Goal: Task Accomplishment & Management: Manage account settings

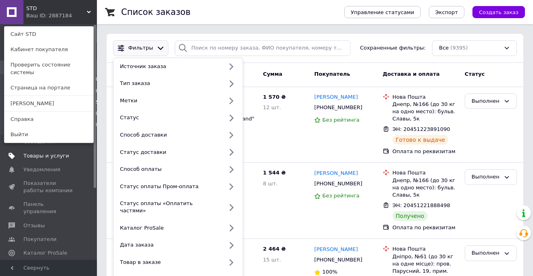
click at [51, 155] on span "Товары и услуги" at bounding box center [46, 156] width 46 height 7
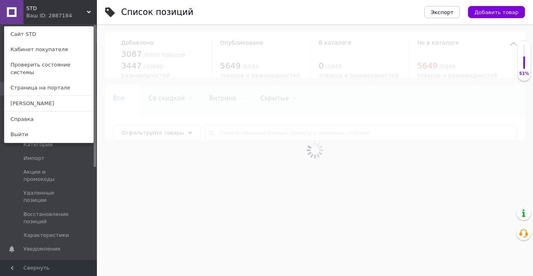
click at [77, 14] on div "STD Ваш ID: 2887184 Сайт STD Кабинет покупателя Проверить состояние системы Стр…" at bounding box center [48, 12] width 97 height 24
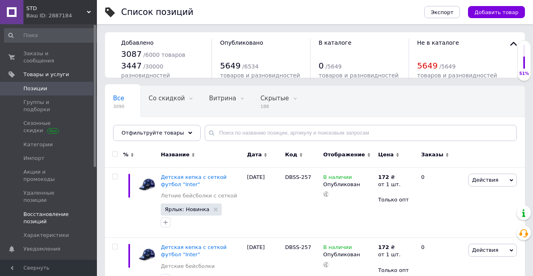
click at [8, 208] on link "Восстановление позиций" at bounding box center [51, 218] width 103 height 21
click at [85, 211] on span at bounding box center [86, 218] width 22 height 15
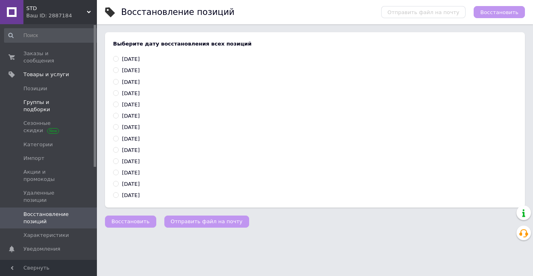
click at [59, 99] on span "Группы и подборки" at bounding box center [48, 106] width 51 height 15
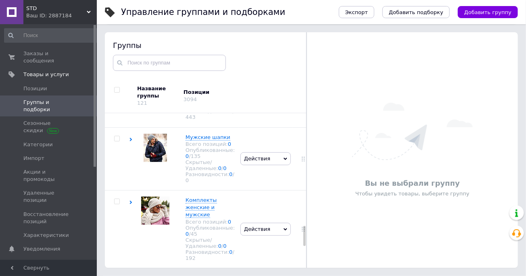
scroll to position [868, 0]
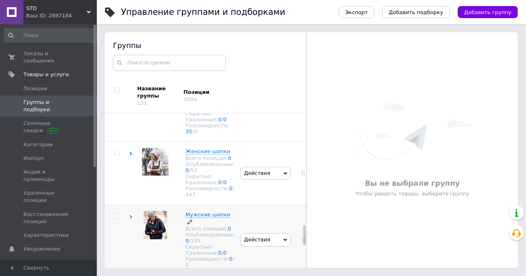
click at [211, 244] on div "Опубликованные: 0 / 135" at bounding box center [210, 238] width 49 height 12
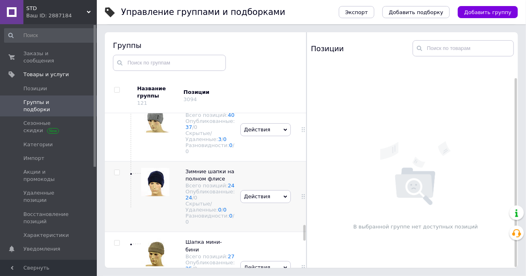
scroll to position [1121, 0]
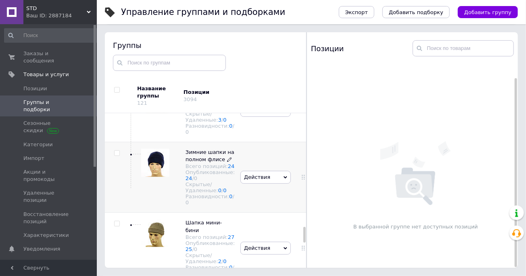
click at [210, 182] on div "Опубликованные: 24 / 0" at bounding box center [210, 175] width 49 height 12
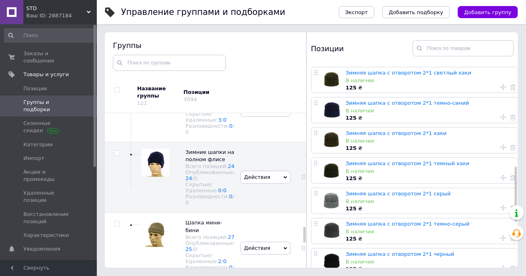
scroll to position [378, 0]
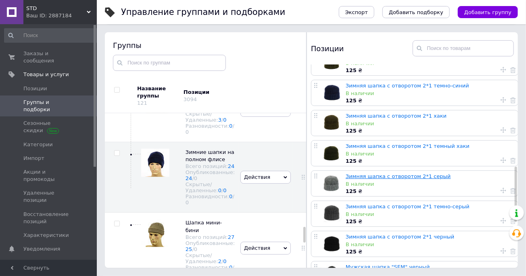
click at [389, 178] on link "Зимняя шапка с отворотом 2*1 серый" at bounding box center [398, 177] width 105 height 6
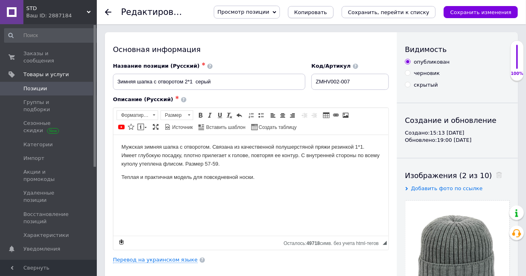
click at [327, 14] on span "Копировать" at bounding box center [311, 12] width 33 height 6
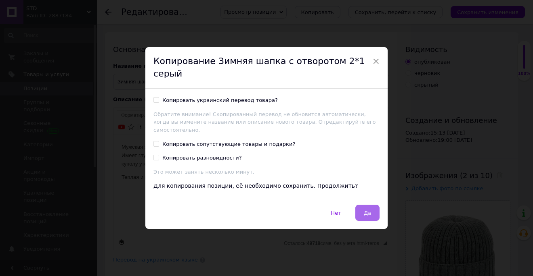
click at [366, 210] on span "Да" at bounding box center [367, 213] width 7 height 6
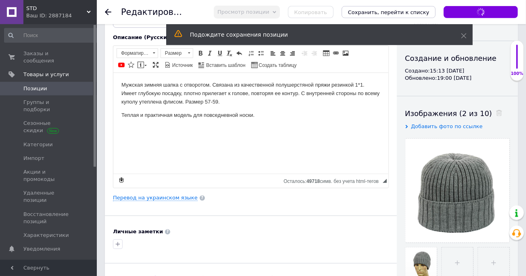
scroll to position [89, 0]
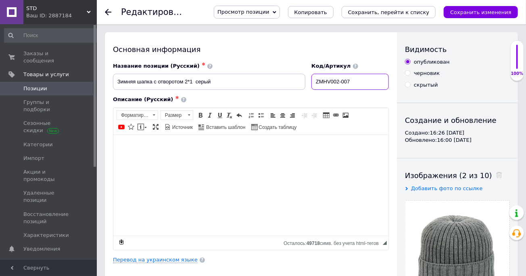
click at [337, 81] on input "ZMHV002-007" at bounding box center [350, 82] width 77 height 16
click at [353, 82] on input "ZMHV02-007" at bounding box center [350, 82] width 77 height 16
type input "ZMHV02-001"
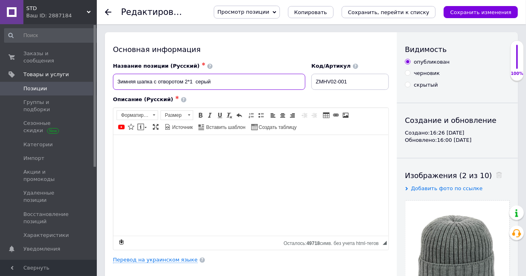
click at [197, 83] on input "Зимняя шапка с отворотом 2*1 серый" at bounding box center [209, 82] width 192 height 16
type input "Зимняя шапка с отворотом 2*1 светло-серый"
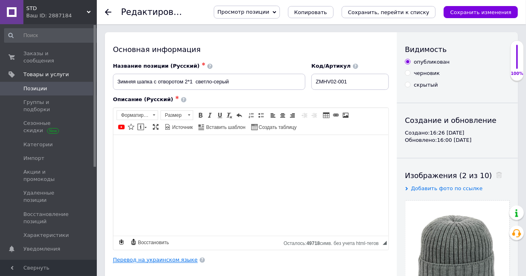
click at [155, 260] on link "Перевод на украинском языке" at bounding box center [155, 260] width 85 height 6
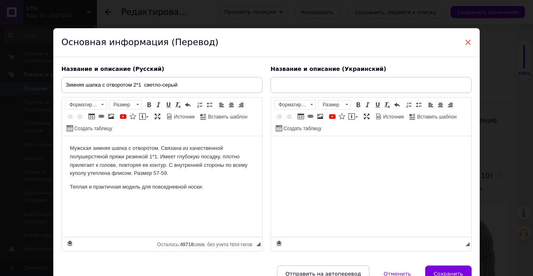
click at [464, 40] on span "×" at bounding box center [467, 43] width 7 height 14
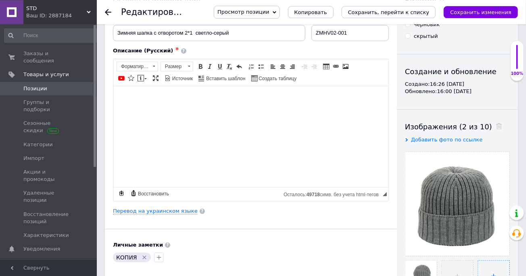
scroll to position [89, 0]
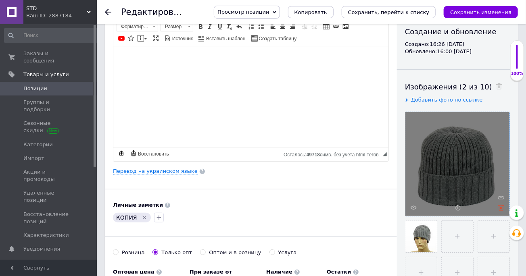
click at [500, 208] on icon at bounding box center [501, 208] width 6 height 6
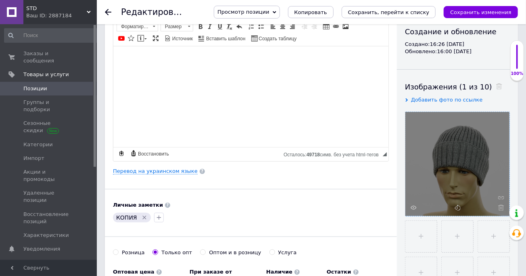
click at [500, 208] on icon at bounding box center [501, 208] width 6 height 6
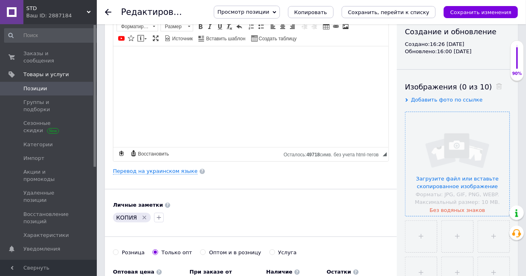
click at [452, 186] on input "file" at bounding box center [458, 164] width 104 height 104
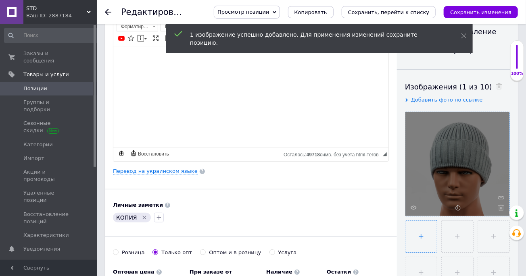
click at [421, 237] on input "file" at bounding box center [421, 236] width 31 height 31
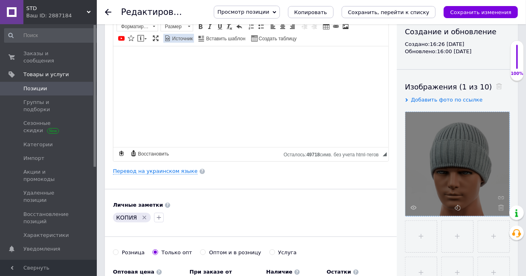
type input "C:\fakepath\DSC_2317.JPG"
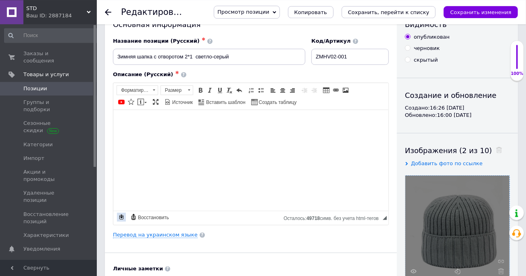
scroll to position [0, 0]
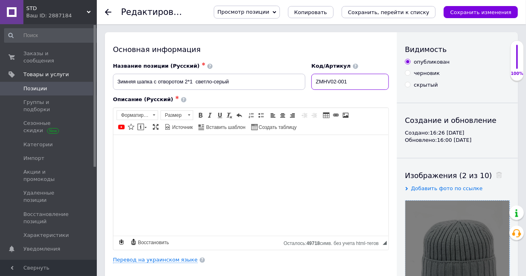
click at [358, 82] on input "ZMHV02-001" at bounding box center [350, 82] width 77 height 16
type input "ZMHV02-107"
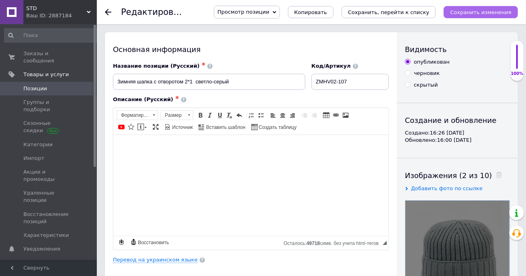
click at [471, 10] on icon "Сохранить изменения" at bounding box center [480, 12] width 61 height 6
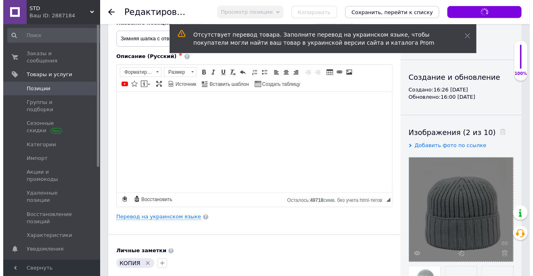
scroll to position [44, 0]
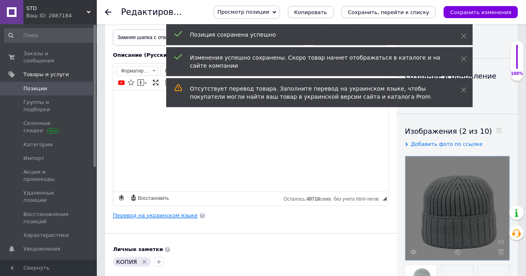
click at [160, 214] on link "Перевод на украинском языке" at bounding box center [155, 216] width 85 height 6
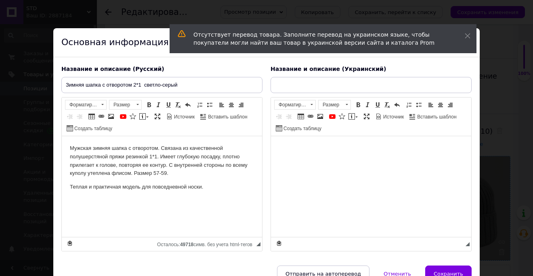
scroll to position [0, 0]
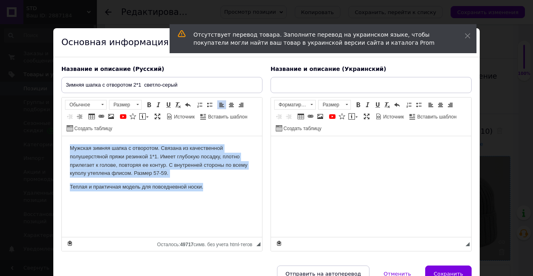
drag, startPoint x: 224, startPoint y: 190, endPoint x: 68, endPoint y: 148, distance: 161.8
click at [68, 148] on html "Мужская зимняя шапка с отворотом. Связана из качественной полушерстяной пряжи р…" at bounding box center [162, 186] width 200 height 101
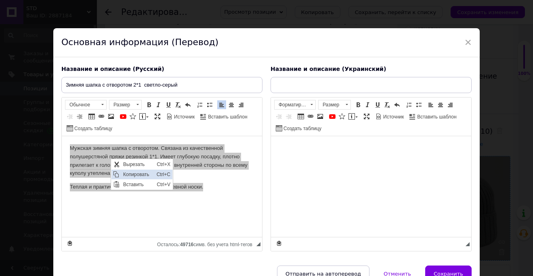
click at [134, 174] on span "Копировать" at bounding box center [137, 175] width 33 height 10
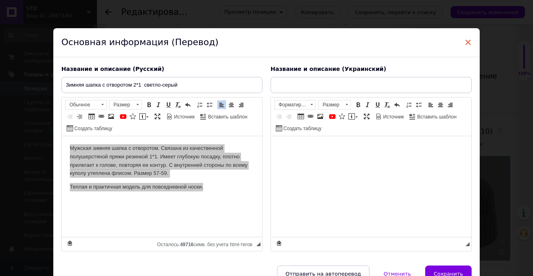
click at [464, 42] on span "×" at bounding box center [467, 43] width 7 height 14
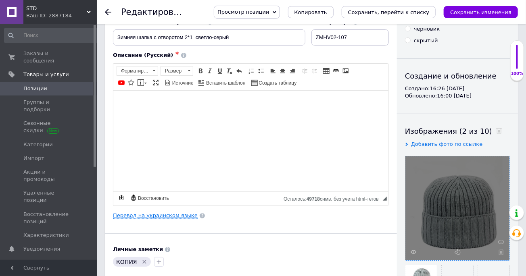
click at [155, 217] on link "Перевод на украинском языке" at bounding box center [155, 216] width 85 height 6
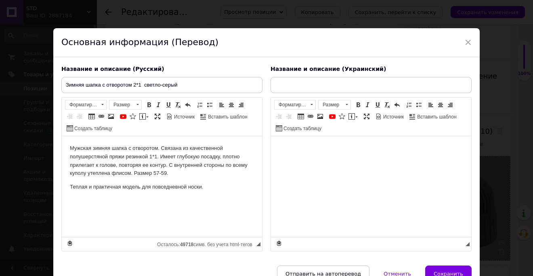
click at [317, 153] on html at bounding box center [371, 186] width 200 height 101
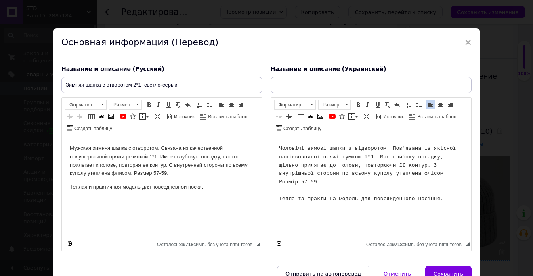
click at [301, 149] on span "Чоловічі зимові шапки з відворотом. Пов'язана із якісної напіввовняної пряжі гу…" at bounding box center [369, 173] width 180 height 56
click at [302, 149] on span "Чоловічі зимові шапки з відворотом. Пов'язана із якісної напіввовняної пряжі гу…" at bounding box center [369, 173] width 180 height 56
click at [323, 150] on span "Чоловіча зимові шапки з відворотом. Пов'язана із якісної напіввовняної пряжі гу…" at bounding box center [369, 173] width 180 height 56
click at [341, 150] on span "Чоловіча зимова шапки з відворотом. Пов'язана із якісної напіввовняної пряжі гу…" at bounding box center [369, 173] width 180 height 56
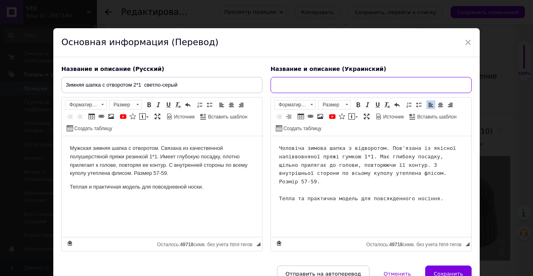
click at [284, 84] on input "text" at bounding box center [370, 85] width 201 height 16
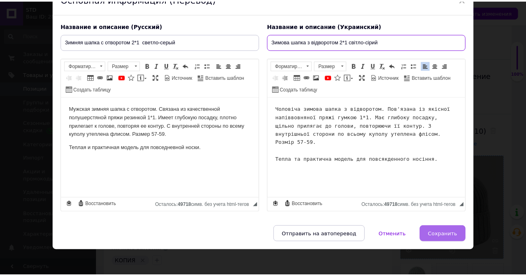
scroll to position [46, 0]
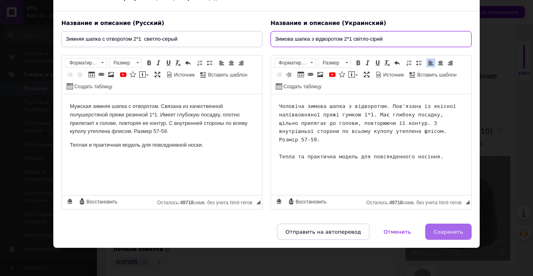
type input "Зимова шапка з відворотом 2*1 світло-сірий"
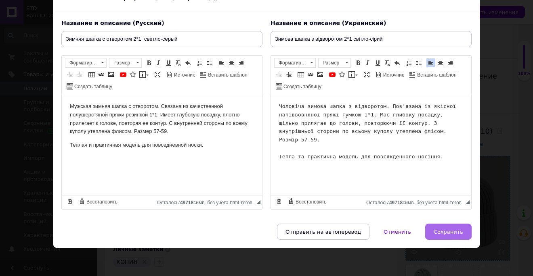
click at [439, 230] on span "Сохранить" at bounding box center [447, 232] width 29 height 6
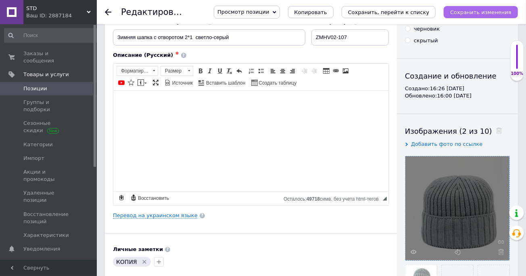
click at [474, 11] on icon "Сохранить изменения" at bounding box center [480, 12] width 61 height 6
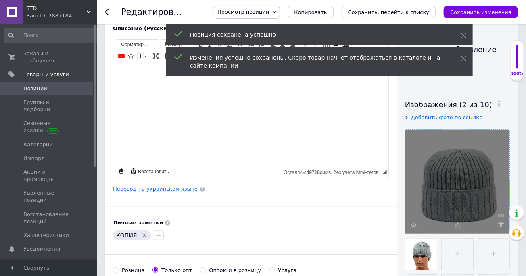
scroll to position [133, 0]
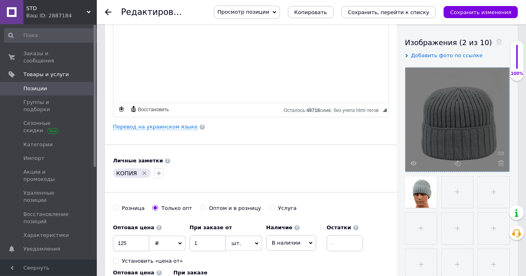
click at [143, 172] on icon "Удалить метку" at bounding box center [145, 174] width 4 height 4
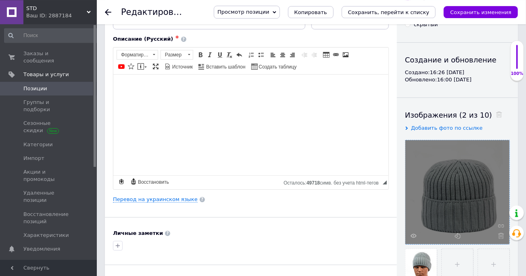
scroll to position [44, 0]
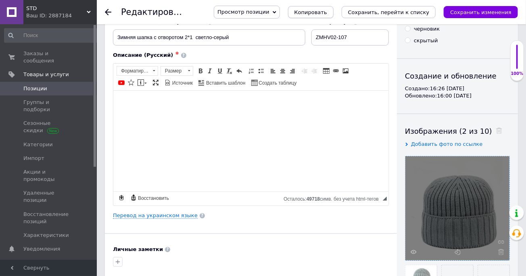
click at [327, 14] on span "Копировать" at bounding box center [311, 12] width 33 height 6
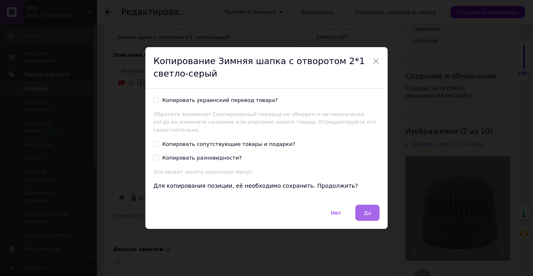
click at [364, 210] on span "Да" at bounding box center [367, 213] width 7 height 6
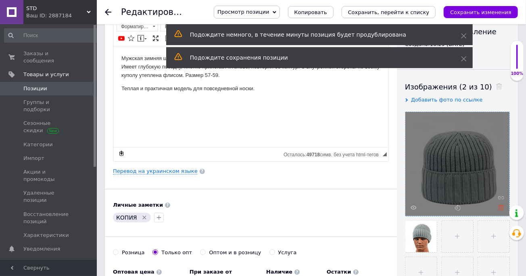
click at [500, 208] on icon at bounding box center [501, 208] width 6 height 6
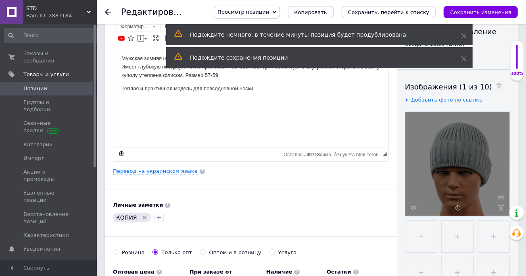
click at [500, 208] on icon at bounding box center [501, 208] width 6 height 6
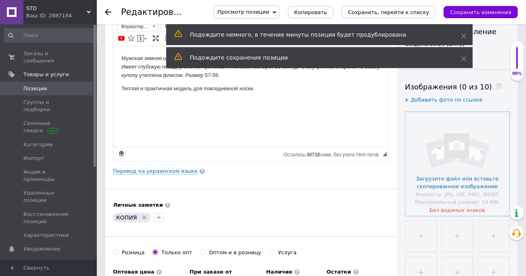
click at [456, 187] on input "file" at bounding box center [458, 164] width 104 height 104
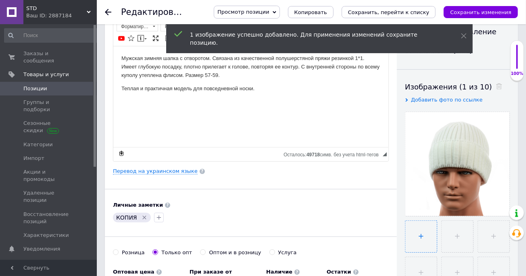
click at [421, 238] on input "file" at bounding box center [421, 236] width 31 height 31
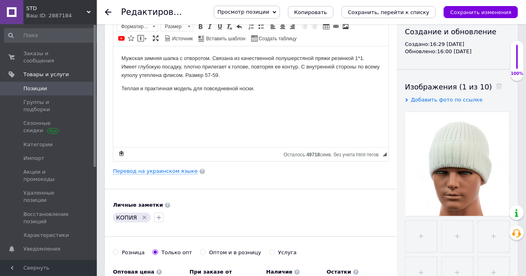
type input "C:\fakepath\DSC_2321.JPG"
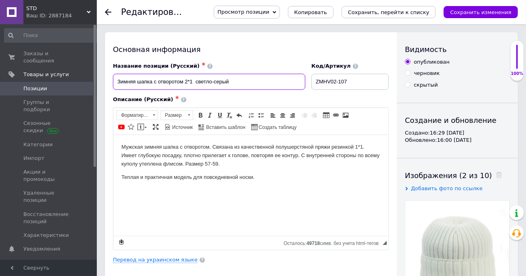
drag, startPoint x: 235, startPoint y: 82, endPoint x: 197, endPoint y: 85, distance: 38.1
click at [197, 85] on input "Зимняя шапка с отворотом 2*1 светло-серый" at bounding box center [209, 82] width 192 height 16
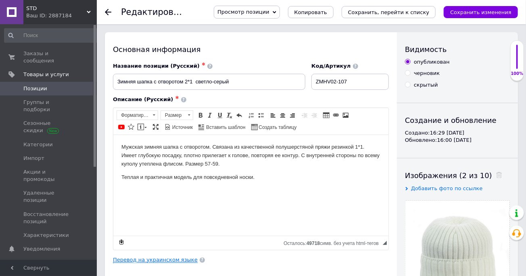
click at [153, 261] on link "Перевод на украинском языке" at bounding box center [155, 260] width 85 height 6
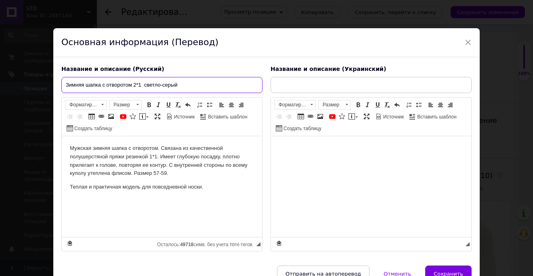
drag, startPoint x: 171, startPoint y: 86, endPoint x: 144, endPoint y: 87, distance: 26.6
click at [144, 87] on input "Зимняя шапка с отворотом 2*1 светло-серый" at bounding box center [161, 85] width 201 height 16
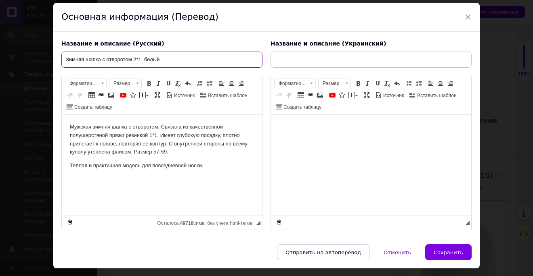
scroll to position [44, 0]
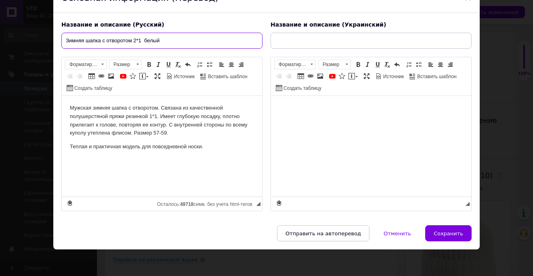
type input "Зимняя шапка с отворотом 2*1 белый"
click at [290, 111] on body "Визуальный текстовый редактор, EEB412DB-5B6C-4FE9-A9C7-B610E6CE33DF" at bounding box center [371, 108] width 184 height 8
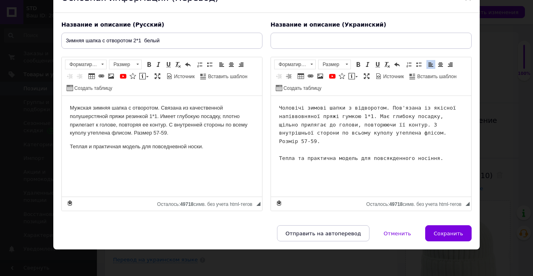
click at [303, 109] on span "Чоловічі зимові шапки з відворотом. Пов'язана із якісної напіввовняної пряжі гу…" at bounding box center [369, 133] width 180 height 56
click at [323, 108] on span "Чоловіча зимові шапки з відворотом. Пов'язана із якісної напіввовняної пряжі гу…" at bounding box center [369, 133] width 180 height 56
click at [340, 108] on span "Чоловіча зимова шапки з відворотом. Пов'язана із якісної напіввовняної пряжі гу…" at bounding box center [369, 133] width 180 height 56
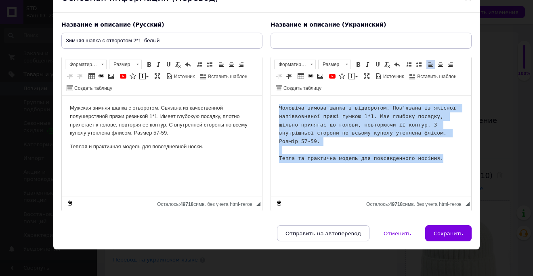
drag, startPoint x: 441, startPoint y: 153, endPoint x: 279, endPoint y: 107, distance: 168.3
click at [279, 107] on pre "Чоловіча зимова шапка з відворотом. Пов'язана із якісної напіввовняної пряжі гу…" at bounding box center [371, 133] width 184 height 59
click at [310, 64] on span at bounding box center [311, 64] width 2 height 1
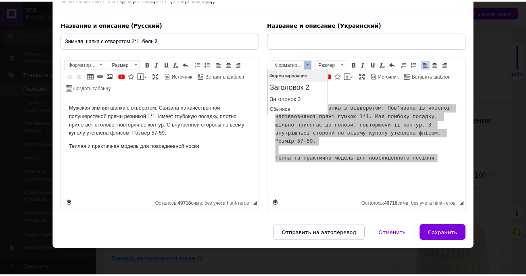
scroll to position [0, 0]
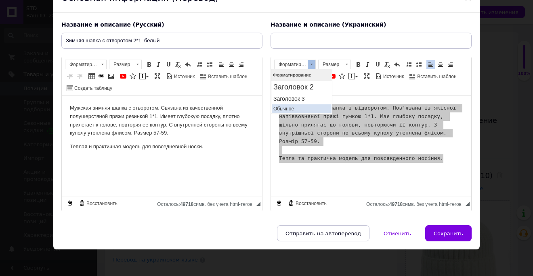
click at [283, 108] on p "Обычное" at bounding box center [301, 109] width 56 height 6
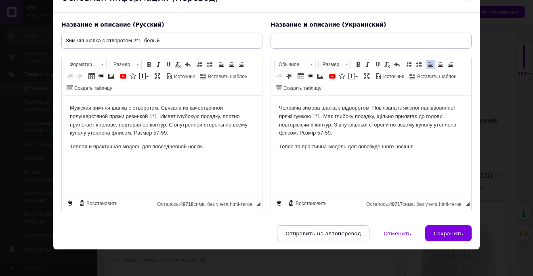
click at [304, 167] on html "Чоловіча зимова шапка з відворотом. Пов'язана із якісної напіввовняної пряжі гу…" at bounding box center [371, 146] width 200 height 101
click at [292, 42] on input "text" at bounding box center [370, 41] width 201 height 16
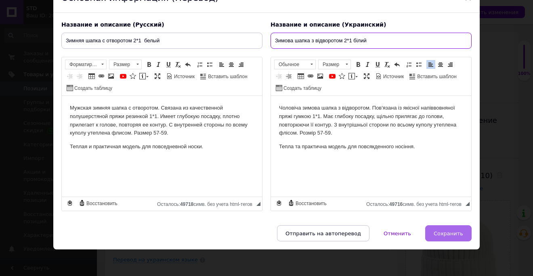
type input "Зимова шапка з відворотом 2*1 білий"
click at [446, 231] on span "Сохранить" at bounding box center [447, 234] width 29 height 6
type input "Зимняя шапка с отворотом 2*1 белый"
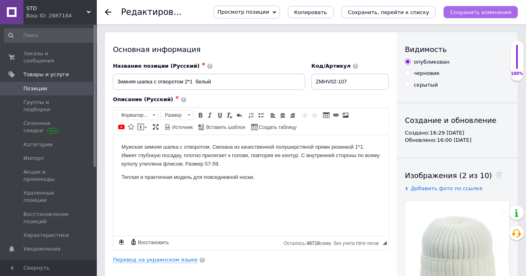
click at [481, 10] on icon "Сохранить изменения" at bounding box center [480, 12] width 61 height 6
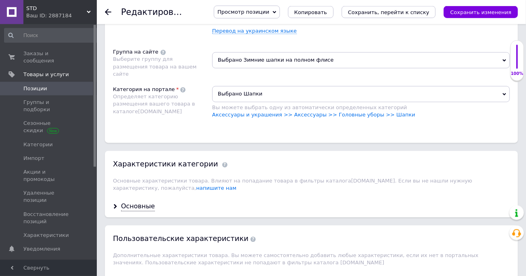
scroll to position [710, 0]
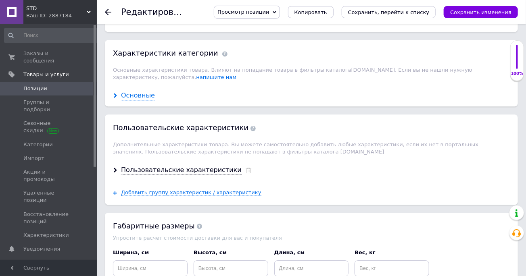
click at [136, 91] on div "Основные" at bounding box center [138, 95] width 34 height 9
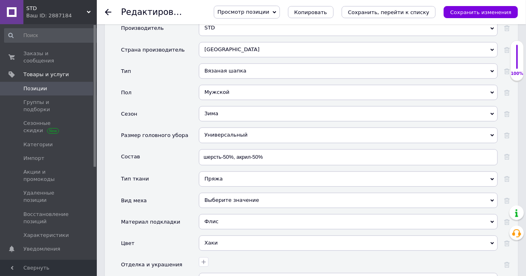
scroll to position [799, 0]
click at [505, 241] on icon at bounding box center [507, 244] width 6 height 6
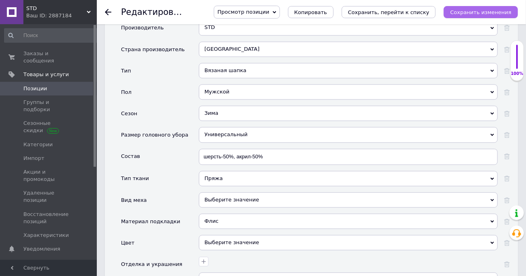
click at [495, 13] on icon "Сохранить изменения" at bounding box center [480, 12] width 61 height 6
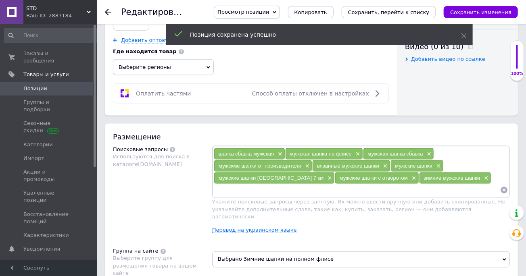
scroll to position [178, 0]
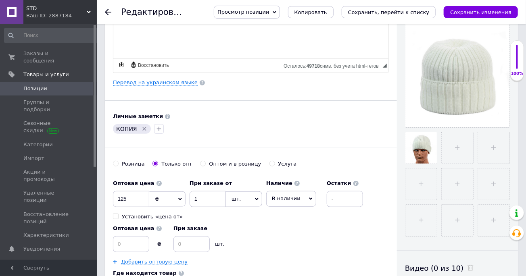
click at [107, 11] on icon at bounding box center [108, 12] width 6 height 6
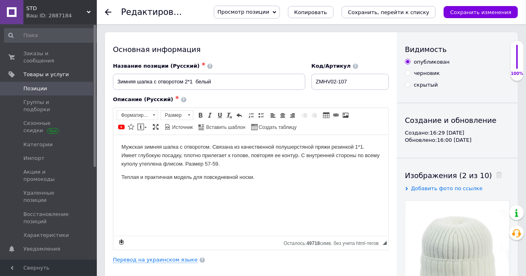
click at [38, 85] on span "Позиции" at bounding box center [35, 88] width 24 height 7
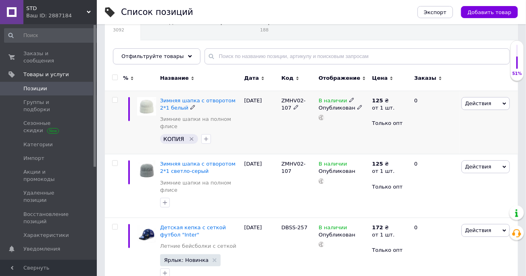
scroll to position [89, 0]
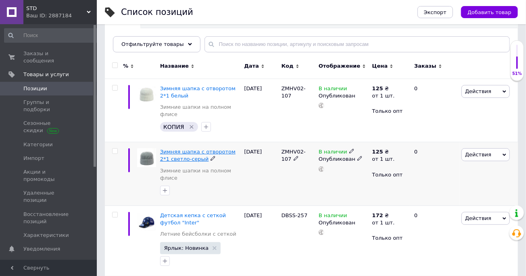
click at [195, 149] on span "Зимняя шапка с отворотом 2*1 светло-серый" at bounding box center [197, 155] width 75 height 13
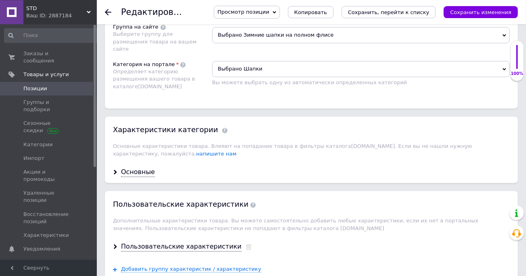
scroll to position [621, 0]
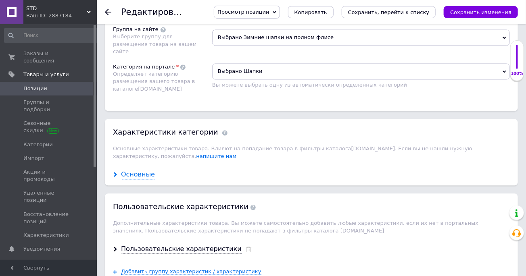
click at [134, 171] on div "Основные" at bounding box center [138, 175] width 34 height 9
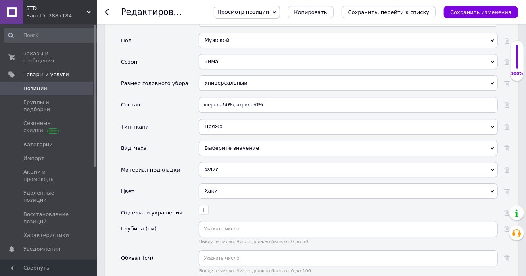
scroll to position [843, 0]
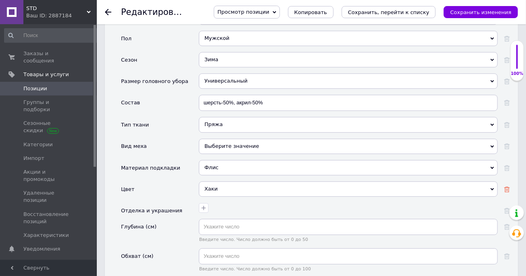
click at [506, 187] on icon at bounding box center [507, 190] width 6 height 6
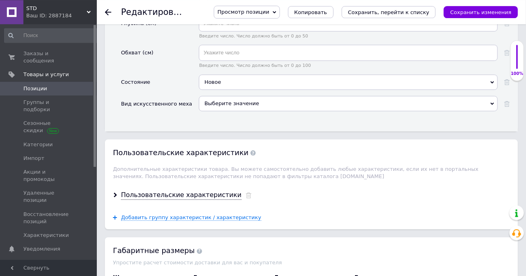
scroll to position [1154, 0]
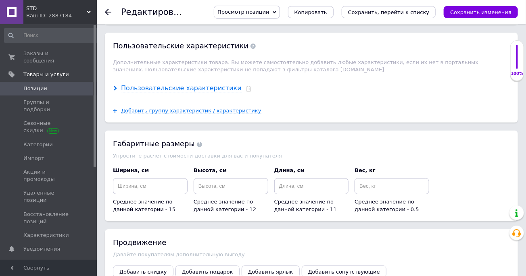
click at [170, 84] on div "Пользовательские характеристики" at bounding box center [181, 88] width 121 height 9
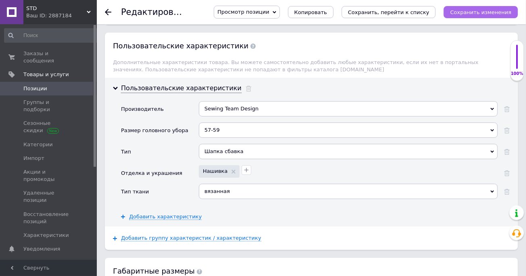
click at [493, 15] on icon "Сохранить изменения" at bounding box center [480, 12] width 61 height 6
click at [232, 170] on use at bounding box center [234, 172] width 4 height 4
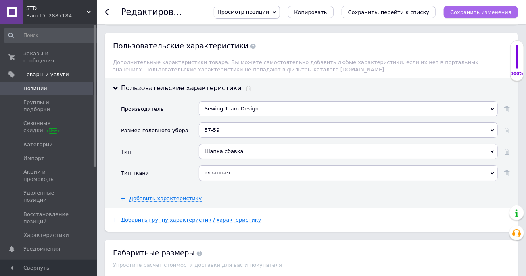
click at [479, 13] on icon "Сохранить изменения" at bounding box center [480, 12] width 61 height 6
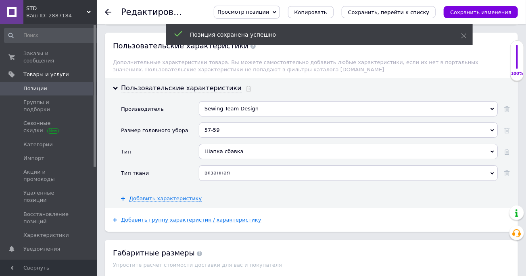
click at [107, 12] on use at bounding box center [108, 12] width 6 height 6
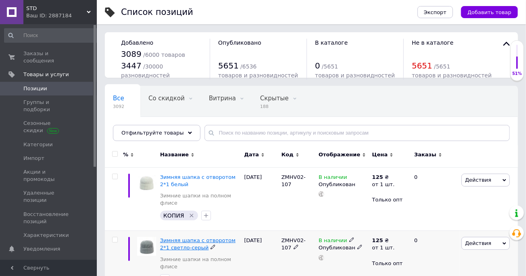
scroll to position [44, 0]
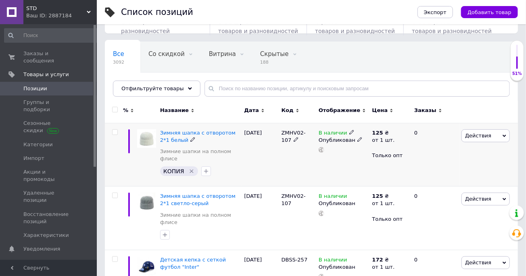
click at [190, 168] on icon "Удалить метку" at bounding box center [191, 171] width 6 height 6
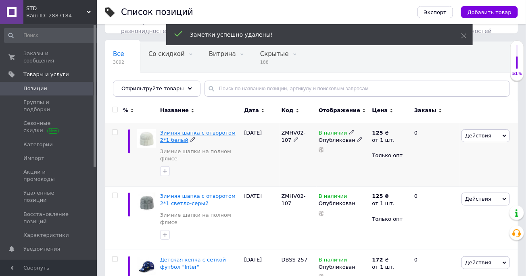
click at [213, 133] on span "Зимняя шапка с отворотом 2*1 белый" at bounding box center [197, 136] width 75 height 13
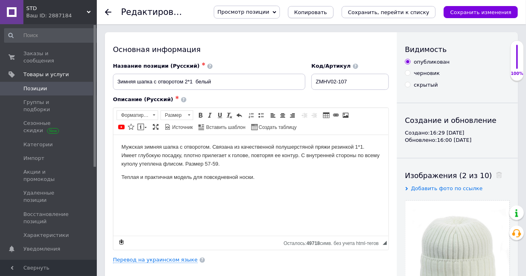
click at [327, 13] on span "Копировать" at bounding box center [311, 12] width 33 height 6
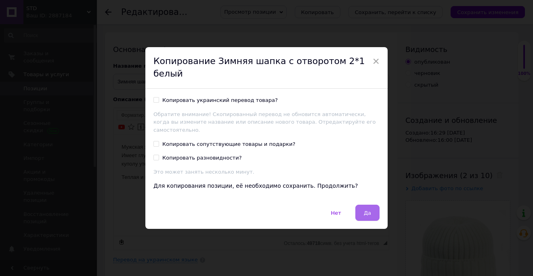
click at [364, 210] on span "Да" at bounding box center [367, 213] width 7 height 6
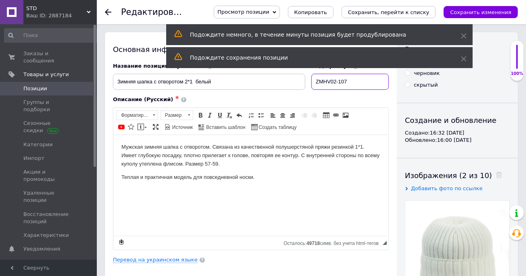
drag, startPoint x: 351, startPoint y: 82, endPoint x: 343, endPoint y: 83, distance: 8.1
click at [343, 83] on input "ZMHV02-107" at bounding box center [350, 82] width 77 height 16
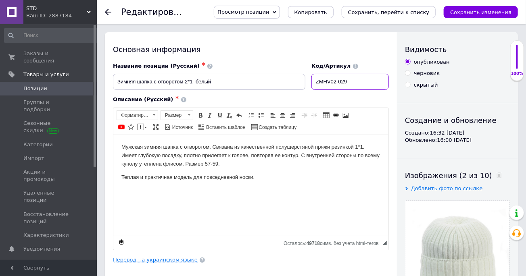
type input "ZMHV02-029"
click at [161, 261] on link "Перевод на украинском языке" at bounding box center [155, 260] width 85 height 6
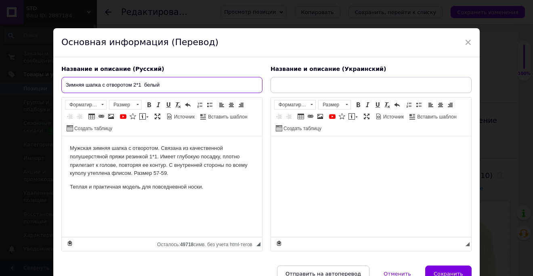
drag, startPoint x: 162, startPoint y: 86, endPoint x: 191, endPoint y: 122, distance: 46.1
click at [145, 86] on input "Зимняя шапка с отворотом 2*1 белый" at bounding box center [161, 85] width 201 height 16
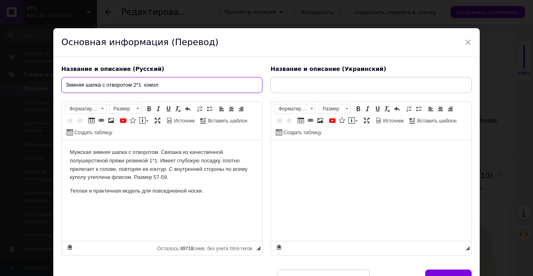
type input "Зимняя шапка с отворотом 2*1 кэмэл"
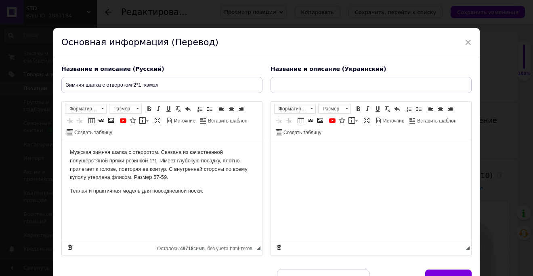
click at [314, 164] on html at bounding box center [371, 190] width 200 height 101
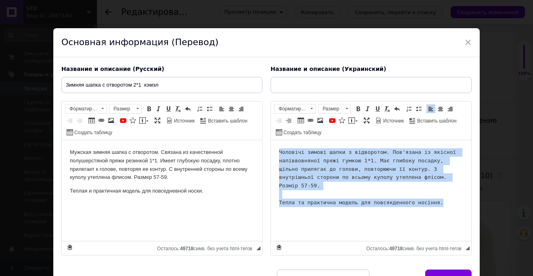
drag, startPoint x: 438, startPoint y: 198, endPoint x: 276, endPoint y: 153, distance: 168.2
click at [276, 153] on html "Чоловічі зимові шапки з відворотом. Пов'язана із якісної напіввовняної пряжі гу…" at bounding box center [371, 190] width 200 height 101
click at [307, 109] on span at bounding box center [311, 109] width 8 height 9
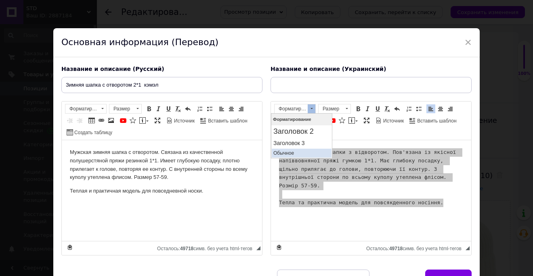
click at [292, 154] on p "Обычное" at bounding box center [301, 154] width 56 height 6
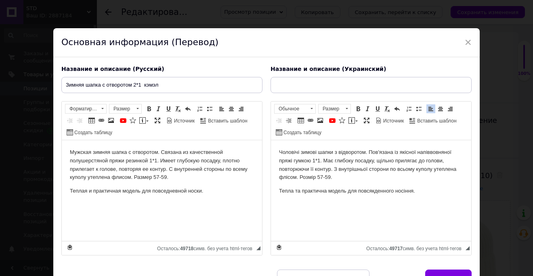
click at [307, 217] on html "Чоловічі зимові шапки з відворотом. Пов'язана із якісної напіввовняної пряжі гу…" at bounding box center [371, 190] width 200 height 101
click at [298, 153] on span "Чоловічі зимові шапки з відворотом. Пов'язана із якісної напіввовняної пряжі гу…" at bounding box center [367, 164] width 177 height 31
click at [316, 153] on span "Чоловіча зимові шапки з відворотом. Пов'язана із якісної напіввовняної пряжі гу…" at bounding box center [367, 164] width 177 height 31
click at [335, 153] on span "Чоловіча зимова шапки з відворотом. Пов'язана із якісної напіввовняної пряжі гу…" at bounding box center [367, 164] width 177 height 31
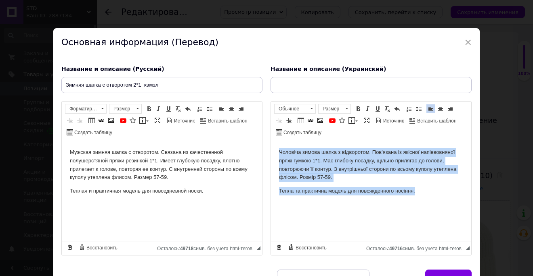
drag, startPoint x: 428, startPoint y: 191, endPoint x: 283, endPoint y: 156, distance: 149.2
click at [279, 153] on html "Чоловіча зимова шапка з відворотом. Пов'язана із якісної напіввовняної пряжі гу…" at bounding box center [371, 190] width 200 height 101
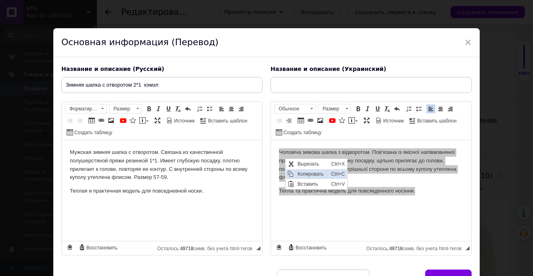
click at [299, 174] on span "Копировать" at bounding box center [311, 174] width 33 height 10
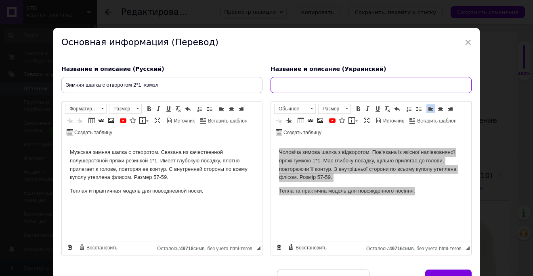
click at [278, 87] on input "text" at bounding box center [370, 85] width 201 height 16
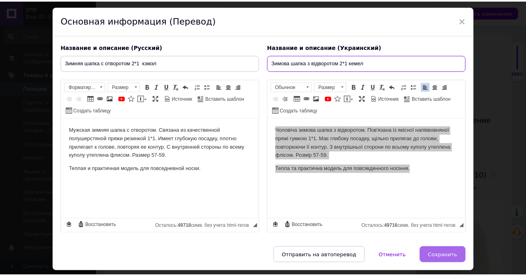
scroll to position [46, 0]
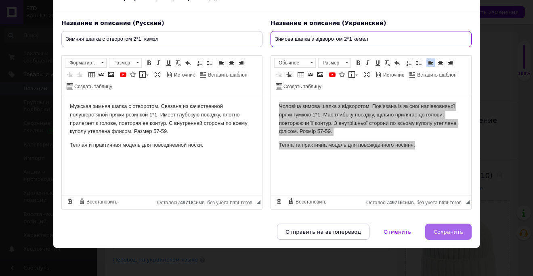
type input "Зимова шапка з відворотом 2*1 кемел"
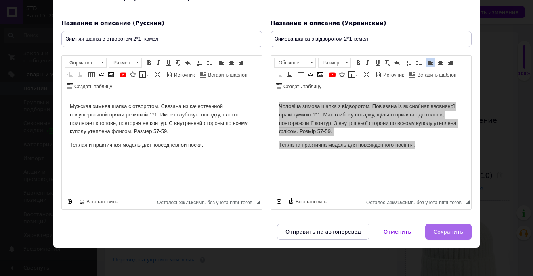
click at [442, 234] on span "Сохранить" at bounding box center [447, 232] width 29 height 6
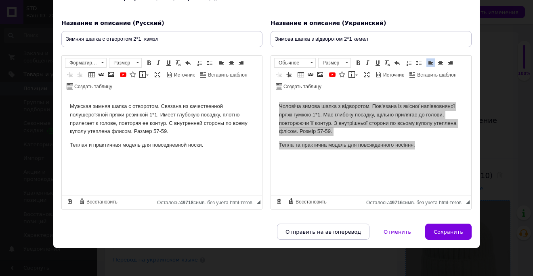
type input "Зимняя шапка с отворотом 2*1 кэмэл"
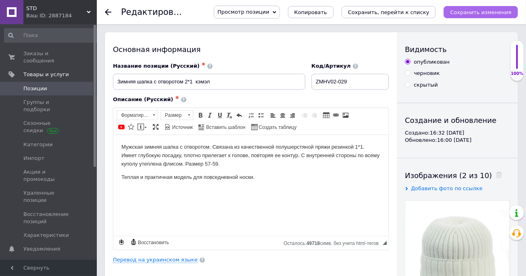
click at [479, 13] on icon "Сохранить изменения" at bounding box center [480, 12] width 61 height 6
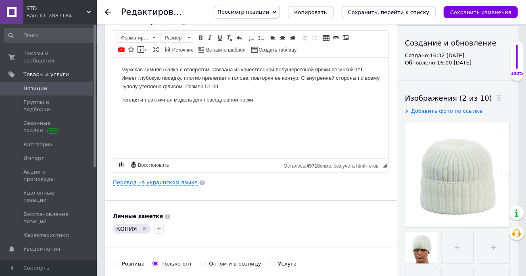
scroll to position [89, 0]
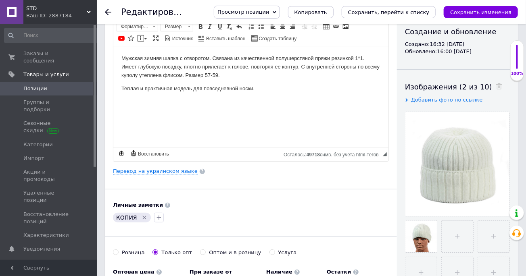
click at [142, 218] on icon "Удалить метку" at bounding box center [144, 218] width 6 height 6
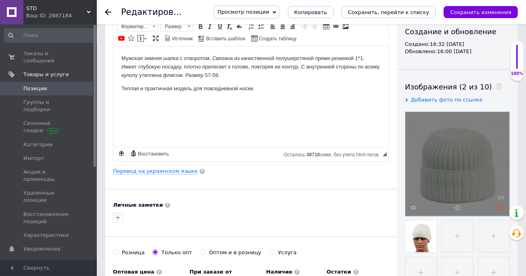
click at [501, 208] on use at bounding box center [501, 208] width 6 height 6
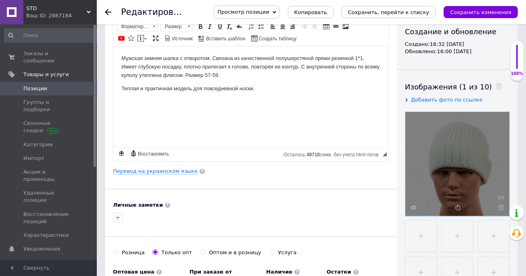
click at [501, 208] on use at bounding box center [501, 208] width 6 height 6
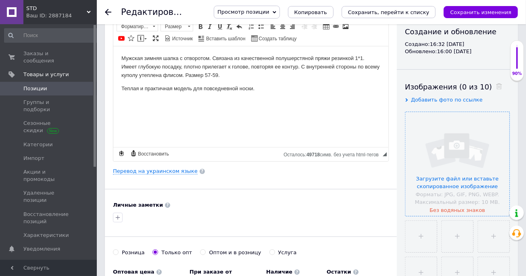
click at [466, 185] on input "file" at bounding box center [458, 164] width 104 height 104
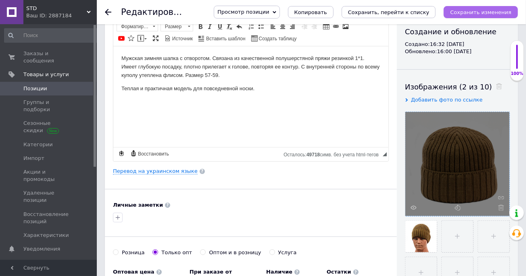
click at [490, 14] on icon "Сохранить изменения" at bounding box center [480, 12] width 61 height 6
click at [327, 13] on span "Копировать" at bounding box center [311, 12] width 33 height 6
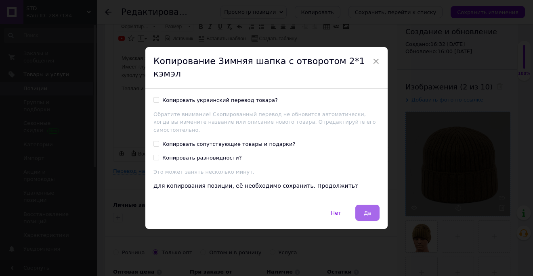
click at [364, 210] on span "Да" at bounding box center [367, 213] width 7 height 6
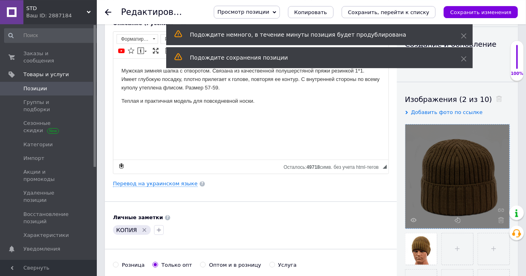
scroll to position [133, 0]
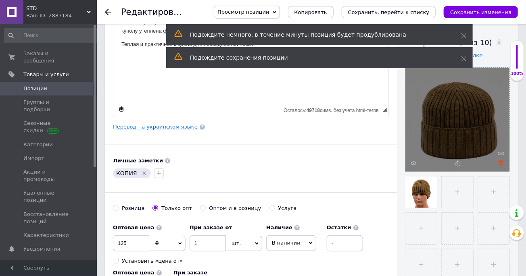
click at [500, 162] on icon at bounding box center [501, 164] width 6 height 6
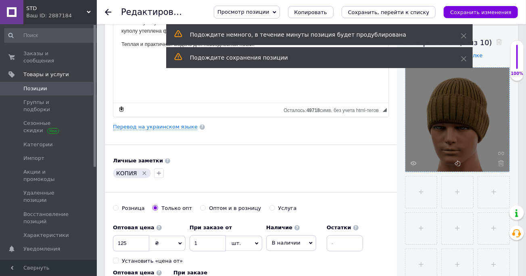
click at [500, 163] on icon at bounding box center [501, 164] width 6 height 6
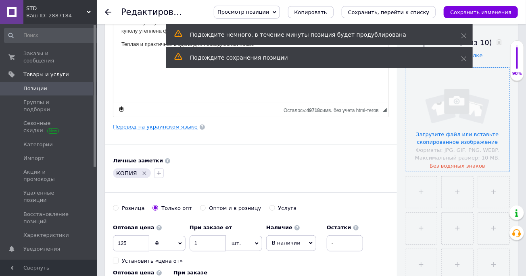
click at [449, 138] on input "file" at bounding box center [458, 120] width 104 height 104
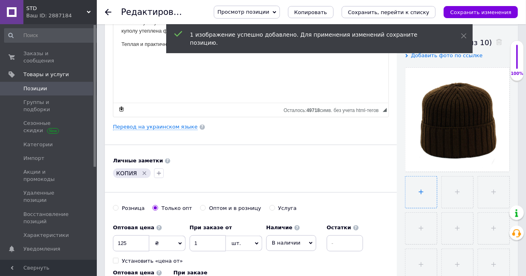
click at [421, 192] on input "file" at bounding box center [421, 192] width 31 height 31
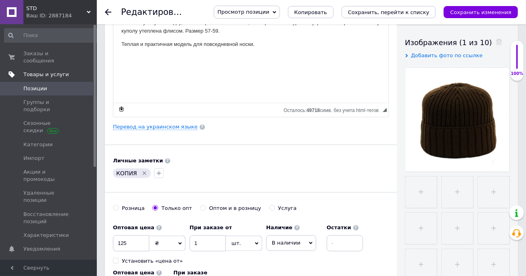
type input "C:\fakepath\DSC_2314.JPG"
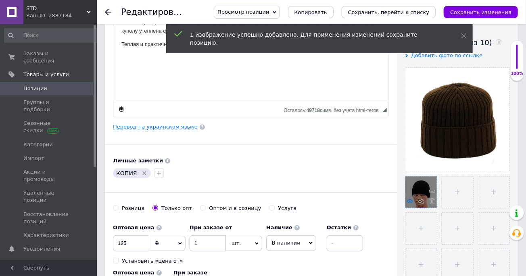
click at [409, 201] on icon at bounding box center [410, 202] width 6 height 6
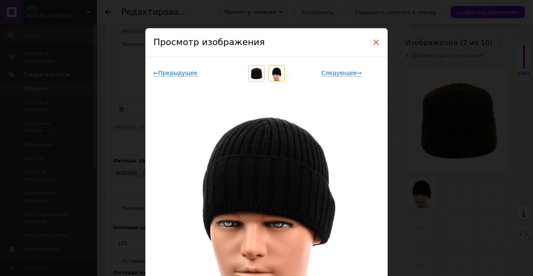
click at [372, 43] on span "×" at bounding box center [375, 43] width 7 height 14
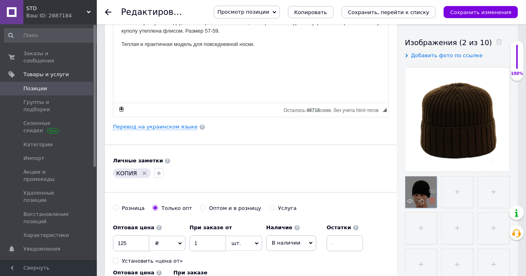
click at [432, 202] on icon at bounding box center [432, 202] width 6 height 6
click at [420, 193] on input "file" at bounding box center [421, 192] width 31 height 31
type input "C:\fakepath\DSC_2310.JPG"
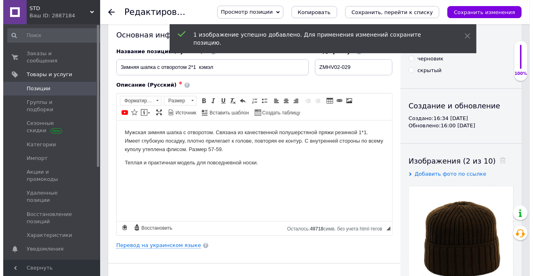
scroll to position [0, 0]
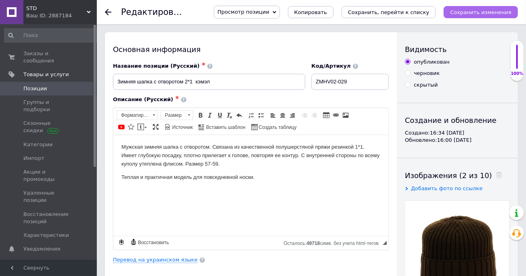
click at [487, 12] on icon "Сохранить изменения" at bounding box center [480, 12] width 61 height 6
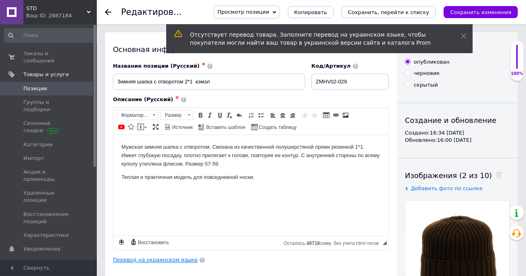
click at [163, 261] on link "Перевод на украинском языке" at bounding box center [155, 260] width 85 height 6
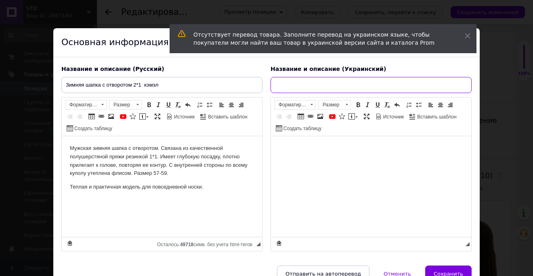
click at [287, 84] on input "text" at bounding box center [370, 85] width 201 height 16
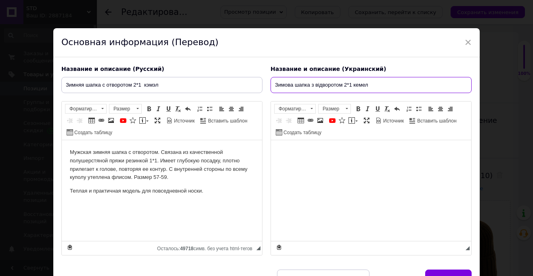
type input "Зимова шапка з відворотом 2*1 кемел"
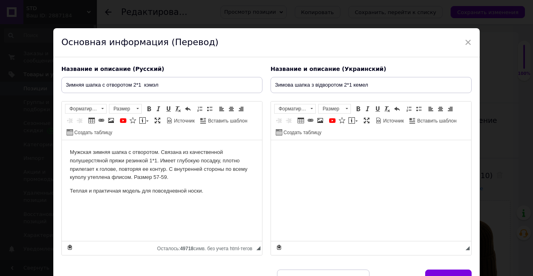
click at [291, 155] on body "Визуальный текстовый редактор, D330B123-3A7B-4396-8F1B-466DC946B478" at bounding box center [371, 153] width 184 height 8
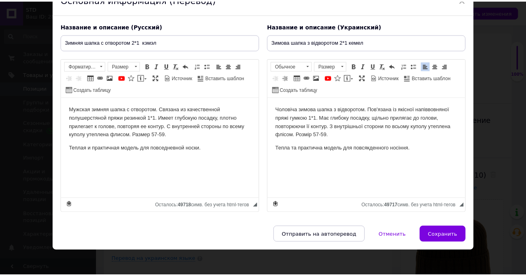
scroll to position [44, 0]
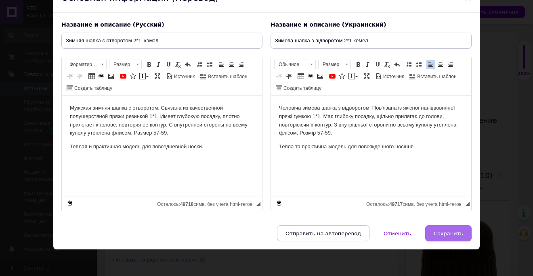
click at [446, 236] on span "Сохранить" at bounding box center [447, 234] width 29 height 6
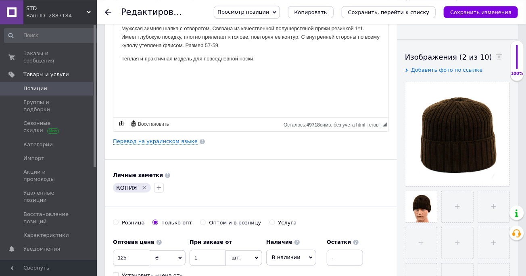
scroll to position [133, 0]
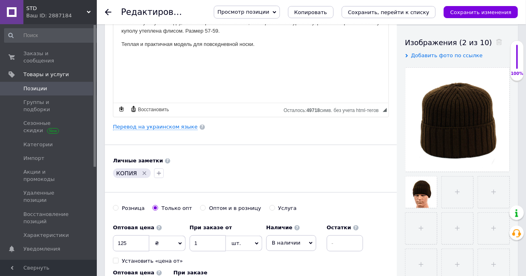
click at [142, 173] on icon "Удалить метку" at bounding box center [144, 173] width 6 height 6
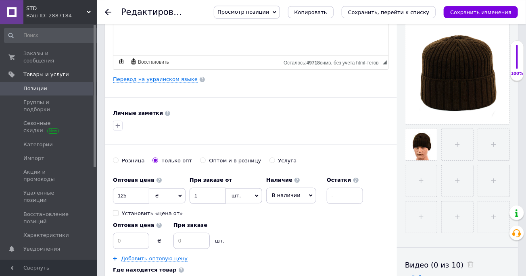
scroll to position [311, 0]
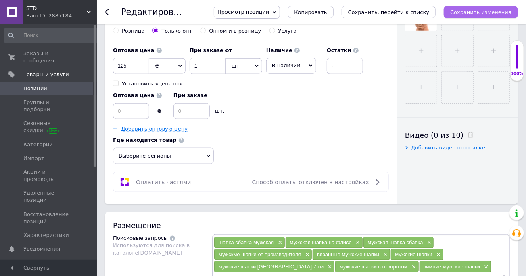
click at [464, 14] on icon "Сохранить изменения" at bounding box center [480, 12] width 61 height 6
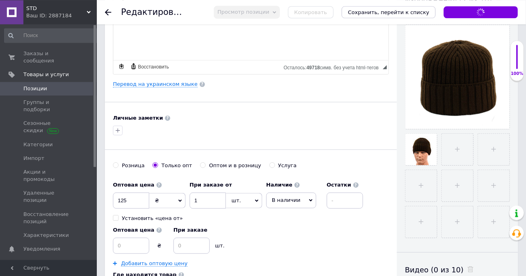
scroll to position [133, 0]
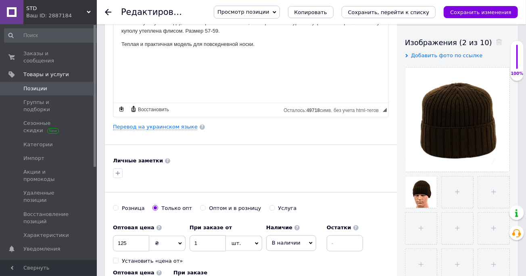
click at [107, 12] on use at bounding box center [108, 12] width 6 height 6
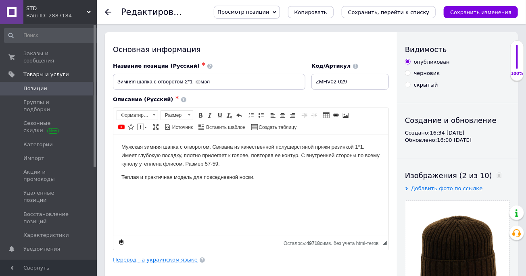
click at [33, 85] on span "Позиции" at bounding box center [35, 88] width 24 height 7
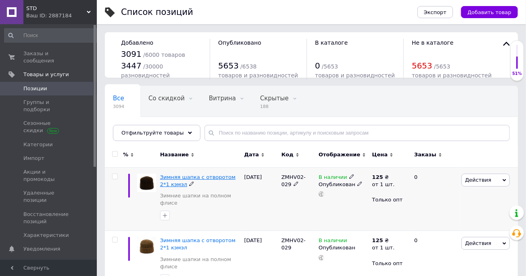
click at [215, 175] on span "Зимняя шапка с отворотом 2*1 кэмэл" at bounding box center [197, 180] width 75 height 13
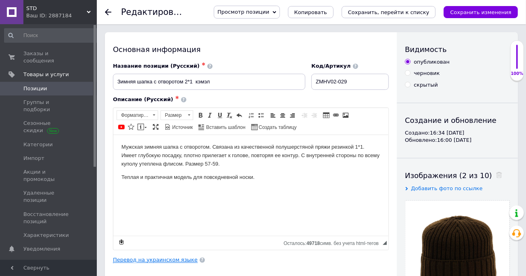
click at [174, 259] on link "Перевод на украинском языке" at bounding box center [155, 260] width 85 height 6
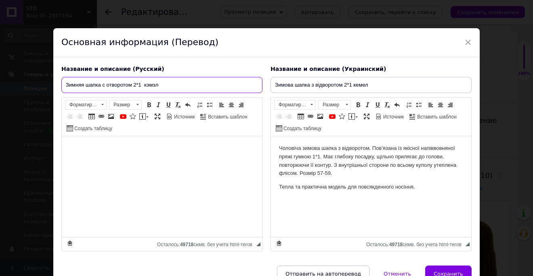
click at [146, 88] on input "Зимняя шапка с отворотом 2*1 кэмэл" at bounding box center [161, 85] width 201 height 16
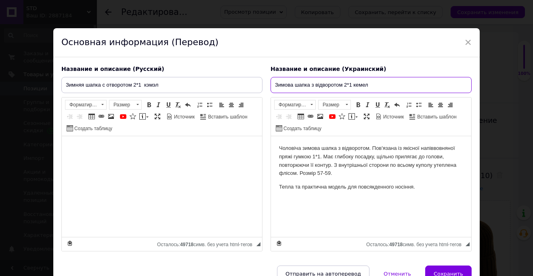
drag, startPoint x: 367, startPoint y: 84, endPoint x: 350, endPoint y: 85, distance: 17.0
click at [350, 85] on input "Зимова шапка з відворотом 2*1 кемел" at bounding box center [370, 85] width 201 height 16
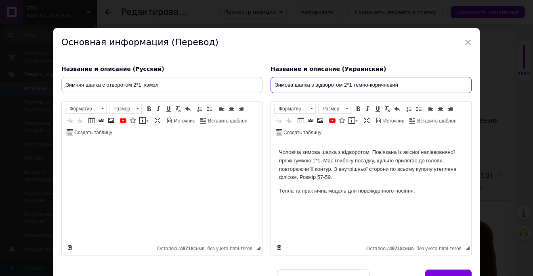
type input "Зимова шапка з відворотом 2*1 темно-коричневий"
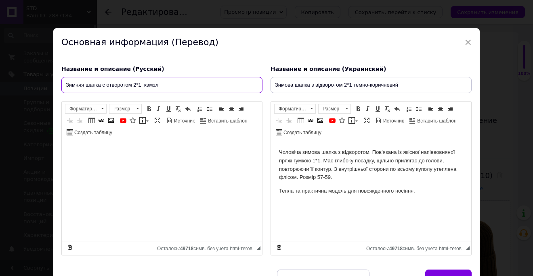
drag, startPoint x: 162, startPoint y: 86, endPoint x: 145, endPoint y: 87, distance: 17.0
click at [145, 87] on input "Зимняя шапка с отворотом 2*1 кэмэл" at bounding box center [161, 85] width 201 height 16
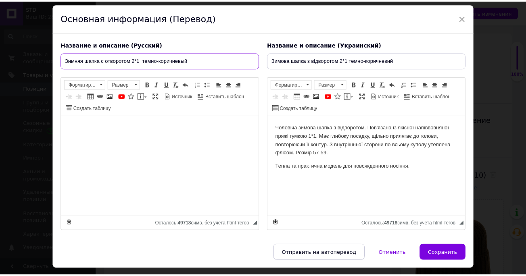
scroll to position [46, 0]
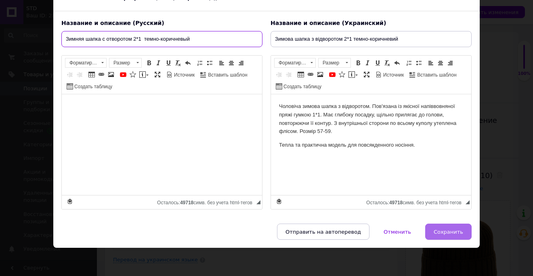
type input "Зимняя шапка с отворотом 2*1 темно-коричневый"
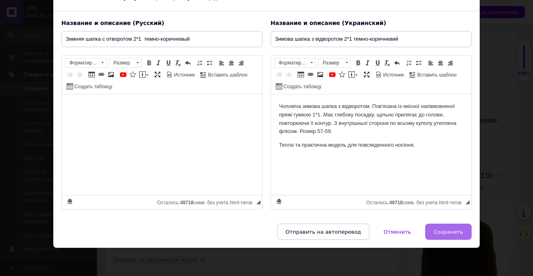
click at [450, 233] on span "Сохранить" at bounding box center [447, 232] width 29 height 6
type input "Зимняя шапка с отворотом 2*1 темно-коричневый"
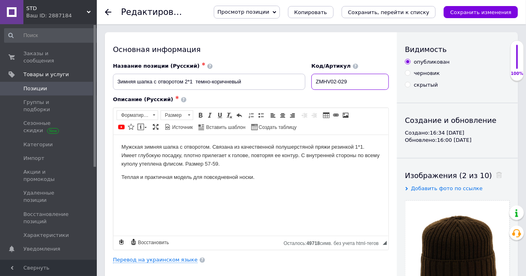
drag, startPoint x: 356, startPoint y: 81, endPoint x: 346, endPoint y: 82, distance: 9.8
click at [346, 82] on input "ZMHV02-029" at bounding box center [350, 82] width 77 height 16
type input "ZMHV02-034"
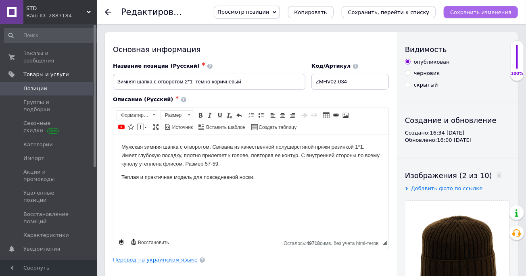
click at [480, 15] on icon "Сохранить изменения" at bounding box center [480, 12] width 61 height 6
click at [58, 99] on span "Группы и подборки" at bounding box center [48, 106] width 51 height 15
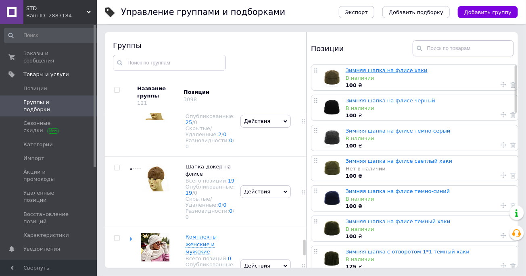
click at [389, 71] on link "Зимняя шапка на флисе хаки" at bounding box center [387, 70] width 82 height 6
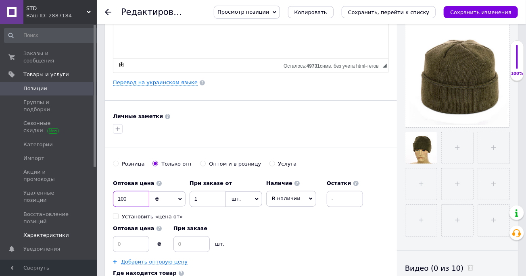
drag, startPoint x: 119, startPoint y: 201, endPoint x: 51, endPoint y: 211, distance: 68.2
click at [113, 207] on input "100" at bounding box center [131, 199] width 36 height 16
type input "120"
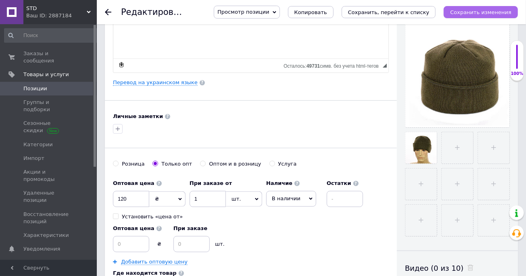
click at [491, 15] on icon "Сохранить изменения" at bounding box center [480, 12] width 61 height 6
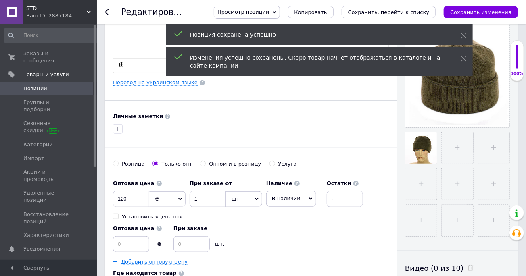
click at [108, 11] on icon at bounding box center [108, 12] width 6 height 6
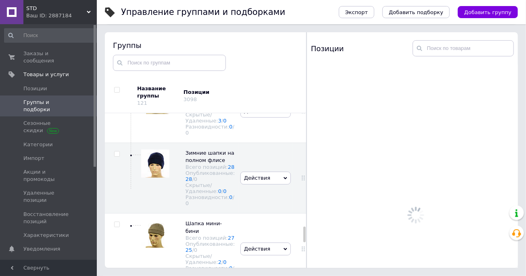
scroll to position [1121, 0]
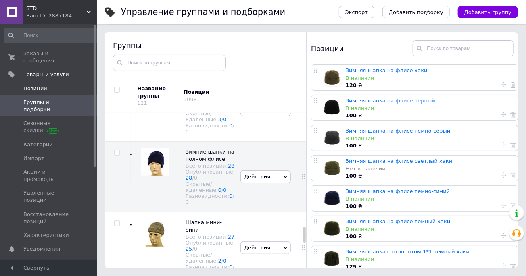
click at [38, 85] on span "Позиции" at bounding box center [35, 88] width 24 height 7
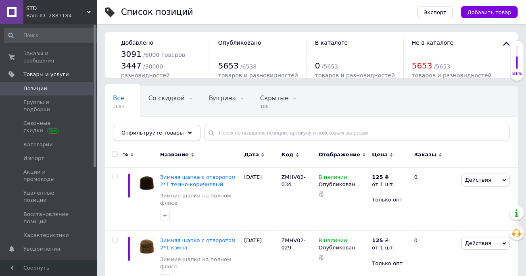
click at [188, 132] on icon at bounding box center [190, 133] width 4 height 4
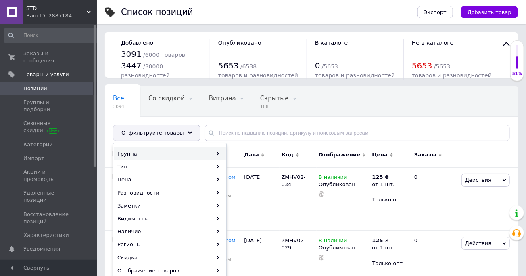
click at [217, 153] on icon at bounding box center [218, 154] width 4 height 4
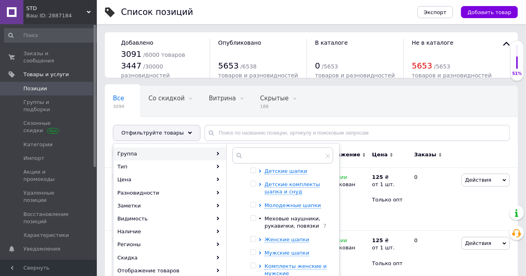
scroll to position [138, 0]
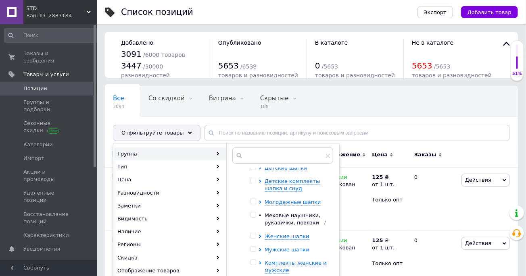
click at [291, 251] on span "Мужские шапки" at bounding box center [287, 250] width 45 height 6
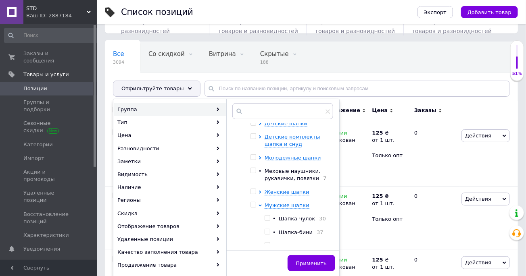
scroll to position [180, 0]
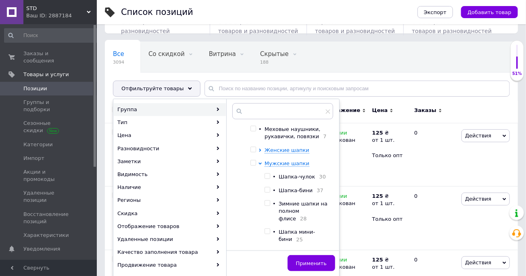
click at [267, 205] on input "checkbox" at bounding box center [267, 203] width 5 height 5
checkbox input "true"
click at [312, 261] on span "Применить" at bounding box center [311, 264] width 31 height 6
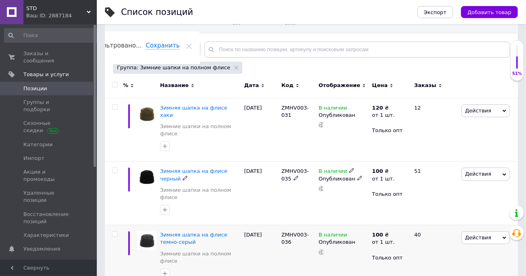
scroll to position [89, 0]
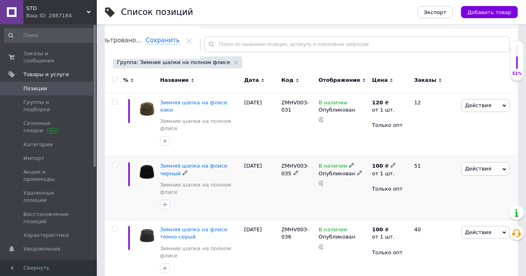
click at [391, 163] on icon at bounding box center [393, 165] width 5 height 5
drag, startPoint x: 428, startPoint y: 133, endPoint x: 371, endPoint y: 141, distance: 57.9
click at [404, 141] on input "100" at bounding box center [442, 149] width 77 height 16
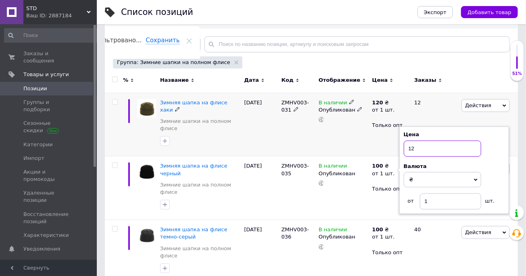
type input "120"
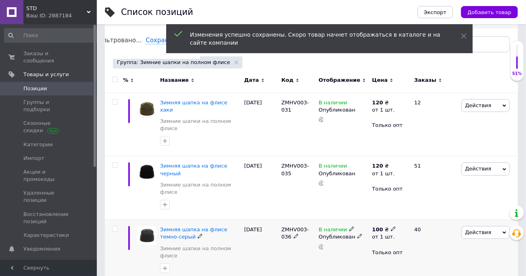
click at [391, 226] on span at bounding box center [393, 229] width 5 height 6
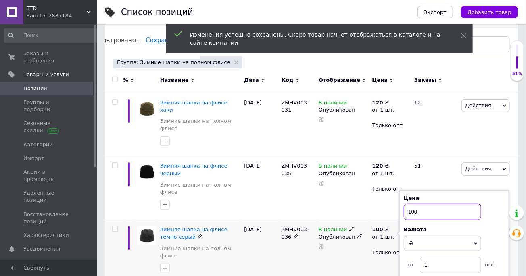
drag, startPoint x: 424, startPoint y: 180, endPoint x: 404, endPoint y: 184, distance: 20.1
click at [404, 204] on input "100" at bounding box center [442, 212] width 77 height 16
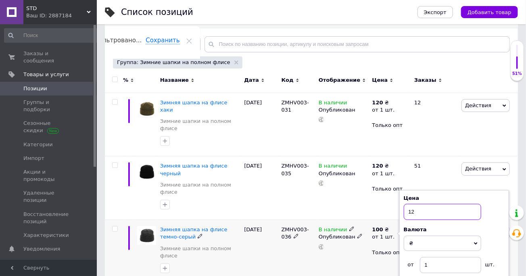
type input "120"
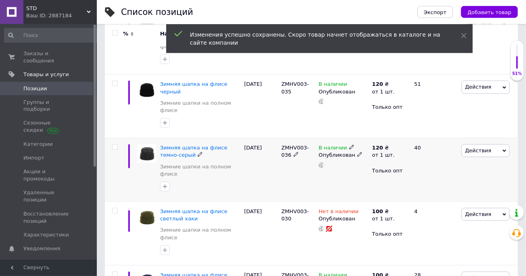
scroll to position [178, 0]
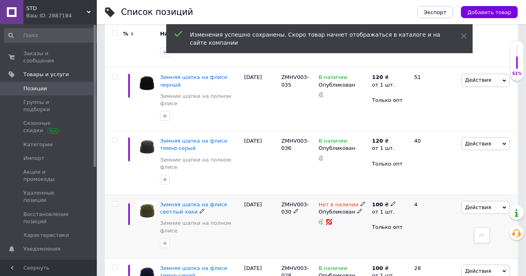
click at [391, 202] on icon at bounding box center [393, 204] width 5 height 5
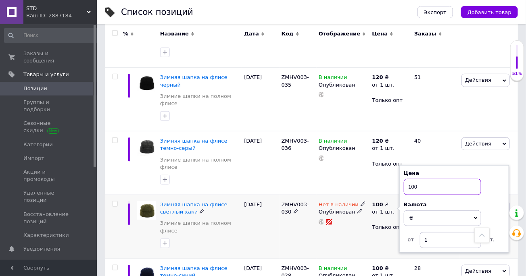
drag, startPoint x: 429, startPoint y: 152, endPoint x: 385, endPoint y: 163, distance: 44.9
click at [404, 179] on input "100" at bounding box center [442, 187] width 77 height 16
type input "120"
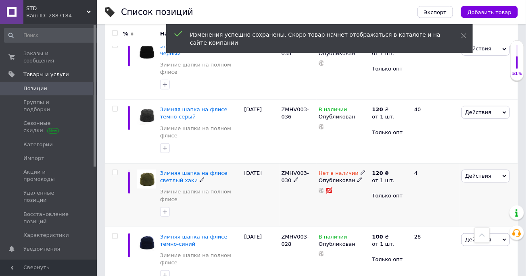
scroll to position [222, 0]
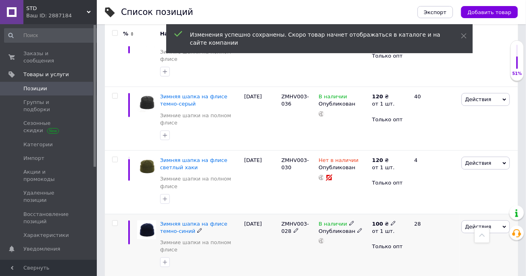
click at [391, 221] on use at bounding box center [393, 223] width 4 height 4
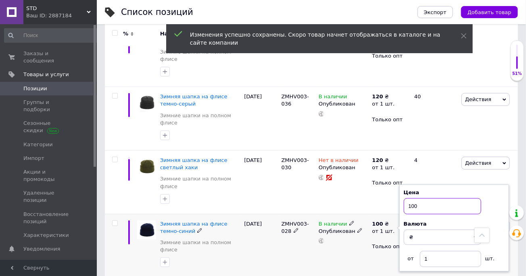
drag, startPoint x: 425, startPoint y: 163, endPoint x: 388, endPoint y: 168, distance: 36.6
click at [404, 199] on input "100" at bounding box center [442, 207] width 77 height 16
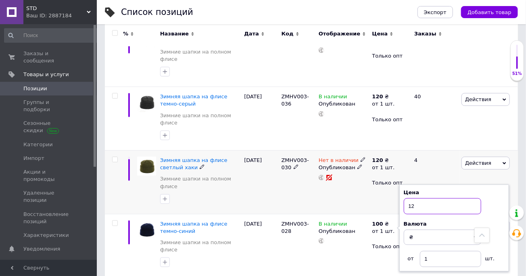
type input "120"
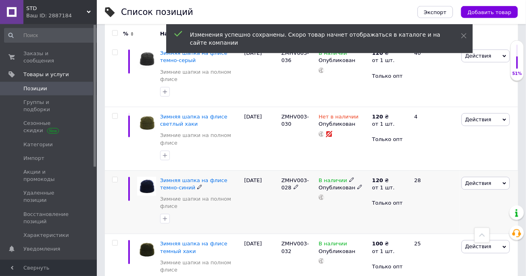
scroll to position [266, 0]
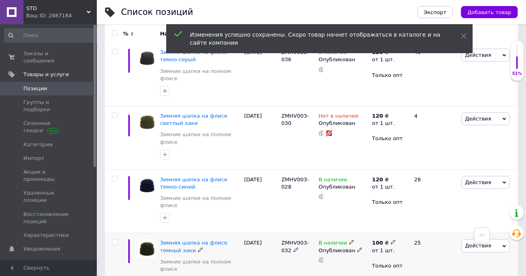
click at [391, 241] on use at bounding box center [393, 243] width 4 height 4
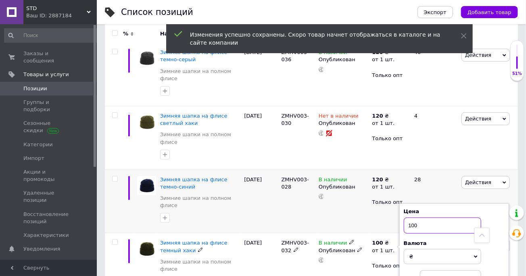
drag, startPoint x: 431, startPoint y: 170, endPoint x: 385, endPoint y: 182, distance: 47.9
click at [404, 218] on input "100" at bounding box center [442, 226] width 77 height 16
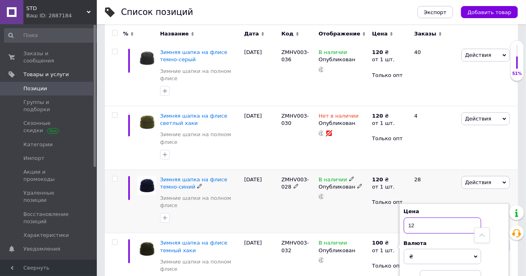
type input "120"
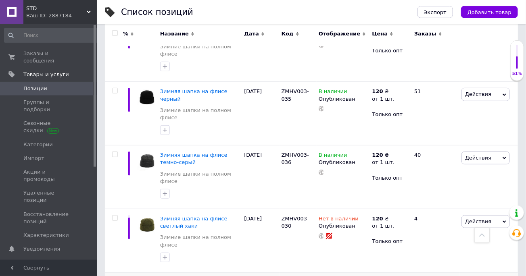
scroll to position [44, 0]
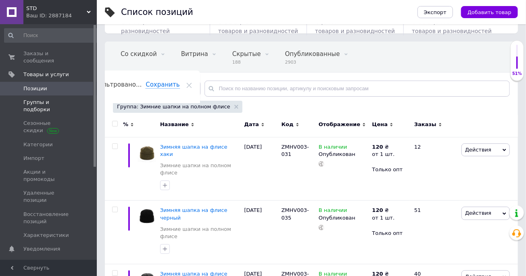
click at [60, 99] on span "Группы и подборки" at bounding box center [48, 106] width 51 height 15
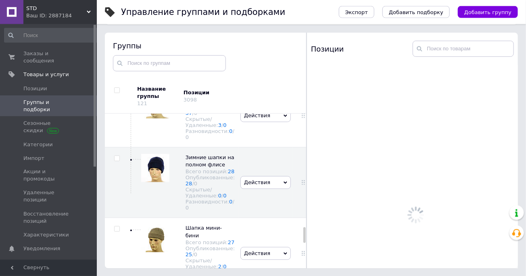
scroll to position [1121, 0]
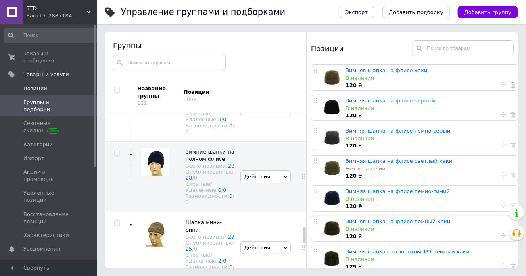
click at [39, 85] on span "Позиции" at bounding box center [35, 88] width 24 height 7
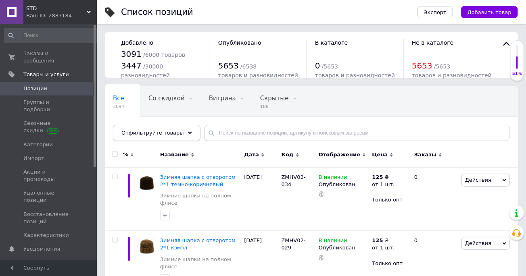
click at [188, 132] on icon at bounding box center [190, 133] width 4 height 4
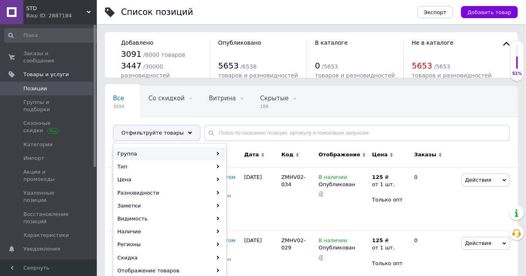
click at [218, 153] on icon at bounding box center [218, 154] width 4 height 4
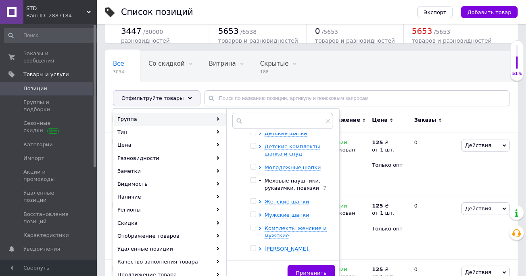
scroll to position [44, 0]
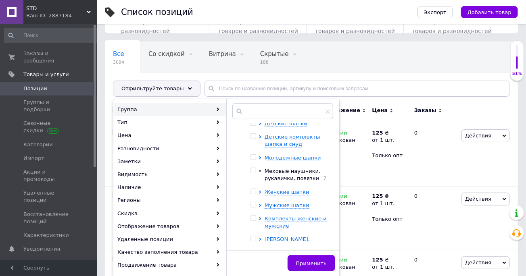
click at [309, 240] on span "[PERSON_NAME], хомуты, снуды" at bounding box center [287, 242] width 45 height 13
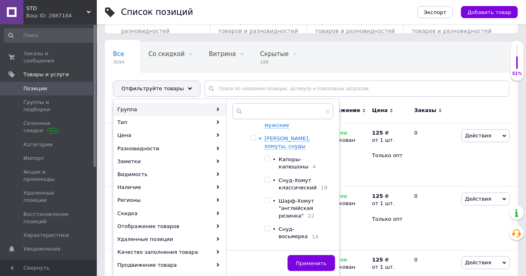
scroll to position [253, 0]
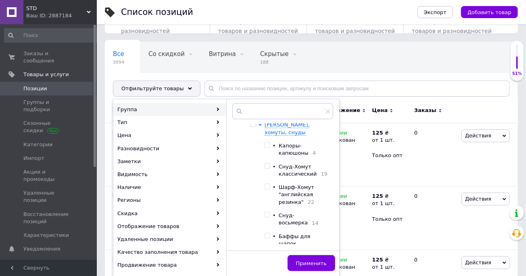
click at [267, 234] on input "checkbox" at bounding box center [267, 236] width 5 height 5
checkbox input "true"
click at [313, 265] on span "Применить" at bounding box center [311, 264] width 31 height 6
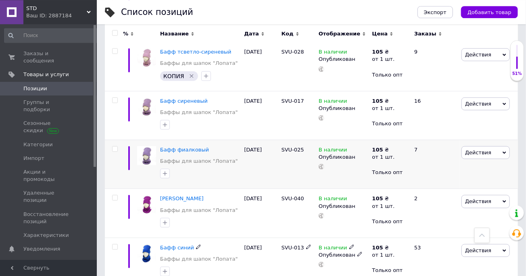
scroll to position [311, 0]
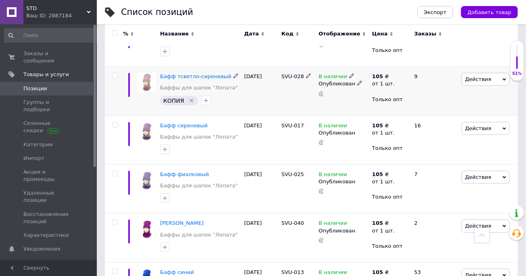
click at [189, 100] on icon "Удалить метку" at bounding box center [191, 101] width 6 height 6
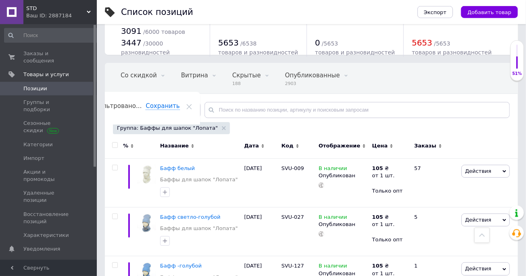
scroll to position [0, 0]
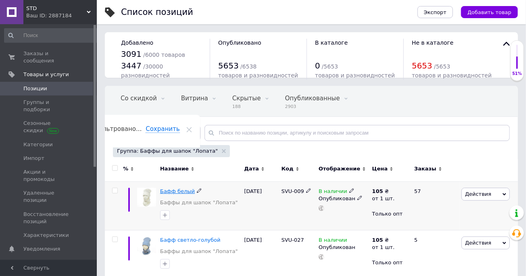
click at [178, 191] on span "Бафф белый" at bounding box center [177, 191] width 35 height 6
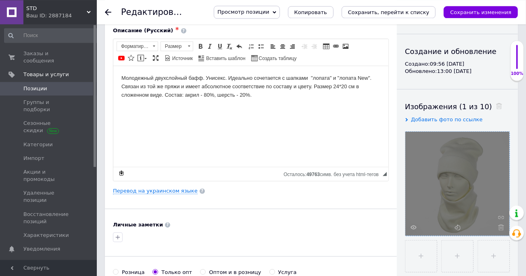
scroll to position [89, 0]
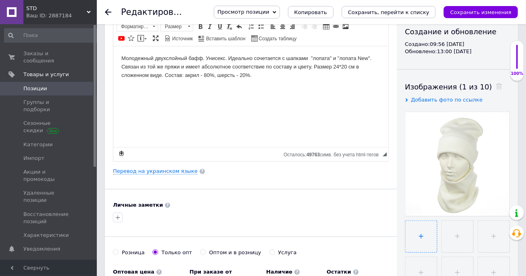
click at [420, 238] on input "file" at bounding box center [421, 236] width 31 height 31
type input "C:\fakepath\DSC_2273.JPG"
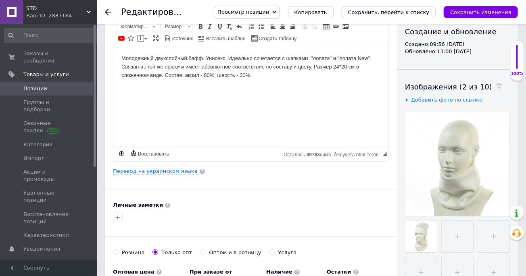
click at [0, 0] on icon at bounding box center [0, 0] width 0 height 0
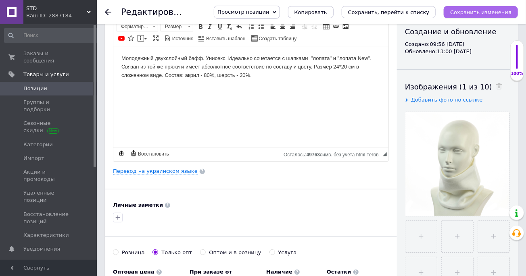
click at [495, 11] on icon "Сохранить изменения" at bounding box center [480, 12] width 61 height 6
click at [107, 11] on icon at bounding box center [108, 12] width 6 height 6
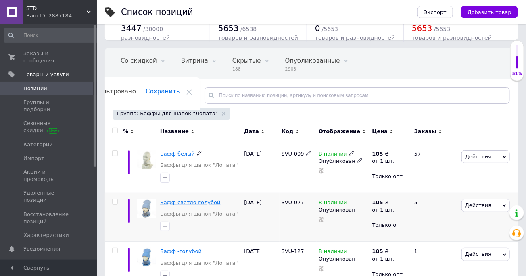
scroll to position [89, 0]
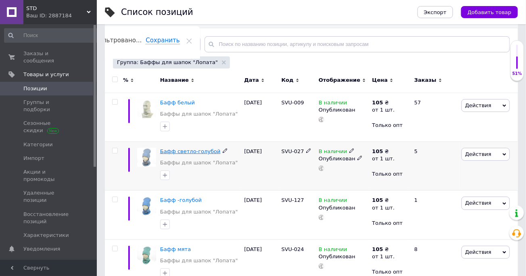
click at [198, 152] on span "Бафф светло-голубой" at bounding box center [190, 152] width 61 height 6
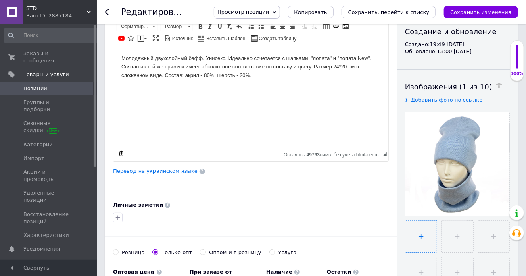
click at [420, 236] on input "file" at bounding box center [421, 236] width 31 height 31
type input "C:\fakepath\DSC_2234.JPG"
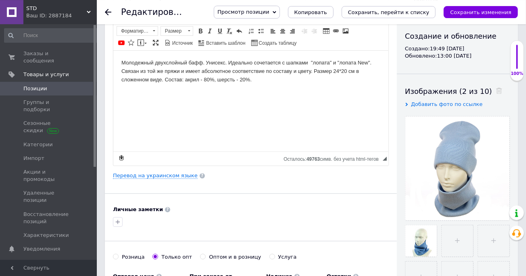
scroll to position [133, 0]
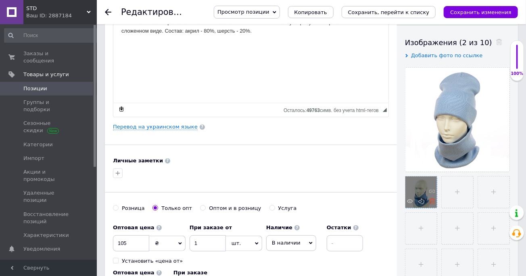
click at [432, 201] on icon at bounding box center [432, 202] width 6 height 6
click at [421, 194] on input "file" at bounding box center [421, 192] width 31 height 31
type input "C:\fakepath\DSC_2236.JPG"
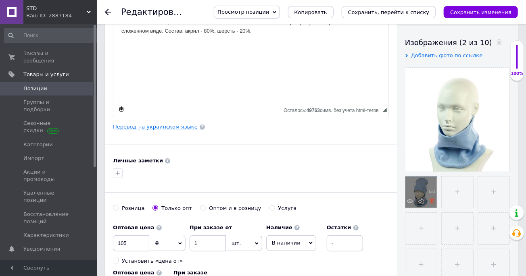
click at [431, 202] on icon at bounding box center [432, 202] width 6 height 6
click at [459, 13] on button "Сохранить изменения" at bounding box center [481, 12] width 74 height 12
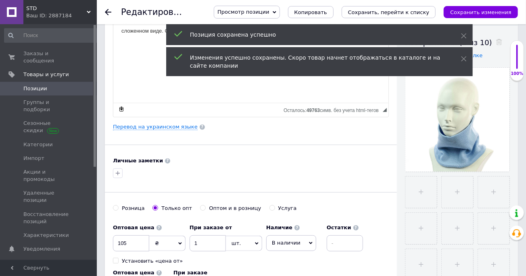
click at [108, 11] on icon at bounding box center [108, 12] width 6 height 6
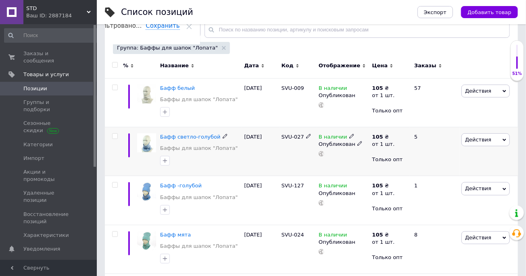
scroll to position [133, 0]
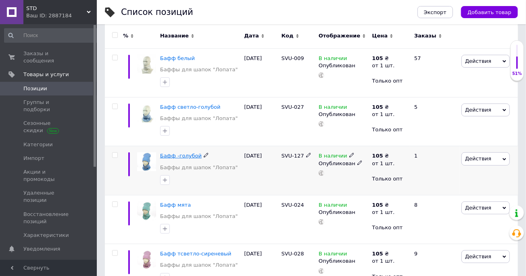
click at [184, 155] on span "Бафф -голубой" at bounding box center [181, 156] width 42 height 6
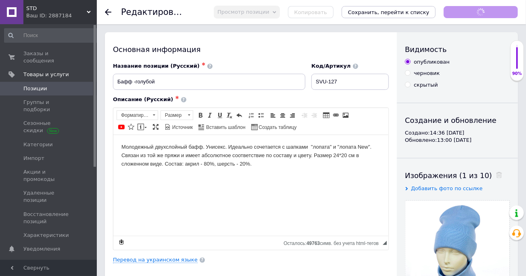
scroll to position [89, 0]
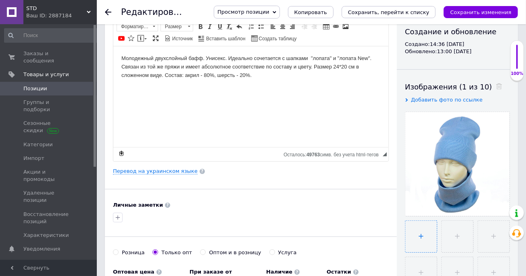
click at [420, 236] on input "file" at bounding box center [421, 236] width 31 height 31
type input "C:\fakepath\DSC_2234.JPG"
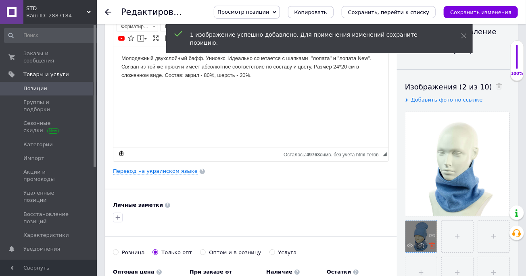
click at [431, 246] on icon at bounding box center [432, 246] width 6 height 6
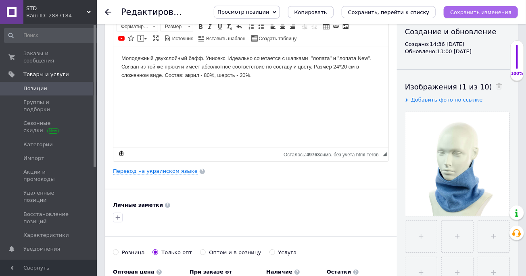
click at [488, 10] on icon "Сохранить изменения" at bounding box center [480, 12] width 61 height 6
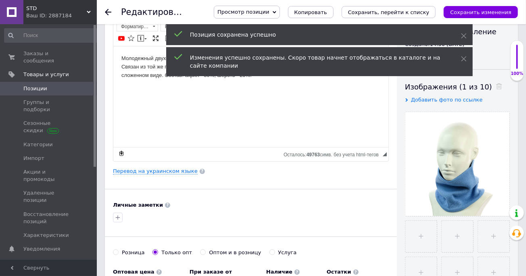
click at [107, 10] on icon at bounding box center [108, 12] width 6 height 6
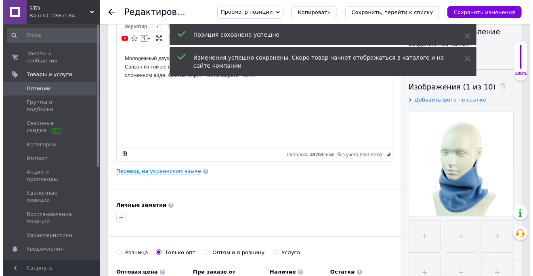
scroll to position [0, 0]
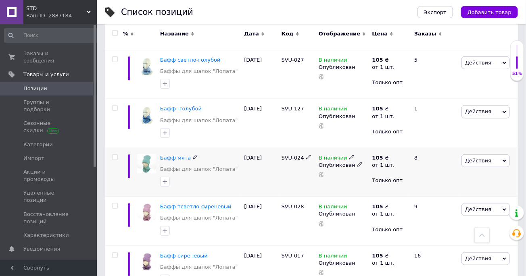
scroll to position [222, 0]
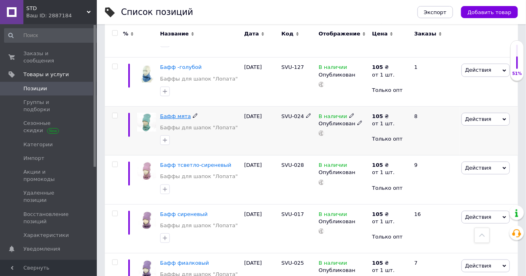
click at [180, 117] on span "Бафф мята" at bounding box center [175, 116] width 31 height 6
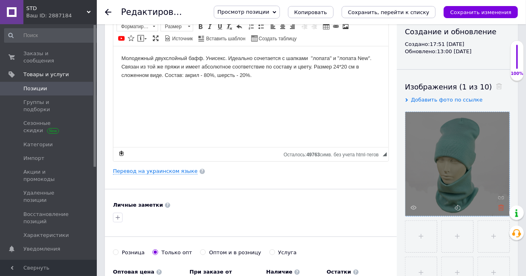
click at [501, 207] on icon at bounding box center [501, 208] width 6 height 6
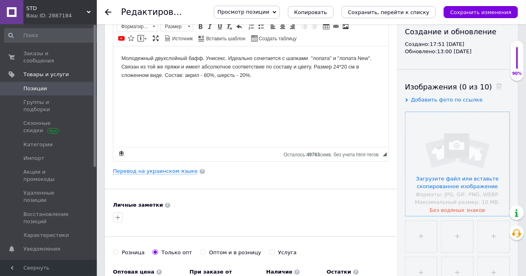
click at [437, 180] on input "file" at bounding box center [458, 164] width 104 height 104
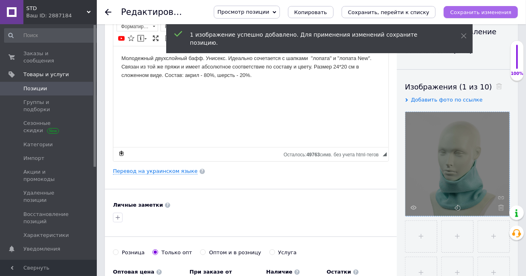
click at [492, 13] on icon "Сохранить изменения" at bounding box center [480, 12] width 61 height 6
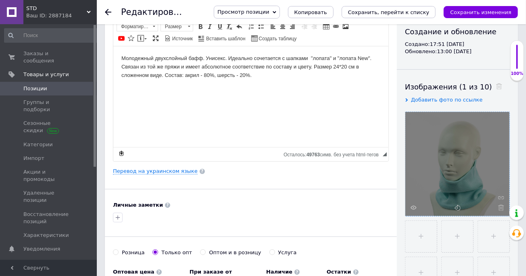
click at [107, 12] on use at bounding box center [108, 12] width 6 height 6
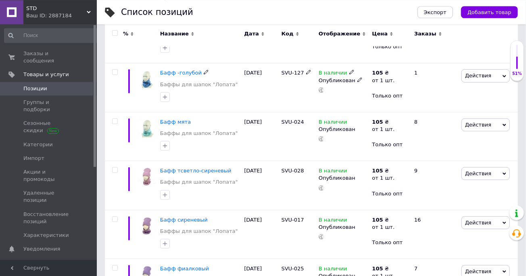
scroll to position [266, 0]
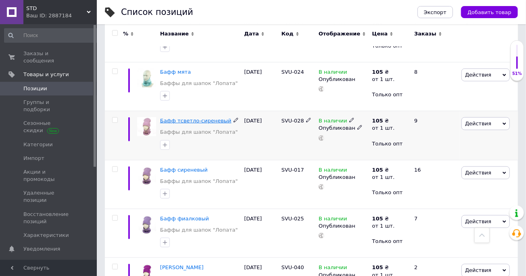
click at [201, 121] on span "Бафф тсветло-сиреневый" at bounding box center [195, 121] width 71 height 6
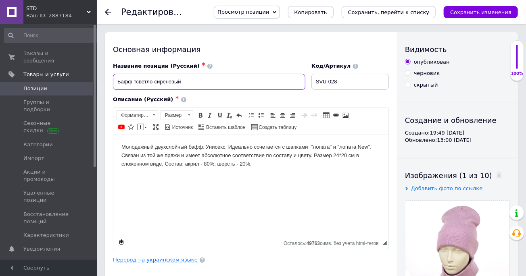
click at [136, 81] on input "Бафф тсветло-сиреневый" at bounding box center [209, 82] width 192 height 16
type input "Бафф светло-сиреневый"
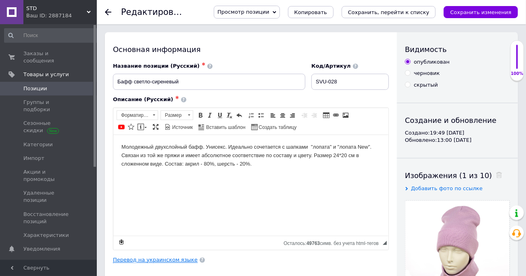
click at [140, 260] on link "Перевод на украинском языке" at bounding box center [155, 260] width 85 height 6
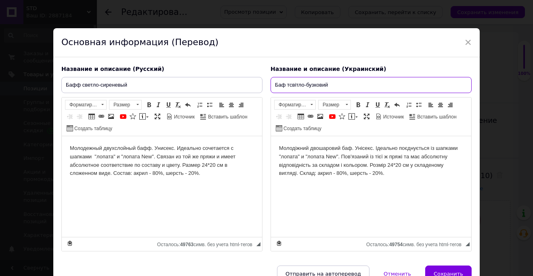
click at [285, 82] on input "Баф тсвітло-бузковий" at bounding box center [370, 85] width 201 height 16
type input "Баф світло-бузковий"
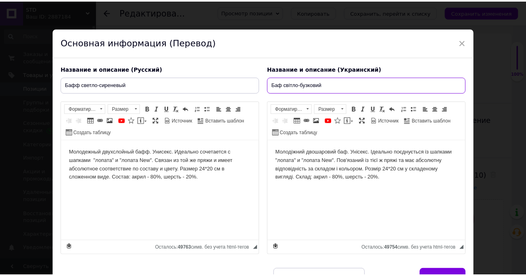
scroll to position [46, 0]
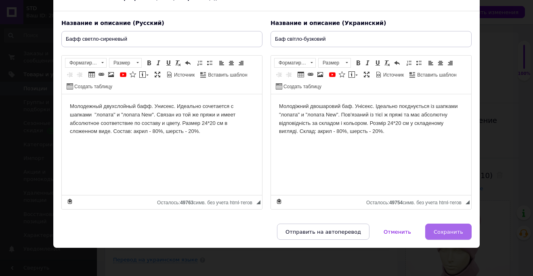
click at [441, 233] on span "Сохранить" at bounding box center [447, 232] width 29 height 6
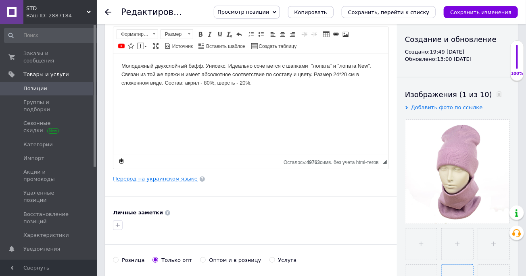
scroll to position [133, 0]
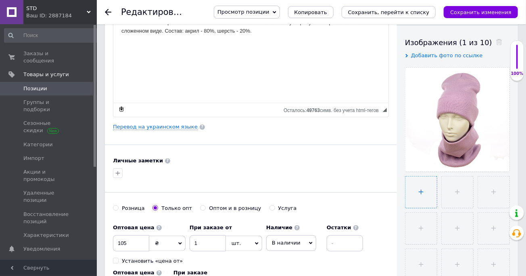
click at [422, 192] on input "file" at bounding box center [421, 192] width 31 height 31
type input "C:\fakepath\DSC_2263.JPG"
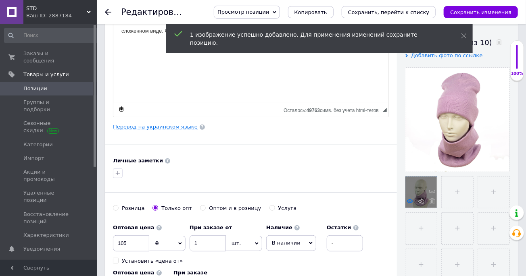
click at [409, 203] on use at bounding box center [410, 201] width 6 height 4
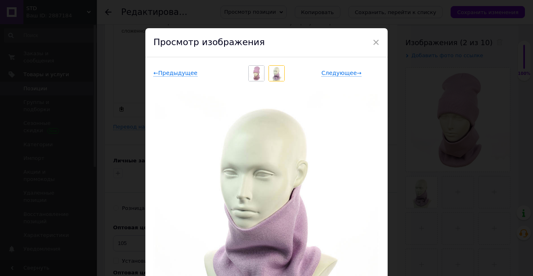
drag, startPoint x: 371, startPoint y: 43, endPoint x: 396, endPoint y: 87, distance: 50.6
click at [372, 42] on span "×" at bounding box center [375, 43] width 7 height 14
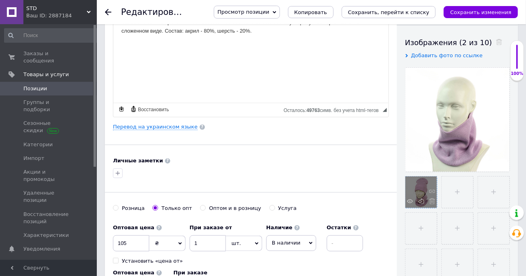
click at [429, 201] on span at bounding box center [430, 203] width 10 height 8
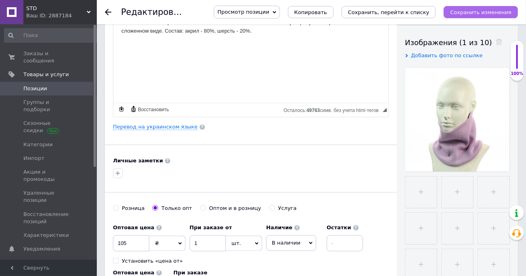
click at [471, 13] on icon "Сохранить изменения" at bounding box center [480, 12] width 61 height 6
click at [108, 13] on icon at bounding box center [108, 12] width 6 height 6
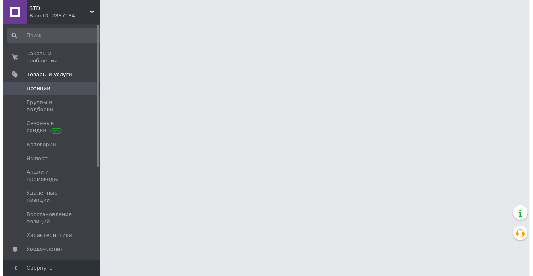
scroll to position [0, 0]
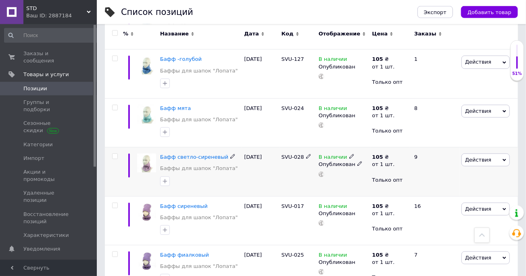
scroll to position [311, 0]
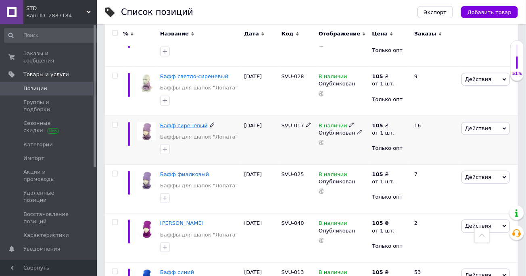
click at [186, 126] on span "Бафф сиреневый" at bounding box center [184, 126] width 48 height 6
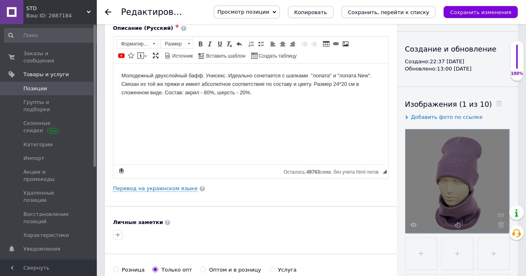
scroll to position [89, 0]
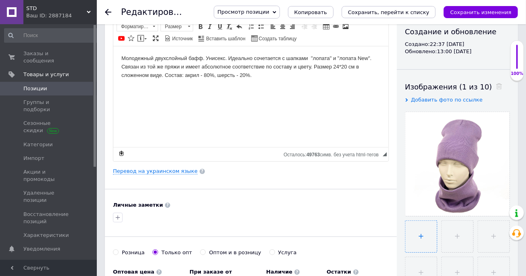
click at [421, 236] on input "file" at bounding box center [421, 236] width 31 height 31
type input "C:\fakepath\DSC_2276.JPG"
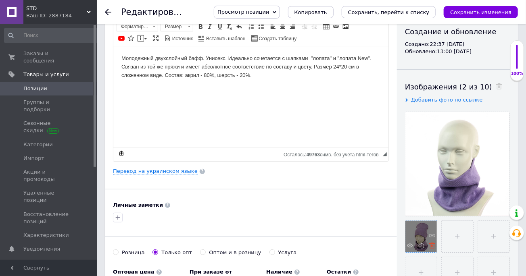
click at [432, 246] on icon at bounding box center [432, 246] width 6 height 6
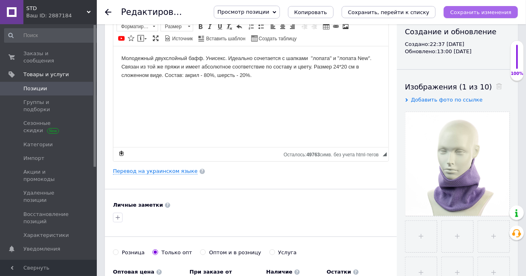
click at [494, 10] on icon "Сохранить изменения" at bounding box center [480, 12] width 61 height 6
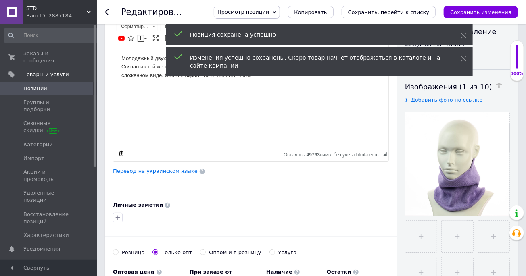
click at [107, 12] on use at bounding box center [108, 12] width 6 height 6
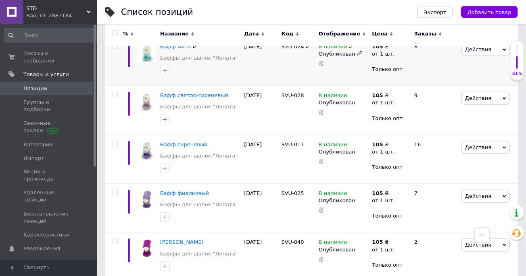
scroll to position [311, 0]
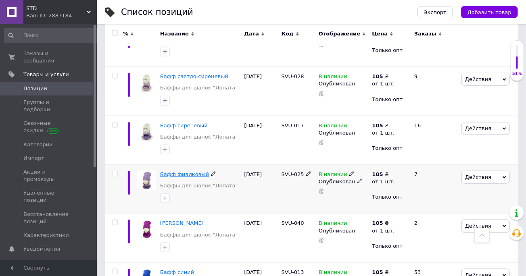
click at [186, 174] on span "Бафф фиалковый" at bounding box center [184, 175] width 49 height 6
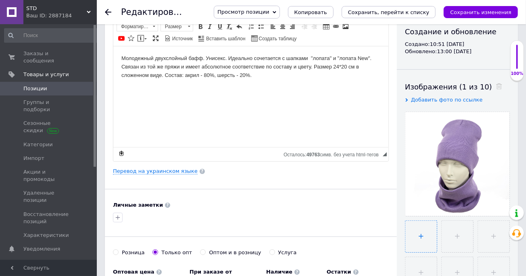
click at [420, 237] on input "file" at bounding box center [421, 236] width 31 height 31
type input "C:\fakepath\DSC_2264.JPG"
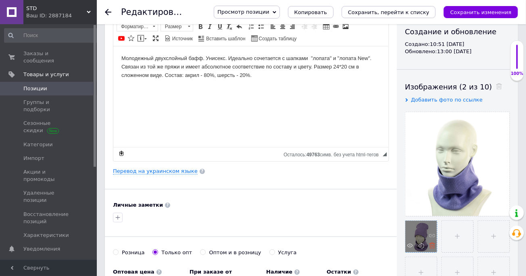
click at [433, 246] on use at bounding box center [432, 246] width 6 height 6
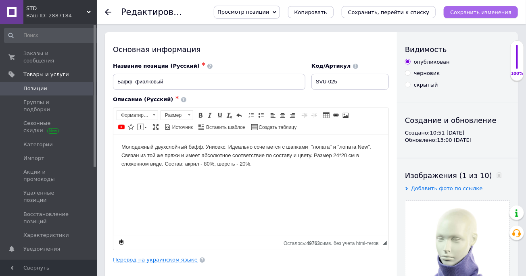
click at [476, 13] on icon "Сохранить изменения" at bounding box center [480, 12] width 61 height 6
drag, startPoint x: 108, startPoint y: 11, endPoint x: 114, endPoint y: 18, distance: 8.9
click at [109, 12] on icon at bounding box center [108, 12] width 6 height 6
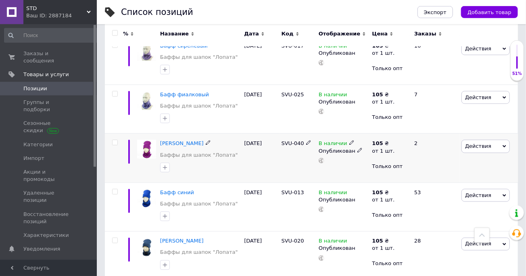
scroll to position [399, 0]
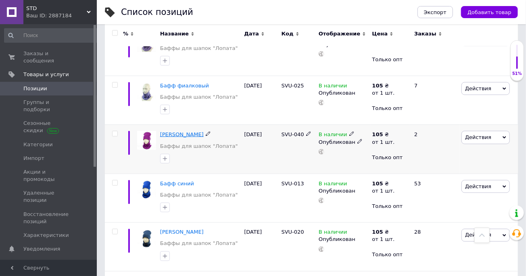
click at [184, 134] on span "[PERSON_NAME]" at bounding box center [182, 135] width 44 height 6
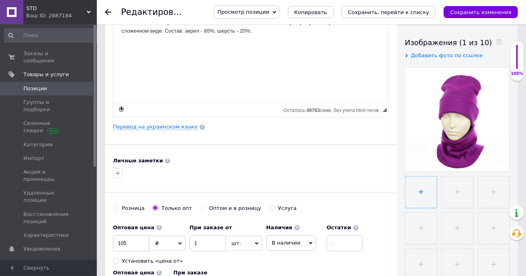
click at [419, 192] on input "file" at bounding box center [421, 192] width 31 height 31
type input "C:\fakepath\DSC_2267.JPG"
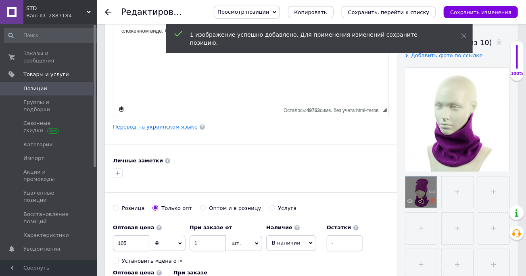
click at [431, 203] on use at bounding box center [432, 202] width 6 height 6
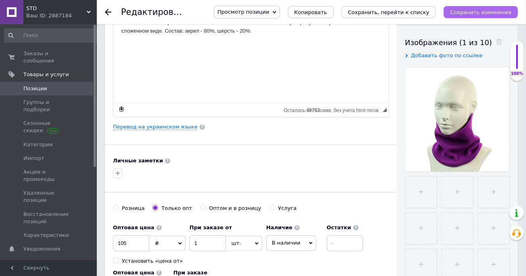
click at [506, 15] on icon "Сохранить изменения" at bounding box center [480, 12] width 61 height 6
click at [107, 11] on icon at bounding box center [108, 12] width 6 height 6
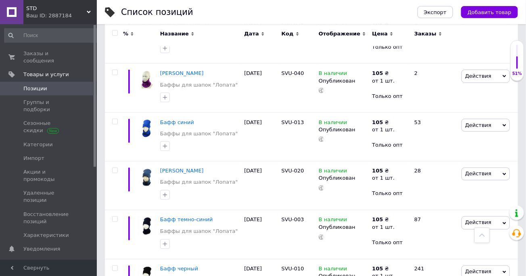
scroll to position [469, 0]
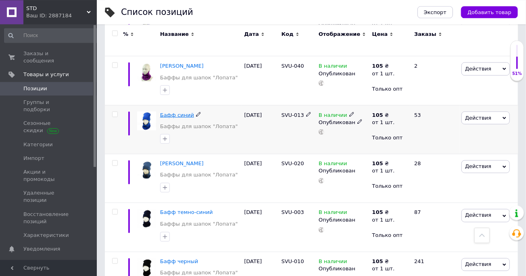
click at [179, 113] on span "Бафф синий" at bounding box center [177, 115] width 34 height 6
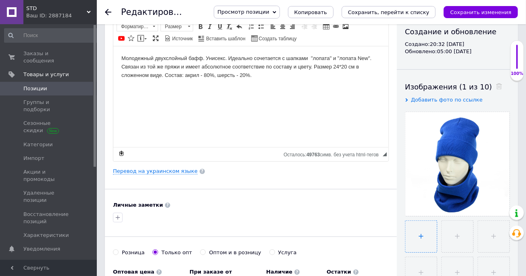
click at [420, 238] on input "file" at bounding box center [421, 236] width 31 height 31
type input "C:\fakepath\DSC_2239.JPG"
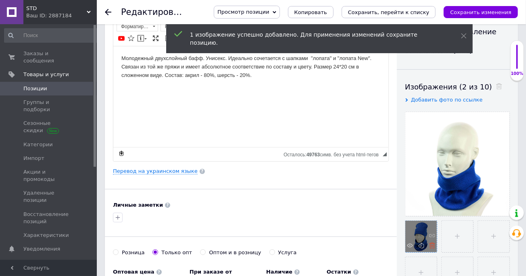
click at [431, 247] on icon at bounding box center [432, 246] width 6 height 6
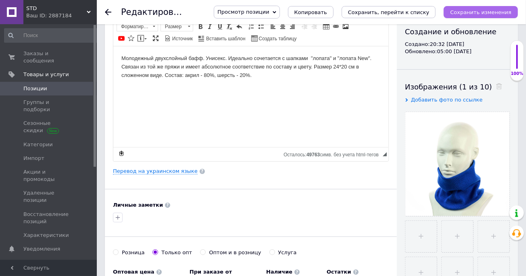
click at [489, 15] on icon "Сохранить изменения" at bounding box center [480, 12] width 61 height 6
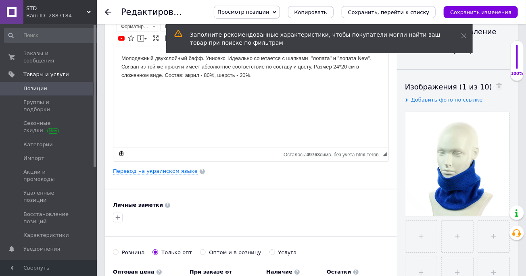
scroll to position [44, 0]
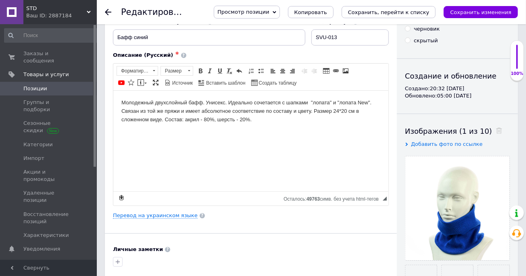
click at [108, 11] on icon at bounding box center [108, 12] width 6 height 6
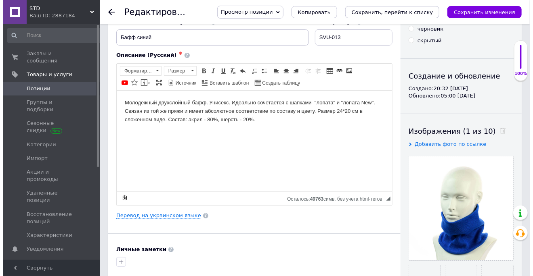
scroll to position [0, 0]
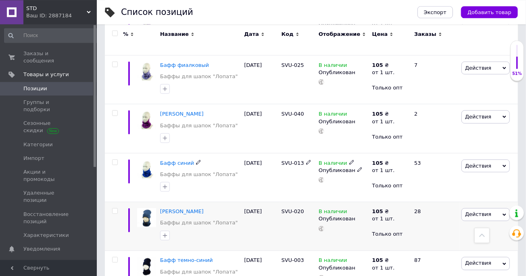
scroll to position [444, 0]
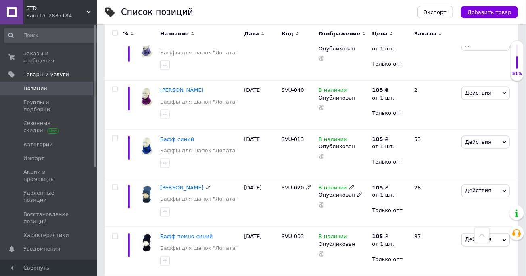
click at [174, 189] on span "[PERSON_NAME]" at bounding box center [182, 188] width 44 height 6
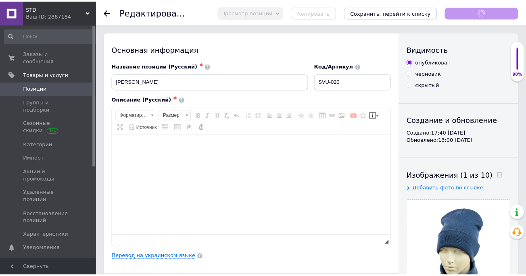
scroll to position [133, 0]
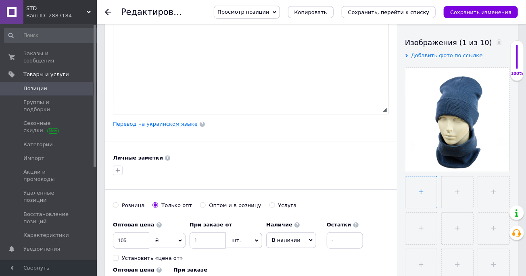
click at [421, 192] on input "file" at bounding box center [421, 192] width 31 height 31
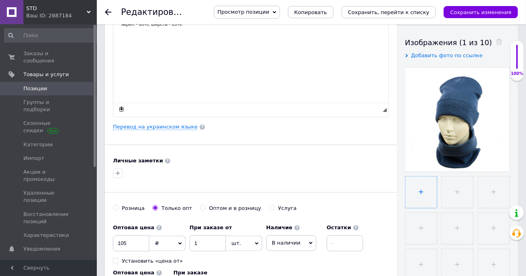
scroll to position [0, 0]
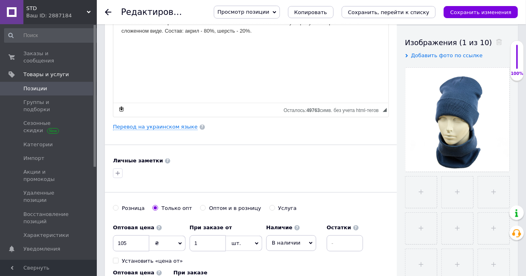
type input "C:\fakepath\DSC_2238.JPG"
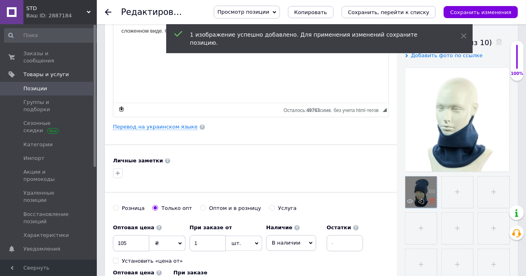
click at [431, 201] on icon at bounding box center [432, 202] width 6 height 6
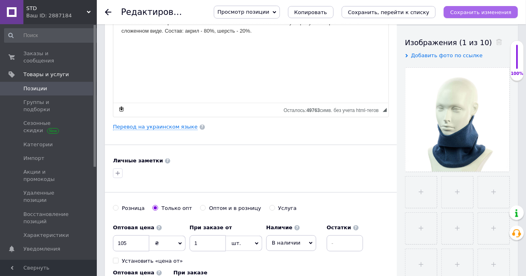
click at [472, 11] on icon "Сохранить изменения" at bounding box center [480, 12] width 61 height 6
click at [109, 11] on icon at bounding box center [108, 12] width 6 height 6
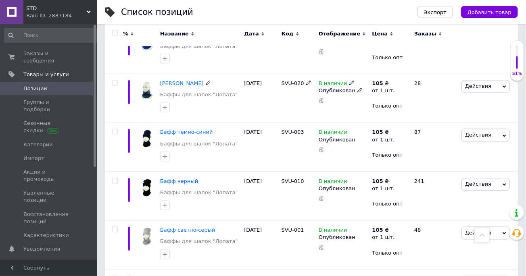
scroll to position [577, 0]
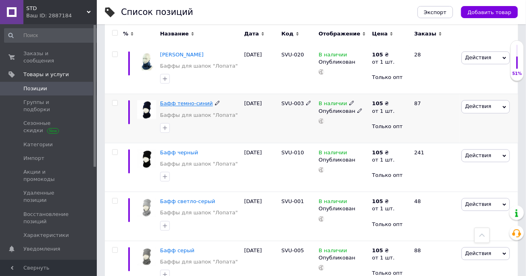
click at [197, 102] on span "Бафф темно-синий" at bounding box center [186, 104] width 53 height 6
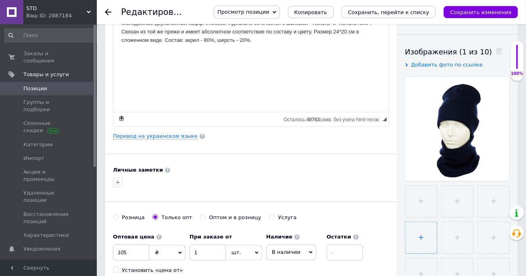
scroll to position [133, 0]
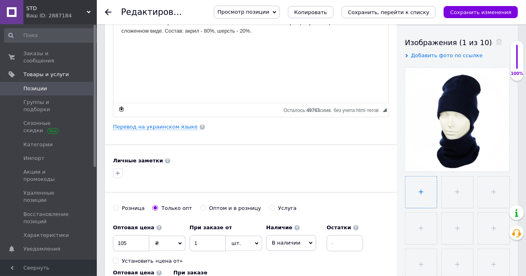
click at [419, 193] on input "file" at bounding box center [421, 192] width 31 height 31
type input "C:\fakepath\DSC_2240.JPG"
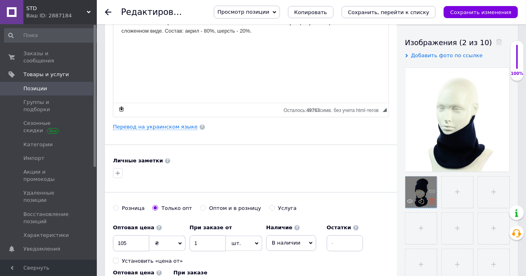
click at [431, 202] on icon at bounding box center [432, 202] width 6 height 6
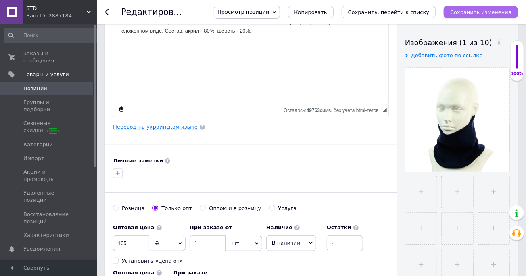
drag, startPoint x: 483, startPoint y: 10, endPoint x: 264, endPoint y: 36, distance: 221.1
click at [483, 10] on icon "Сохранить изменения" at bounding box center [480, 12] width 61 height 6
click at [107, 12] on use at bounding box center [108, 12] width 6 height 6
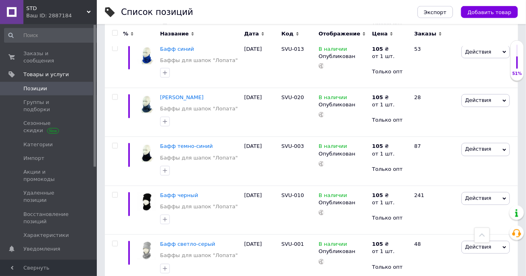
scroll to position [533, 0]
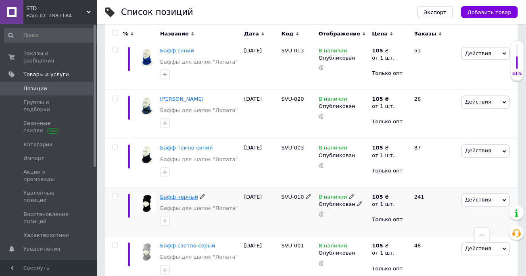
click at [184, 199] on span "Бафф черный" at bounding box center [179, 198] width 38 height 6
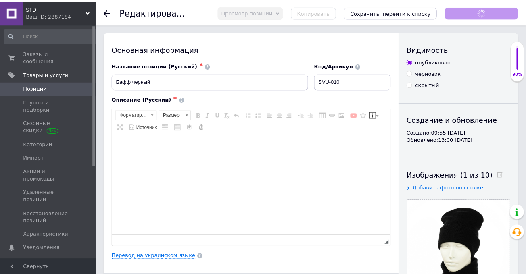
scroll to position [89, 0]
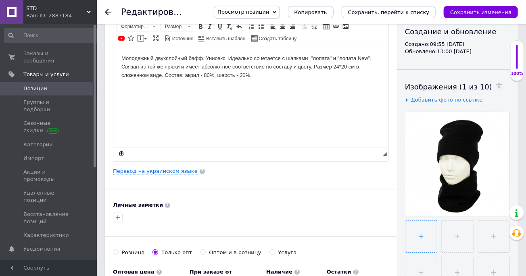
click at [420, 236] on input "file" at bounding box center [421, 236] width 31 height 31
type input "C:\fakepath\DSC_2274.JPG"
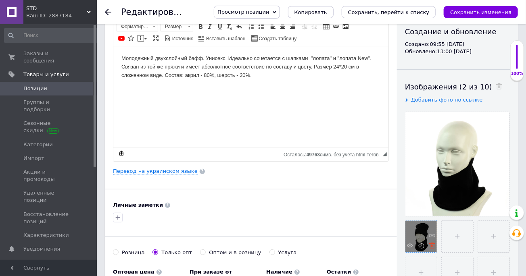
click at [431, 246] on icon at bounding box center [432, 246] width 6 height 6
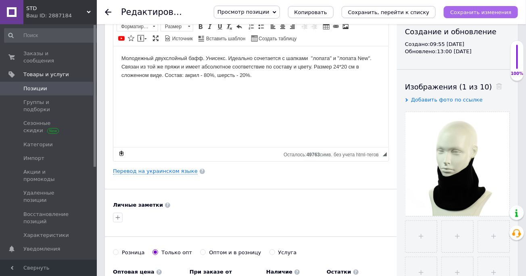
click at [481, 12] on icon "Сохранить изменения" at bounding box center [480, 12] width 61 height 6
click at [107, 10] on use at bounding box center [108, 12] width 6 height 6
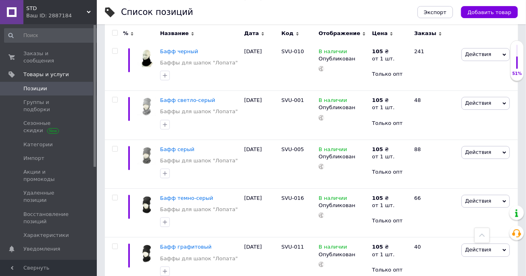
scroll to position [661, 0]
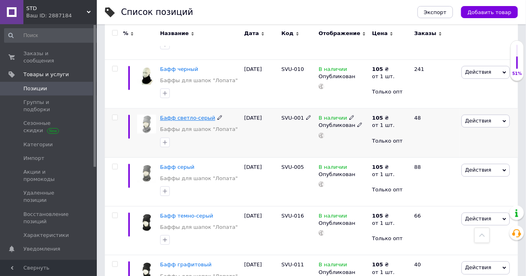
click at [189, 117] on span "Бафф светло-серый" at bounding box center [187, 118] width 55 height 6
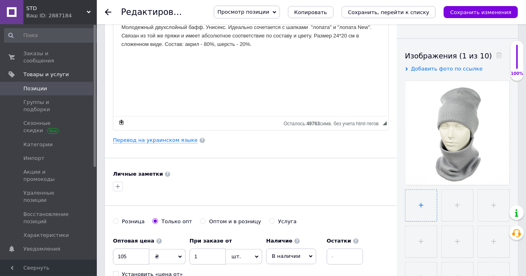
scroll to position [133, 0]
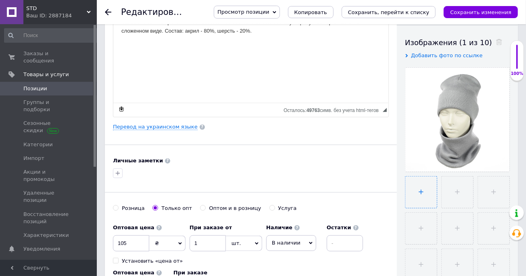
click at [420, 191] on input "file" at bounding box center [421, 192] width 31 height 31
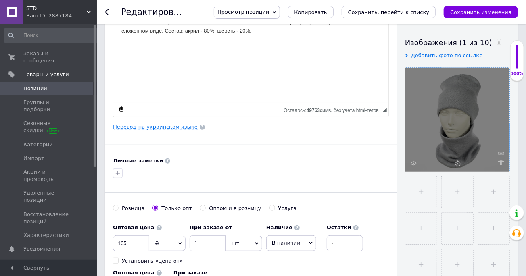
type input "C:\fakepath\DSC_2242.JPG"
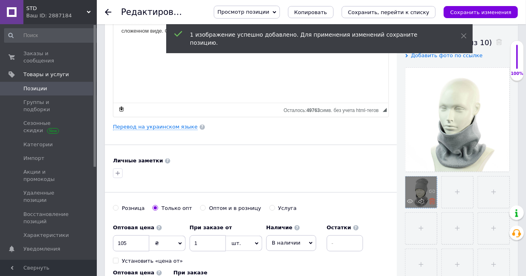
click at [432, 200] on use at bounding box center [432, 202] width 6 height 6
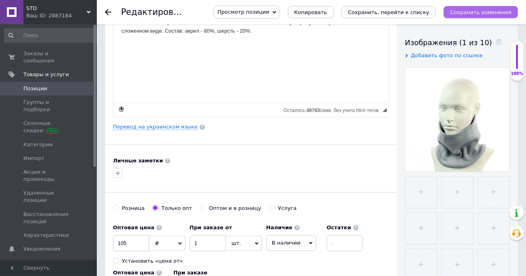
drag, startPoint x: 486, startPoint y: 14, endPoint x: 138, endPoint y: 91, distance: 356.6
click at [486, 14] on icon "Сохранить изменения" at bounding box center [480, 12] width 61 height 6
click at [107, 10] on icon at bounding box center [108, 12] width 6 height 6
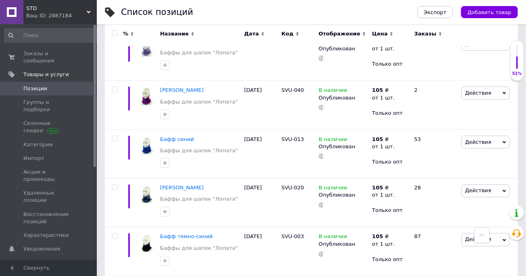
scroll to position [710, 0]
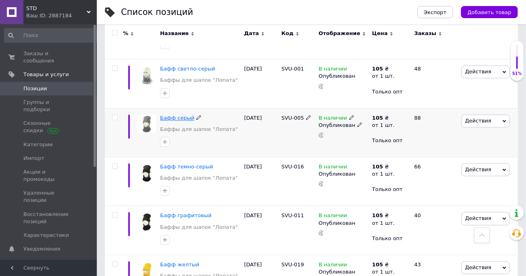
click at [180, 119] on span "Бафф серый" at bounding box center [177, 118] width 34 height 6
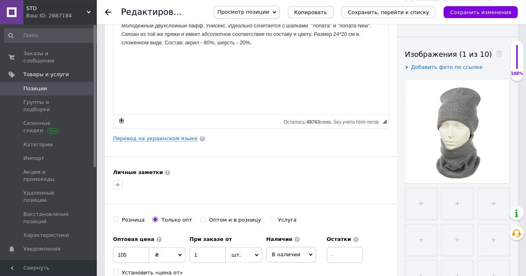
scroll to position [133, 0]
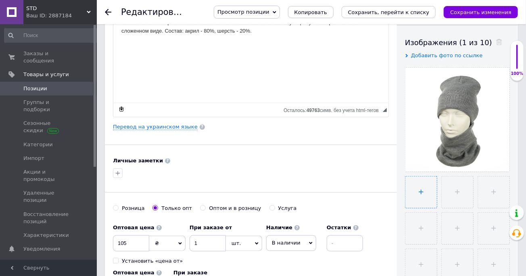
click at [421, 192] on input "file" at bounding box center [421, 192] width 31 height 31
type input "C:\fakepath\DSC_2243.JPG"
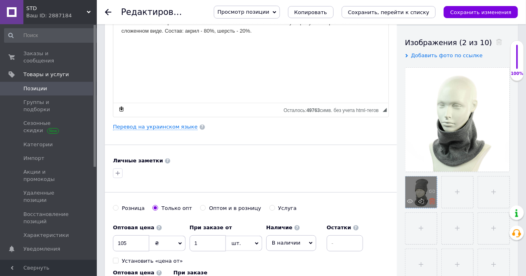
click at [431, 202] on icon at bounding box center [432, 202] width 6 height 6
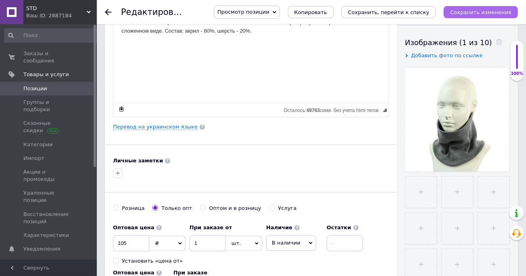
click at [491, 13] on icon "Сохранить изменения" at bounding box center [480, 12] width 61 height 6
click at [107, 10] on use at bounding box center [108, 12] width 6 height 6
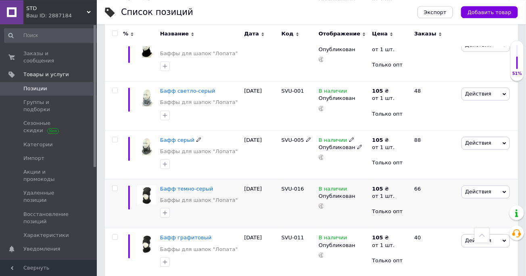
scroll to position [710, 0]
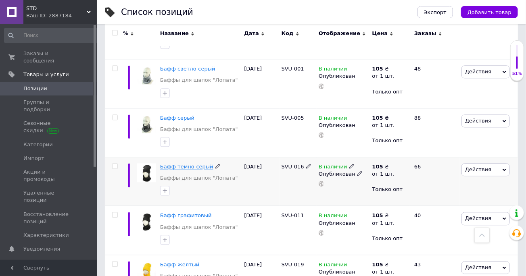
click at [192, 166] on span "Бафф темно-серый" at bounding box center [186, 167] width 53 height 6
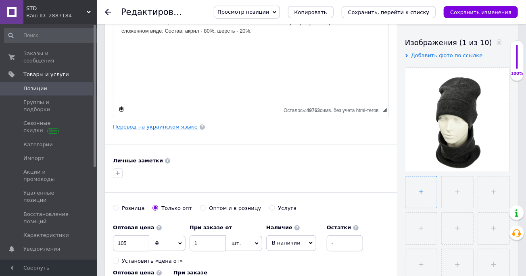
click at [420, 192] on input "file" at bounding box center [421, 192] width 31 height 31
type input "C:\fakepath\DSC_2244.JPG"
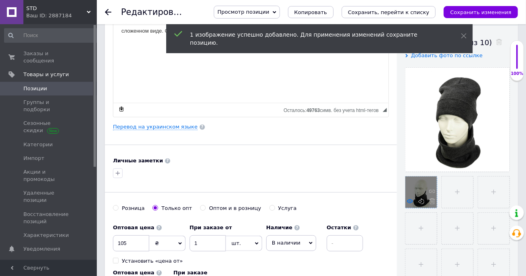
click at [410, 203] on use at bounding box center [410, 201] width 6 height 4
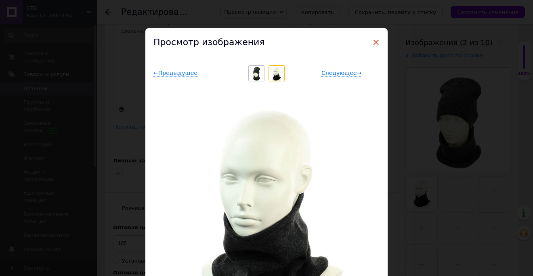
drag, startPoint x: 373, startPoint y: 42, endPoint x: 264, endPoint y: 53, distance: 109.9
click at [373, 42] on span "×" at bounding box center [375, 43] width 7 height 14
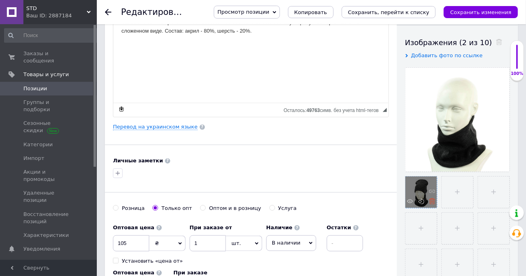
click at [431, 201] on icon at bounding box center [432, 202] width 6 height 6
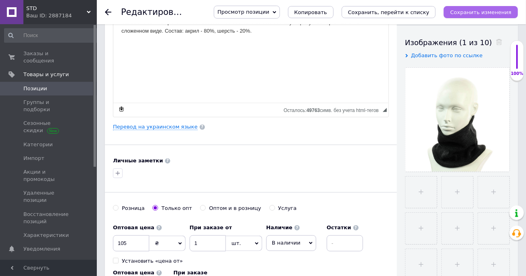
click at [479, 13] on icon "Сохранить изменения" at bounding box center [480, 12] width 61 height 6
click at [108, 10] on icon at bounding box center [108, 12] width 6 height 6
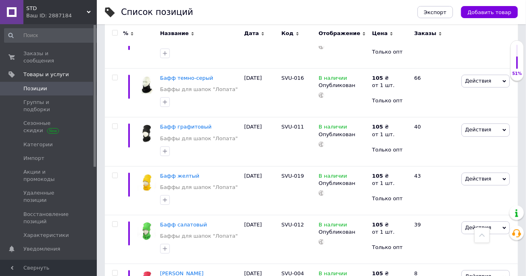
scroll to position [843, 0]
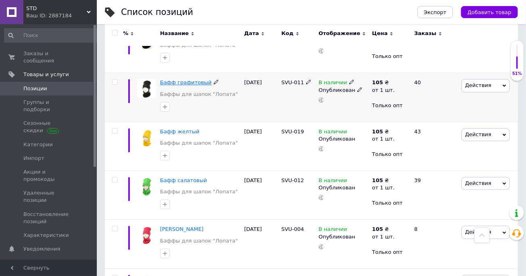
click at [185, 79] on span "Бафф графитовый" at bounding box center [186, 82] width 52 height 6
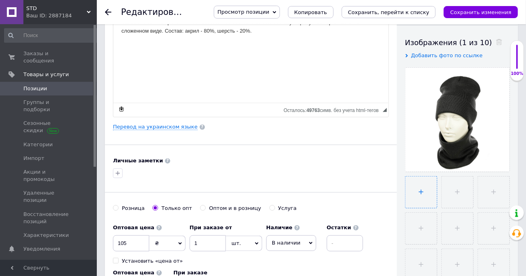
click at [420, 193] on input "file" at bounding box center [421, 192] width 31 height 31
type input "C:\fakepath\DSC_2254.JPG"
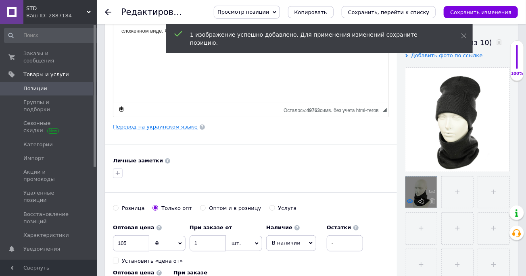
click at [408, 200] on icon at bounding box center [410, 202] width 6 height 6
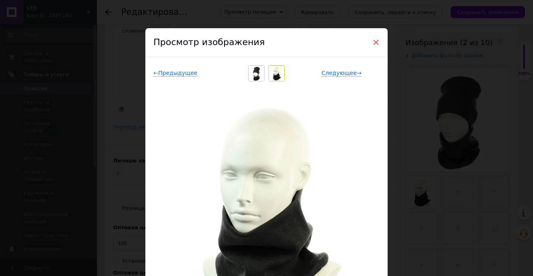
click at [372, 42] on span "×" at bounding box center [375, 43] width 7 height 14
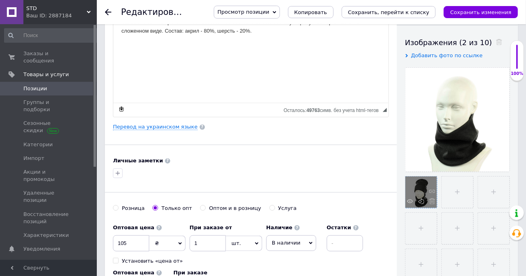
click at [429, 203] on span at bounding box center [430, 203] width 10 height 8
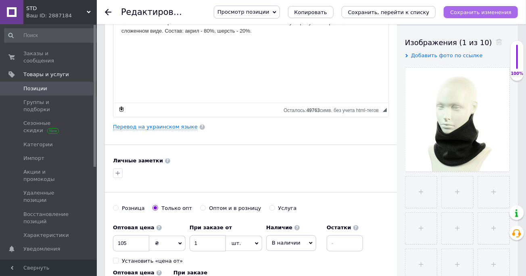
click at [478, 15] on icon "Сохранить изменения" at bounding box center [480, 12] width 61 height 6
click at [108, 11] on icon at bounding box center [108, 12] width 6 height 6
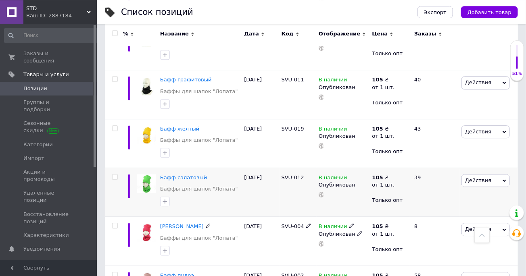
scroll to position [799, 0]
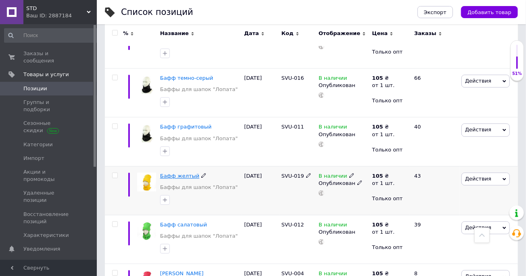
click at [184, 176] on span "Бафф желтый" at bounding box center [180, 176] width 40 height 6
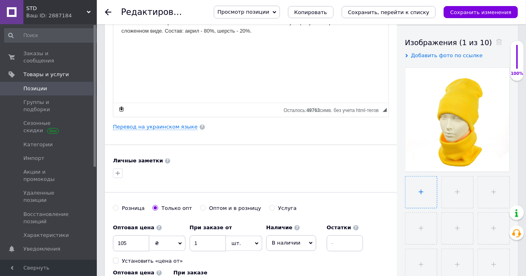
click at [420, 191] on input "file" at bounding box center [421, 192] width 31 height 31
type input "C:\fakepath\DSC_2256.JPG"
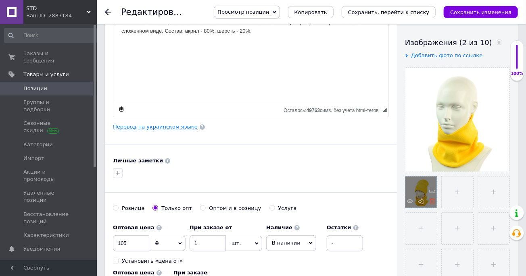
click at [431, 203] on icon at bounding box center [432, 202] width 6 height 6
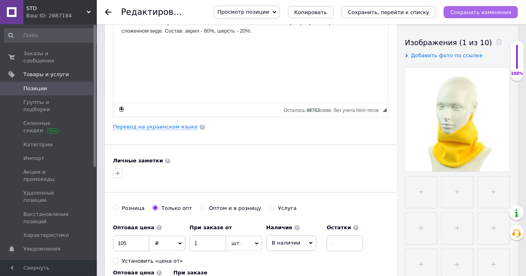
click at [476, 13] on icon "Сохранить изменения" at bounding box center [480, 12] width 61 height 6
click at [107, 12] on use at bounding box center [108, 12] width 6 height 6
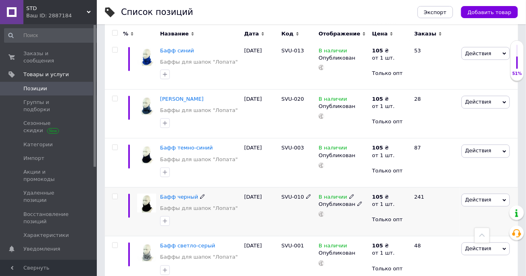
scroll to position [843, 0]
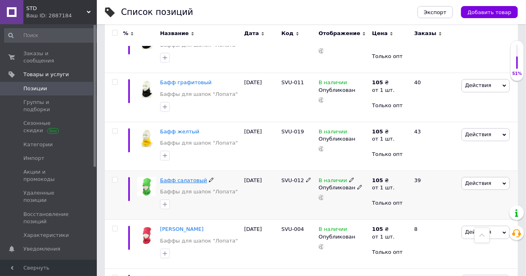
click at [186, 180] on span "Бафф салатовый" at bounding box center [183, 181] width 47 height 6
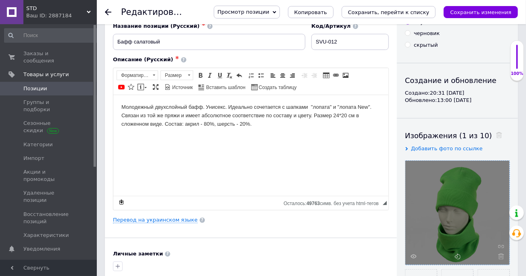
scroll to position [89, 0]
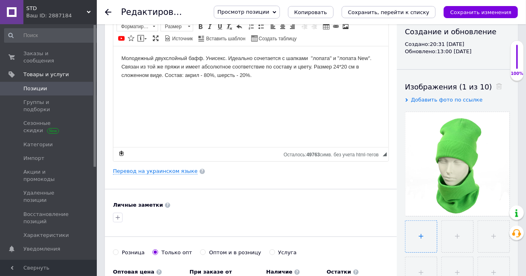
click at [420, 237] on input "file" at bounding box center [421, 236] width 31 height 31
type input "C:\fakepath\DSC_2246.JPG"
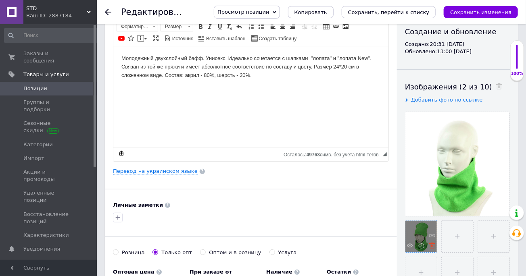
click at [431, 245] on icon at bounding box center [432, 246] width 6 height 6
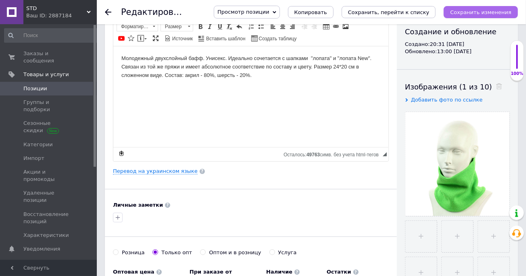
click at [478, 10] on icon "Сохранить изменения" at bounding box center [480, 12] width 61 height 6
click at [107, 13] on use at bounding box center [108, 12] width 6 height 6
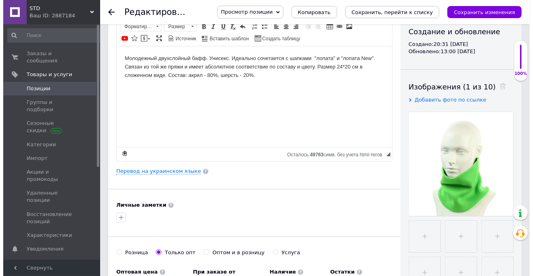
scroll to position [0, 0]
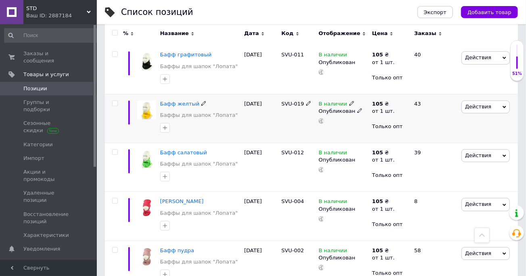
scroll to position [932, 0]
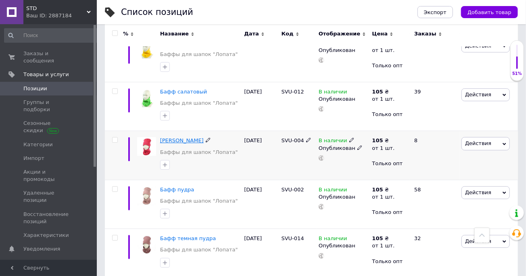
click at [182, 140] on span "[PERSON_NAME]" at bounding box center [182, 141] width 44 height 6
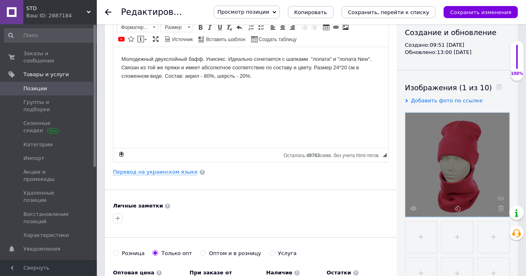
scroll to position [89, 0]
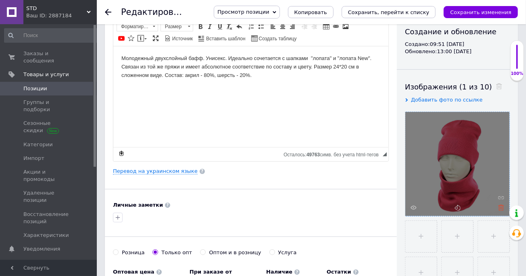
click at [501, 208] on use at bounding box center [501, 208] width 6 height 6
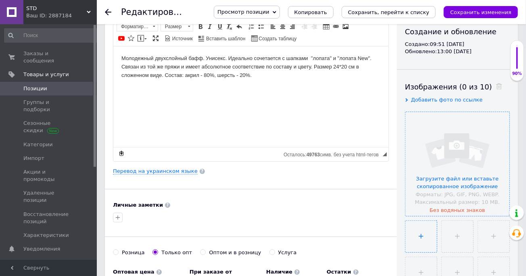
click at [420, 237] on input "file" at bounding box center [421, 236] width 31 height 31
type input "C:\fakepath\DSC_2266.JPG"
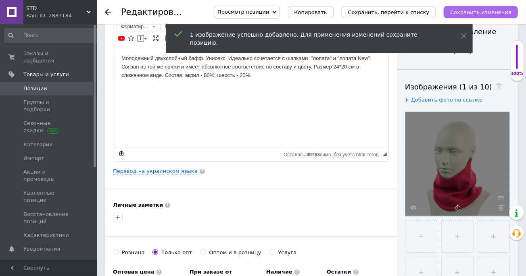
click at [490, 12] on icon "Сохранить изменения" at bounding box center [480, 12] width 61 height 6
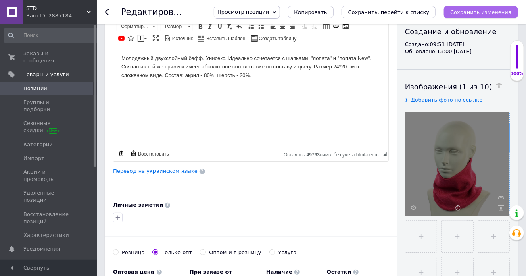
click at [490, 12] on icon "Сохранить изменения" at bounding box center [480, 12] width 61 height 6
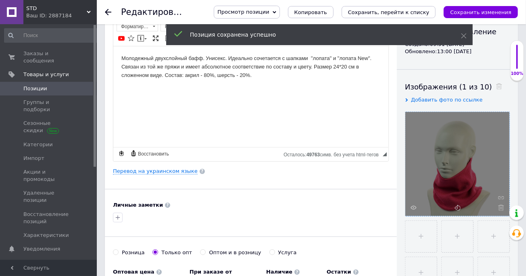
click at [108, 12] on use at bounding box center [108, 12] width 6 height 6
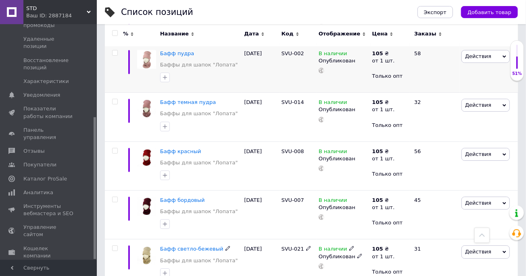
scroll to position [1021, 0]
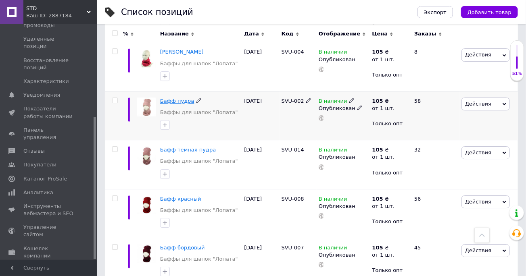
click at [179, 100] on span "Бафф пудра" at bounding box center [177, 101] width 34 height 6
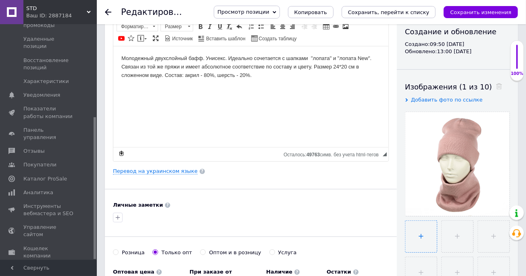
click at [419, 234] on input "file" at bounding box center [421, 236] width 31 height 31
type input "C:\fakepath\DSC_2268.JPG"
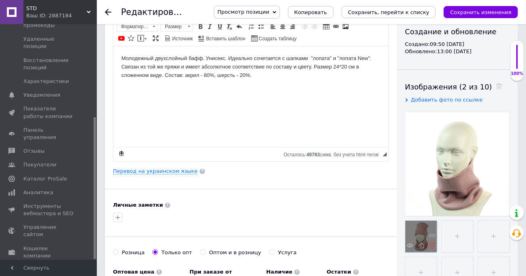
click at [431, 247] on icon at bounding box center [432, 246] width 6 height 6
drag, startPoint x: 458, startPoint y: 12, endPoint x: 430, endPoint y: 66, distance: 60.8
click at [458, 12] on button "Сохранить изменения" at bounding box center [481, 12] width 74 height 12
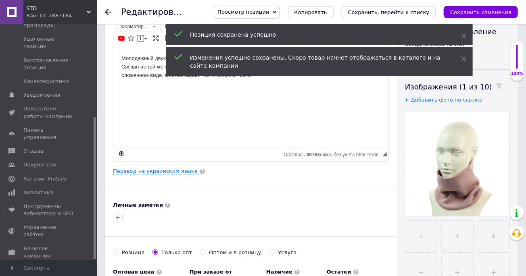
click at [108, 11] on icon at bounding box center [108, 12] width 6 height 6
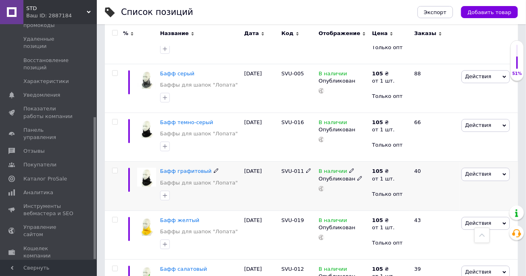
scroll to position [1021, 0]
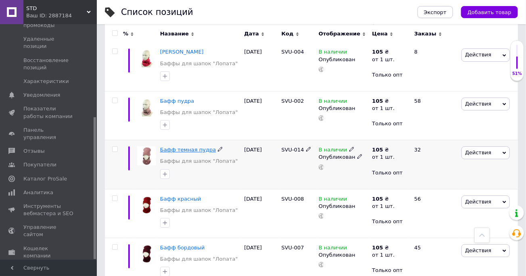
click at [180, 149] on span "Бафф темная пудра" at bounding box center [188, 150] width 56 height 6
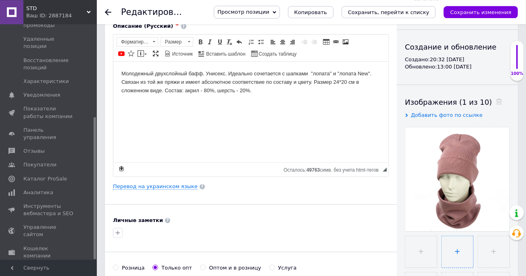
scroll to position [89, 0]
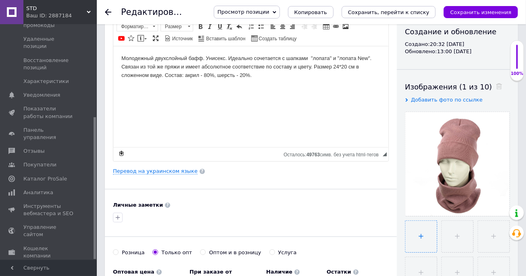
click at [420, 236] on input "file" at bounding box center [421, 236] width 31 height 31
type input "C:\fakepath\DSC_2275.JPG"
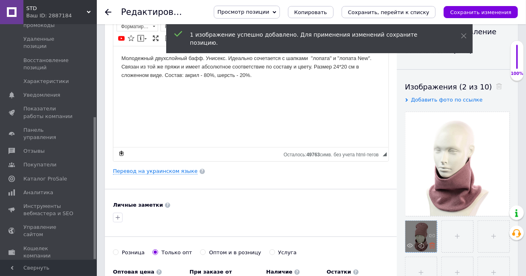
click at [432, 246] on icon at bounding box center [432, 246] width 6 height 6
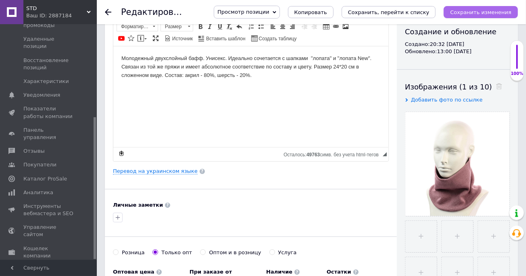
click at [493, 13] on icon "Сохранить изменения" at bounding box center [480, 12] width 61 height 6
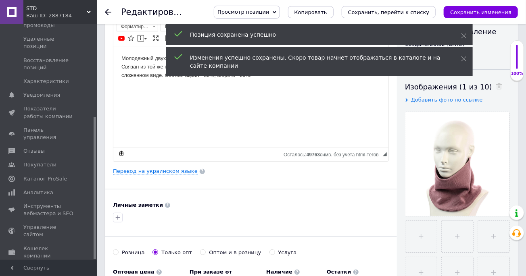
click at [109, 10] on icon at bounding box center [108, 12] width 6 height 6
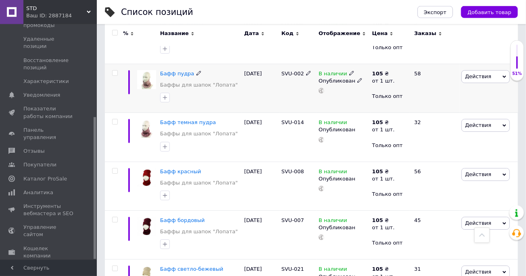
scroll to position [1065, 0]
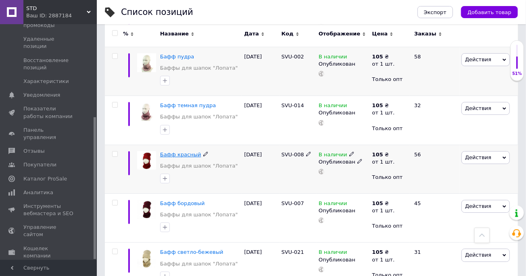
click at [174, 153] on span "Бафф красный" at bounding box center [180, 155] width 41 height 6
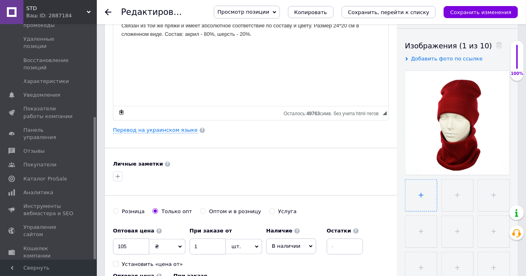
scroll to position [133, 0]
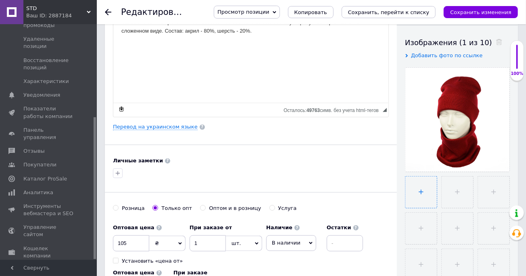
click at [420, 193] on input "file" at bounding box center [421, 192] width 31 height 31
type input "C:\fakepath\DSC_2260.JPG"
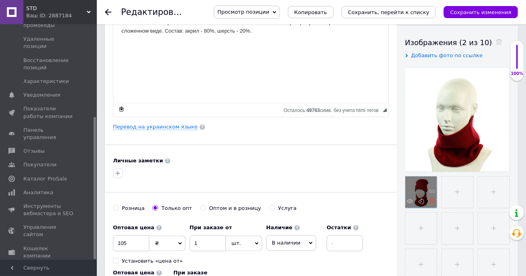
click at [431, 201] on icon at bounding box center [432, 202] width 6 height 6
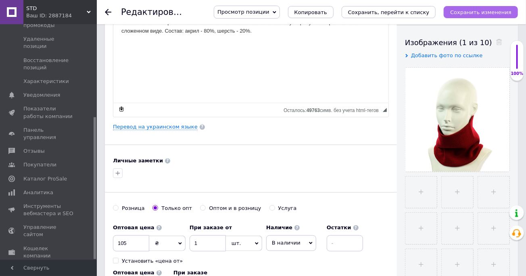
click at [491, 8] on button "Сохранить изменения" at bounding box center [481, 12] width 74 height 12
click at [109, 11] on icon at bounding box center [108, 12] width 6 height 6
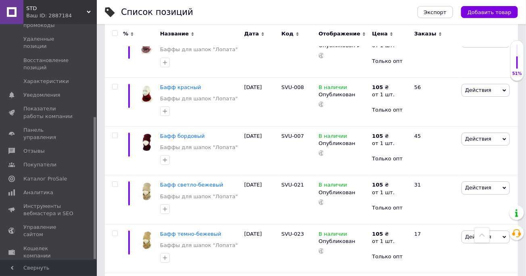
scroll to position [1154, 0]
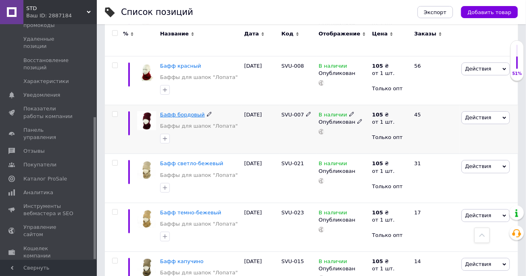
click at [187, 112] on span "Бафф бордовый" at bounding box center [182, 115] width 45 height 6
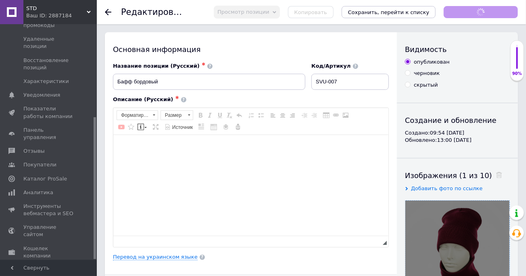
scroll to position [89, 0]
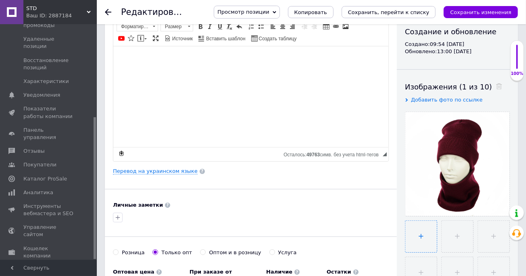
click at [420, 237] on input "file" at bounding box center [421, 236] width 31 height 31
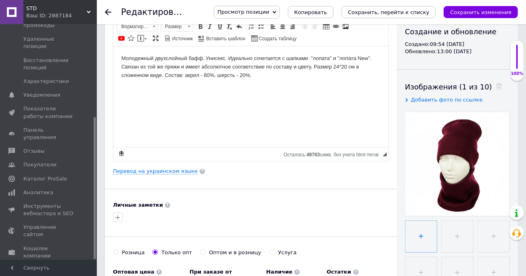
scroll to position [0, 0]
type input "C:\fakepath\DSC_2261.JPG"
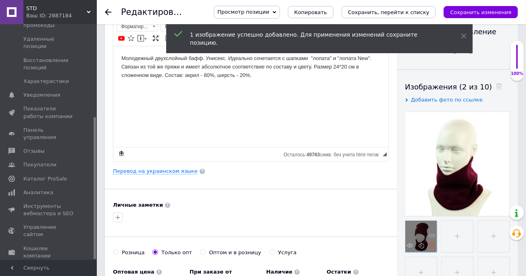
click at [431, 247] on icon at bounding box center [432, 246] width 6 height 6
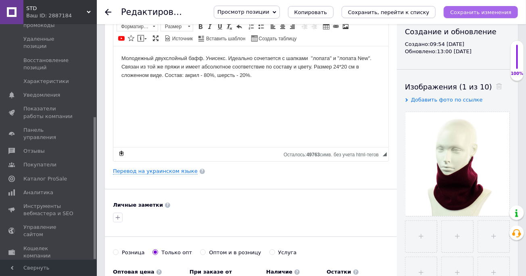
click at [481, 15] on icon "Сохранить изменения" at bounding box center [480, 12] width 61 height 6
click at [107, 12] on use at bounding box center [108, 12] width 6 height 6
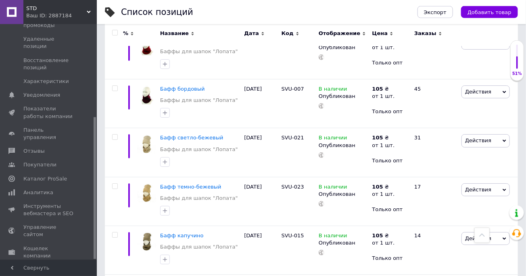
scroll to position [1154, 0]
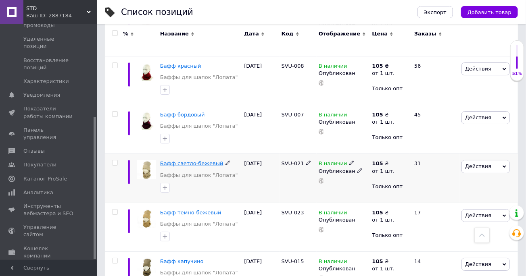
click at [196, 161] on span "Бафф светло-бежевый" at bounding box center [191, 164] width 63 height 6
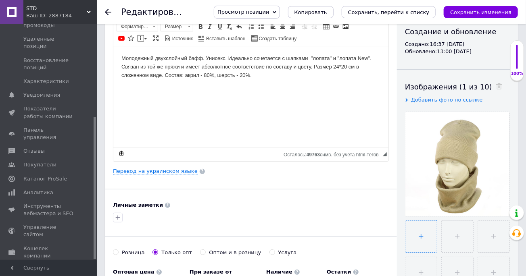
click at [420, 237] on input "file" at bounding box center [421, 236] width 31 height 31
type input "C:\fakepath\DSC_2251.JPG"
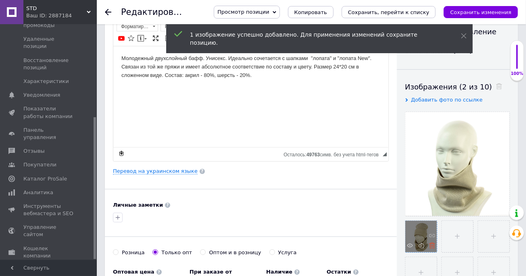
click at [432, 247] on icon at bounding box center [432, 246] width 6 height 6
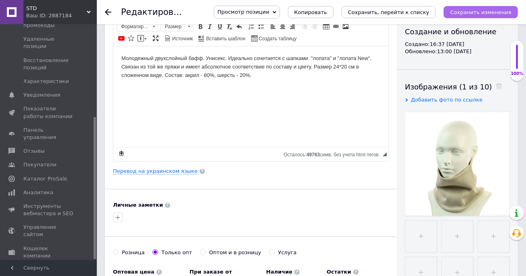
click at [488, 15] on icon "Сохранить изменения" at bounding box center [480, 12] width 61 height 6
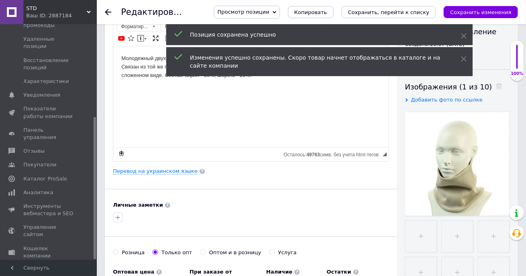
click at [107, 12] on use at bounding box center [108, 12] width 6 height 6
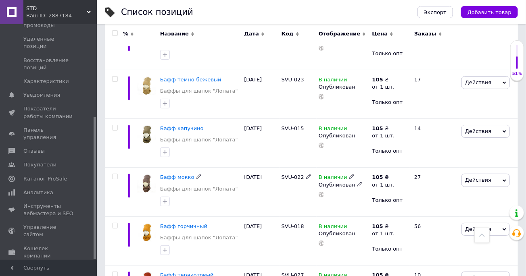
scroll to position [1198, 0]
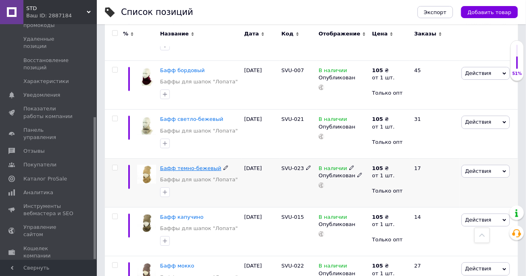
click at [197, 167] on span "Бафф темно-бежевый" at bounding box center [190, 168] width 61 height 6
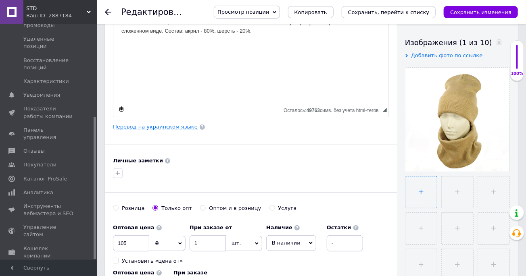
click at [420, 191] on input "file" at bounding box center [421, 192] width 31 height 31
type input "C:\fakepath\DSC_2252.JPG"
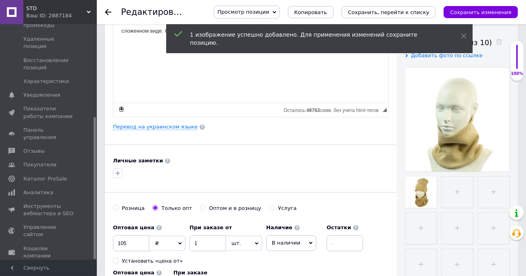
drag, startPoint x: 433, startPoint y: 202, endPoint x: 356, endPoint y: 169, distance: 84.1
click at [0, 0] on icon at bounding box center [0, 0] width 0 height 0
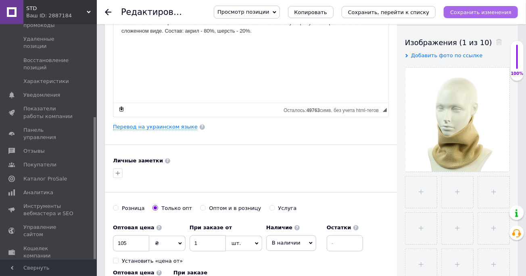
click at [477, 15] on icon "Сохранить изменения" at bounding box center [480, 12] width 61 height 6
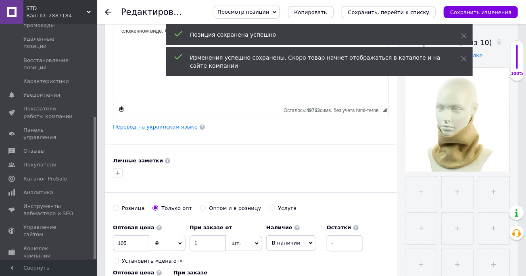
click at [107, 11] on use at bounding box center [108, 12] width 6 height 6
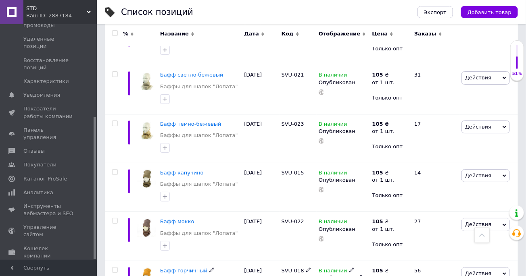
scroll to position [1243, 0]
click at [185, 172] on span "Бафф капучино" at bounding box center [182, 173] width 44 height 6
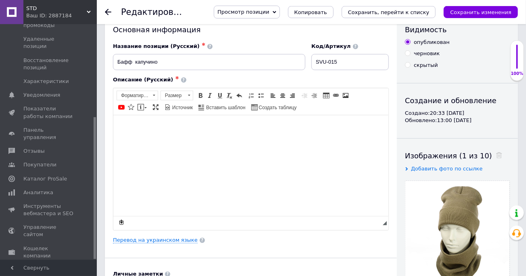
scroll to position [89, 0]
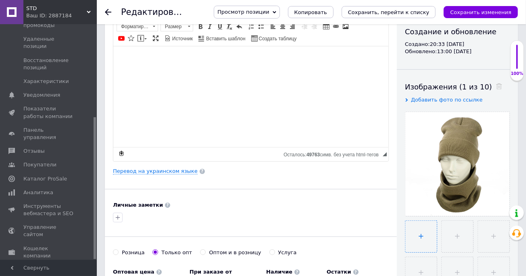
click at [420, 237] on input "file" at bounding box center [421, 236] width 31 height 31
type input "C:\fakepath\DSC_2253.JPG"
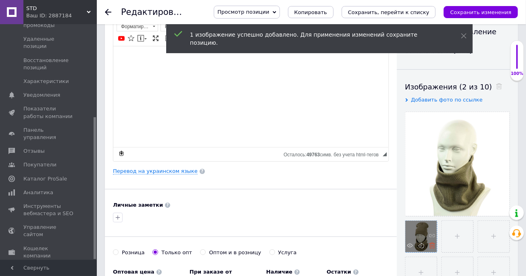
click at [431, 247] on icon at bounding box center [432, 246] width 6 height 6
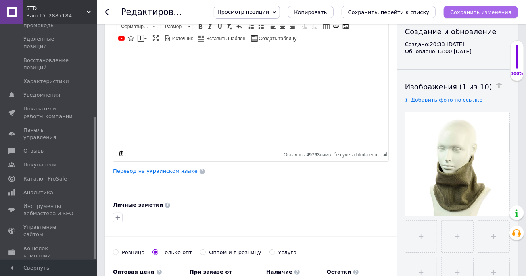
click at [477, 14] on icon "Сохранить изменения" at bounding box center [480, 12] width 61 height 6
click at [107, 11] on icon at bounding box center [108, 12] width 6 height 6
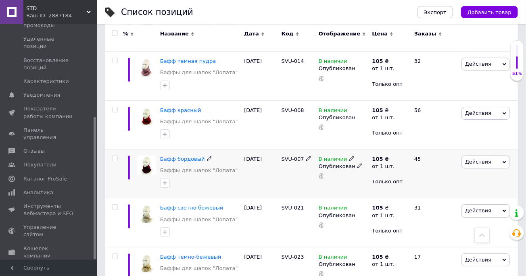
scroll to position [1332, 0]
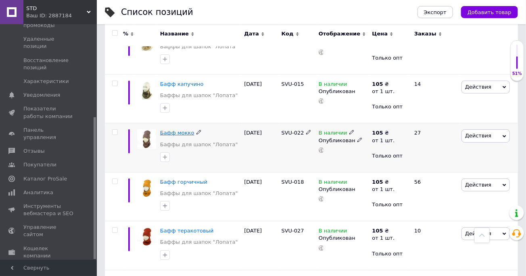
click at [178, 132] on span "Бафф мокко" at bounding box center [177, 133] width 34 height 6
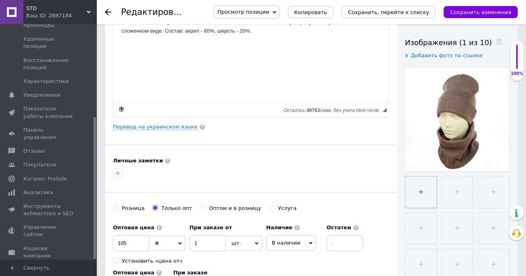
click at [420, 190] on input "file" at bounding box center [421, 192] width 31 height 31
type input "C:\fakepath\DSC_2269.JPG"
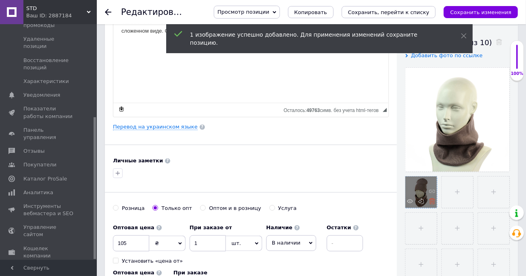
click at [432, 201] on icon at bounding box center [432, 202] width 6 height 6
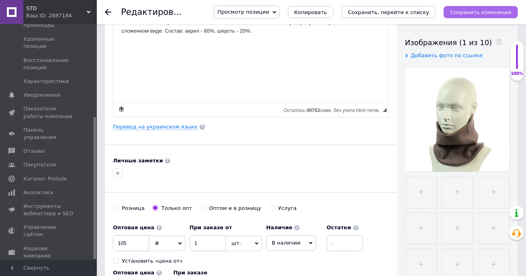
click at [485, 14] on icon "Сохранить изменения" at bounding box center [480, 12] width 61 height 6
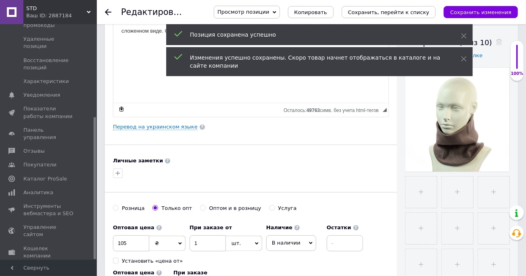
click at [107, 10] on use at bounding box center [108, 12] width 6 height 6
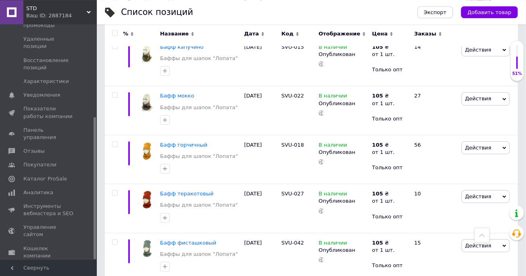
scroll to position [1376, 0]
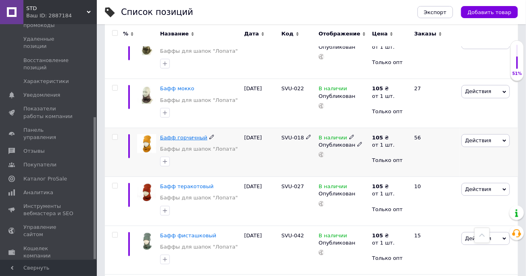
click at [187, 136] on span "Бафф горчичный" at bounding box center [183, 138] width 47 height 6
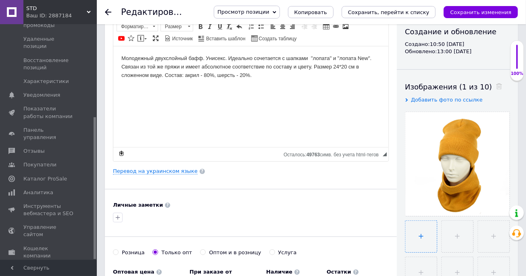
click at [420, 237] on input "file" at bounding box center [421, 236] width 31 height 31
type input "C:\fakepath\DSC_2257.JPG"
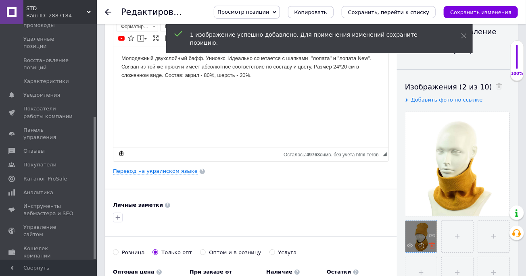
click at [432, 245] on icon at bounding box center [432, 246] width 6 height 6
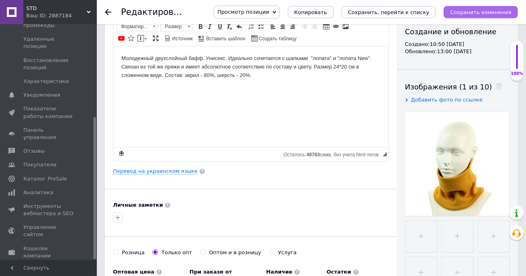
click at [489, 11] on icon "Сохранить изменения" at bounding box center [480, 12] width 61 height 6
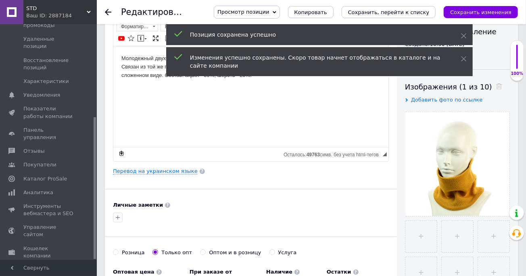
click at [107, 11] on use at bounding box center [108, 12] width 6 height 6
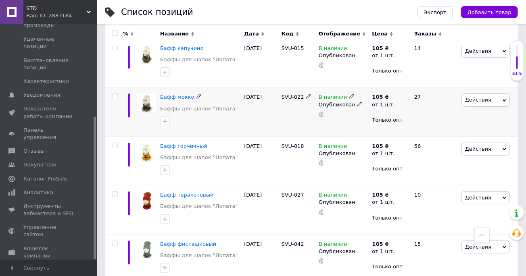
scroll to position [1465, 0]
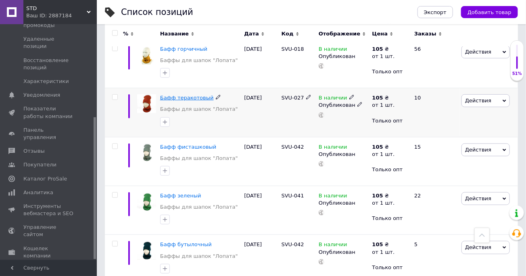
click at [194, 96] on span "Бафф теракотовый" at bounding box center [187, 98] width 54 height 6
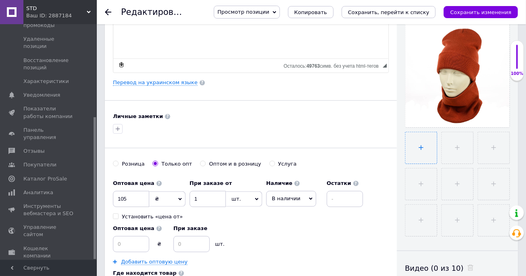
click at [420, 149] on input "file" at bounding box center [421, 147] width 31 height 31
type input "C:\fakepath\DSC_2259.JPG"
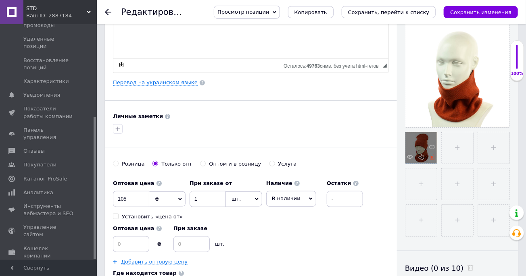
click at [431, 158] on icon at bounding box center [432, 157] width 6 height 6
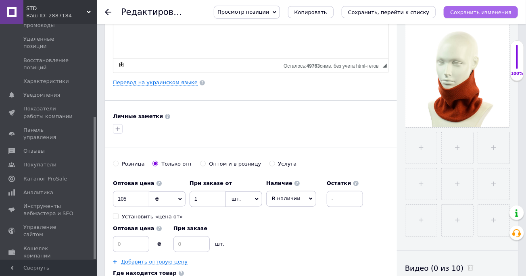
click at [486, 11] on icon "Сохранить изменения" at bounding box center [480, 12] width 61 height 6
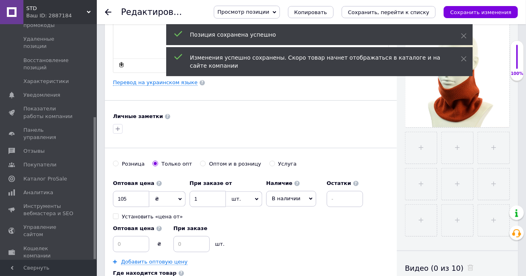
click at [107, 12] on use at bounding box center [108, 12] width 6 height 6
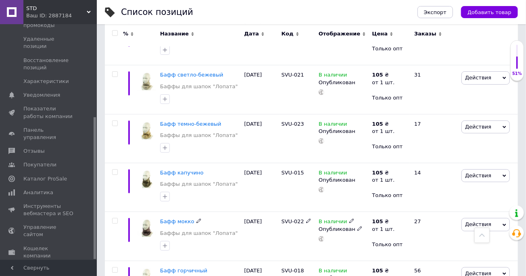
scroll to position [1465, 0]
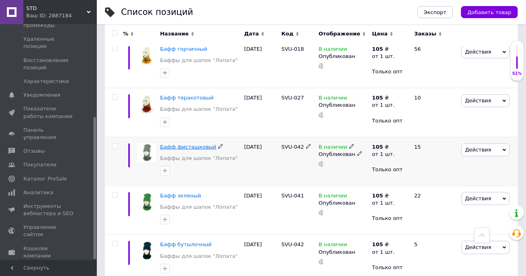
click at [188, 147] on span "Бафф фисташковый" at bounding box center [188, 147] width 56 height 6
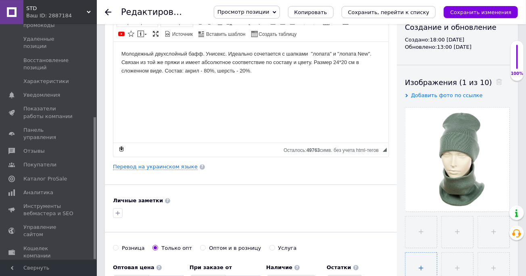
scroll to position [133, 0]
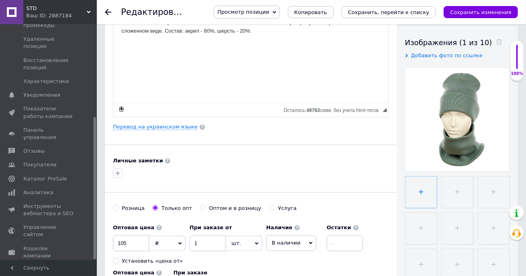
click at [419, 194] on input "file" at bounding box center [421, 192] width 31 height 31
type input "C:\fakepath\DSC_2245.JPG"
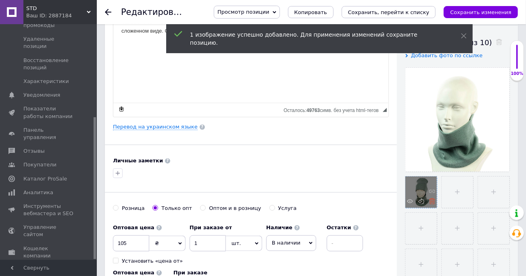
click at [431, 202] on icon at bounding box center [432, 202] width 6 height 6
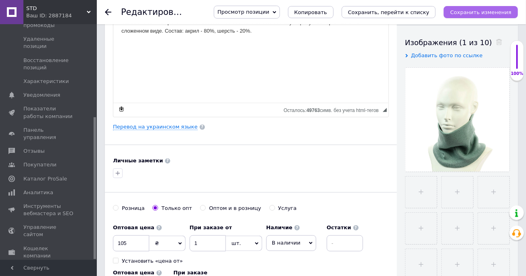
click at [477, 10] on icon "Сохранить изменения" at bounding box center [480, 12] width 61 height 6
click at [107, 11] on icon at bounding box center [108, 12] width 6 height 6
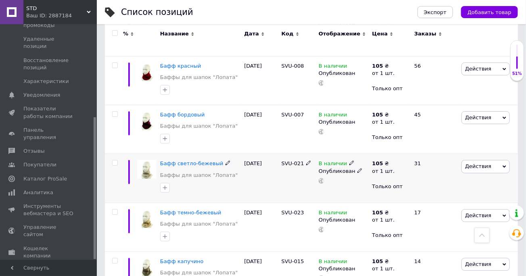
scroll to position [1465, 0]
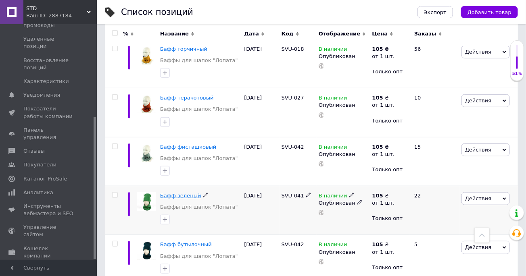
click at [180, 194] on span "Бафф зеленый" at bounding box center [180, 196] width 41 height 6
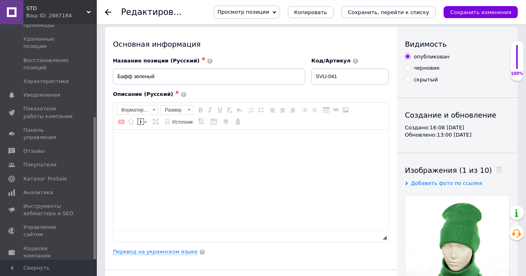
scroll to position [89, 0]
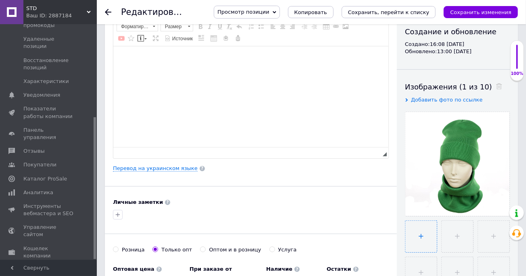
click at [420, 238] on input "file" at bounding box center [421, 236] width 31 height 31
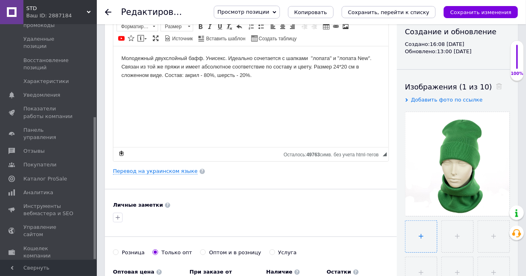
scroll to position [0, 0]
type input "C:\fakepath\DSC_2248.JPG"
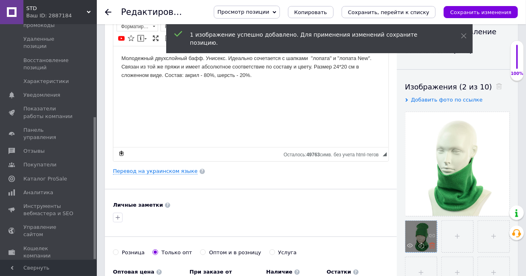
click at [431, 244] on use at bounding box center [432, 246] width 6 height 6
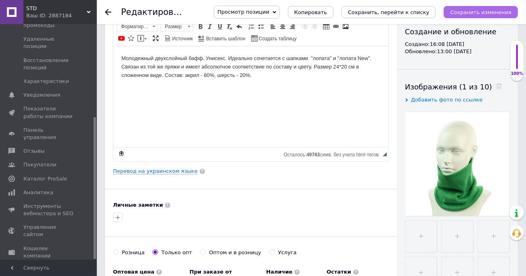
click at [486, 11] on icon "Сохранить изменения" at bounding box center [480, 12] width 61 height 6
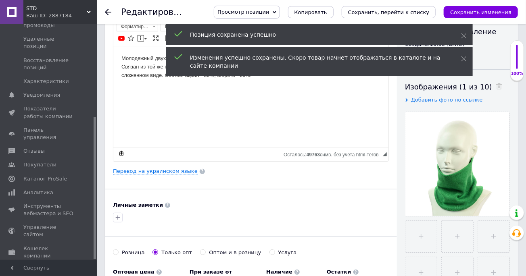
click at [108, 11] on icon at bounding box center [108, 12] width 6 height 6
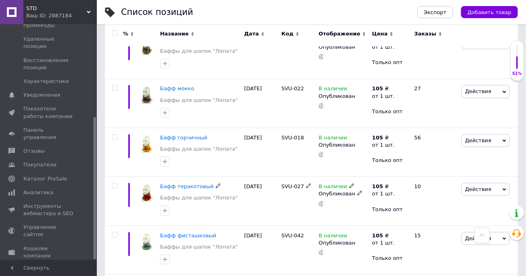
scroll to position [1552, 0]
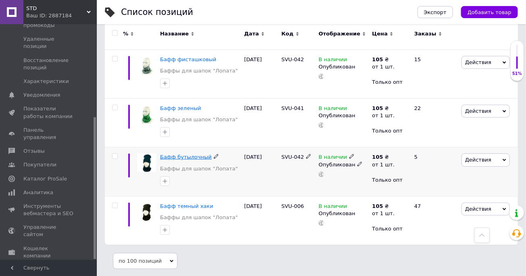
click at [190, 157] on span "Бафф бутылочный" at bounding box center [186, 157] width 52 height 6
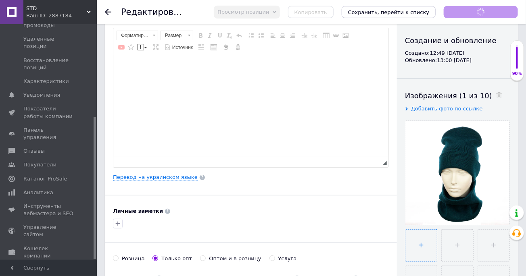
scroll to position [133, 0]
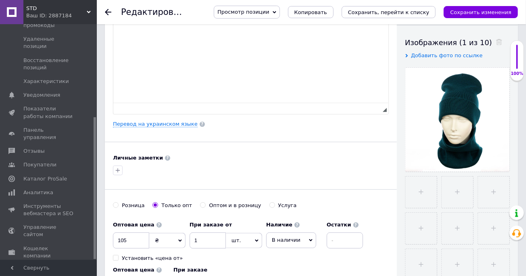
click at [421, 192] on input "file" at bounding box center [421, 192] width 31 height 31
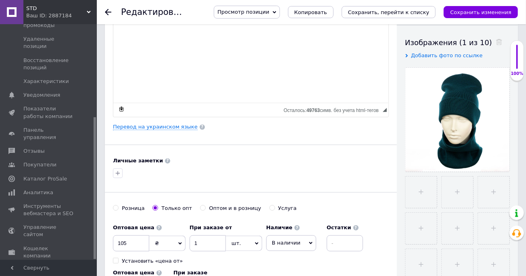
type input "C:\fakepath\DSC_2249.JPG"
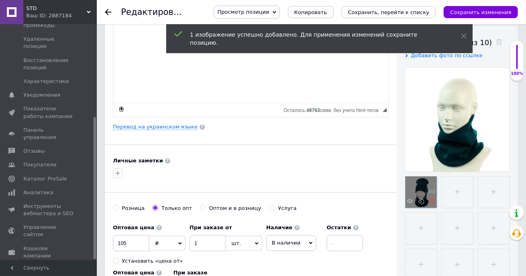
click at [431, 202] on icon at bounding box center [432, 202] width 6 height 6
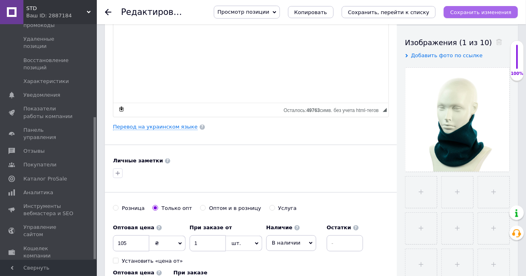
click at [484, 13] on icon "Сохранить изменения" at bounding box center [480, 12] width 61 height 6
click at [107, 12] on use at bounding box center [108, 12] width 6 height 6
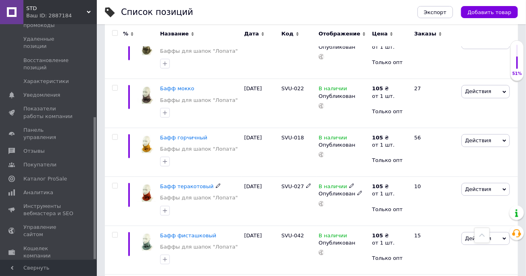
scroll to position [1552, 0]
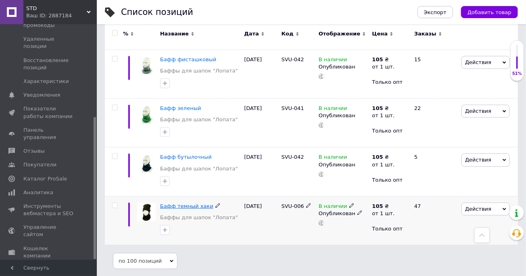
click at [182, 205] on span "Бафф темный хаки" at bounding box center [186, 206] width 53 height 6
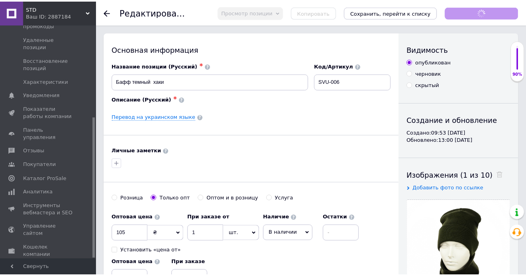
scroll to position [133, 0]
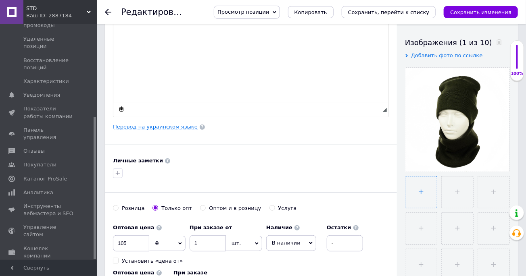
click at [420, 193] on input "file" at bounding box center [421, 192] width 31 height 31
type input "C:\fakepath\DSC_2255.JPG"
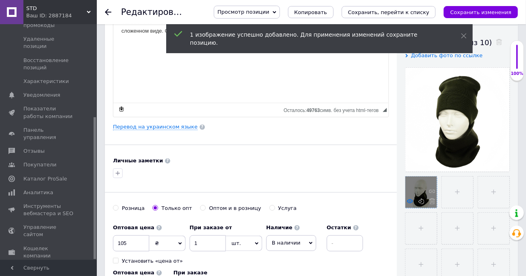
click at [409, 200] on use at bounding box center [410, 201] width 6 height 4
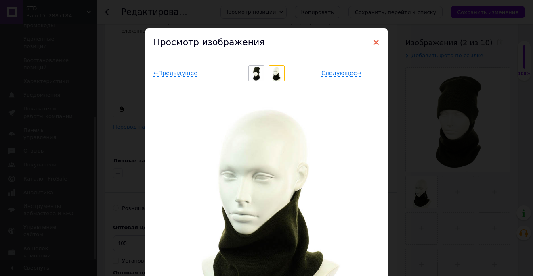
drag, startPoint x: 372, startPoint y: 43, endPoint x: 262, endPoint y: 88, distance: 118.7
click at [372, 43] on span "×" at bounding box center [375, 43] width 7 height 14
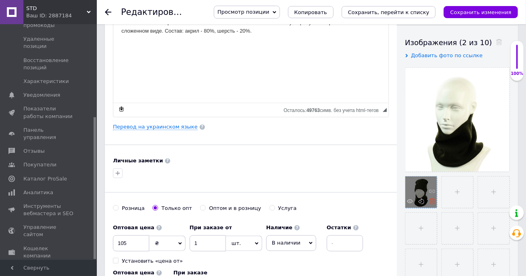
click at [431, 202] on icon at bounding box center [432, 202] width 6 height 6
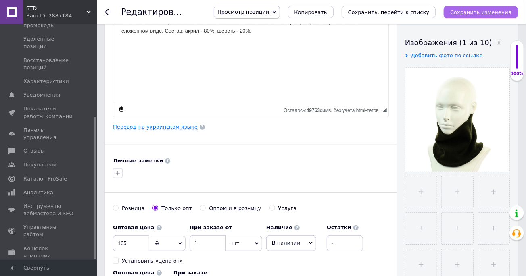
click at [475, 11] on icon "Сохранить изменения" at bounding box center [480, 12] width 61 height 6
click at [106, 11] on icon at bounding box center [108, 12] width 6 height 6
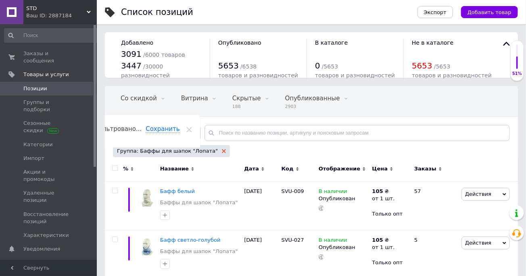
click at [222, 151] on use at bounding box center [224, 151] width 4 height 4
